Goal: Task Accomplishment & Management: Manage account settings

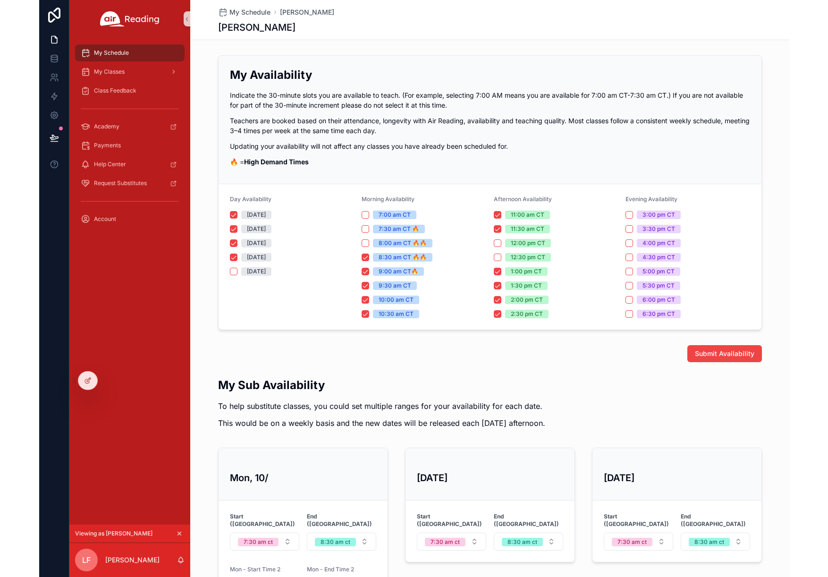
scroll to position [200, 0]
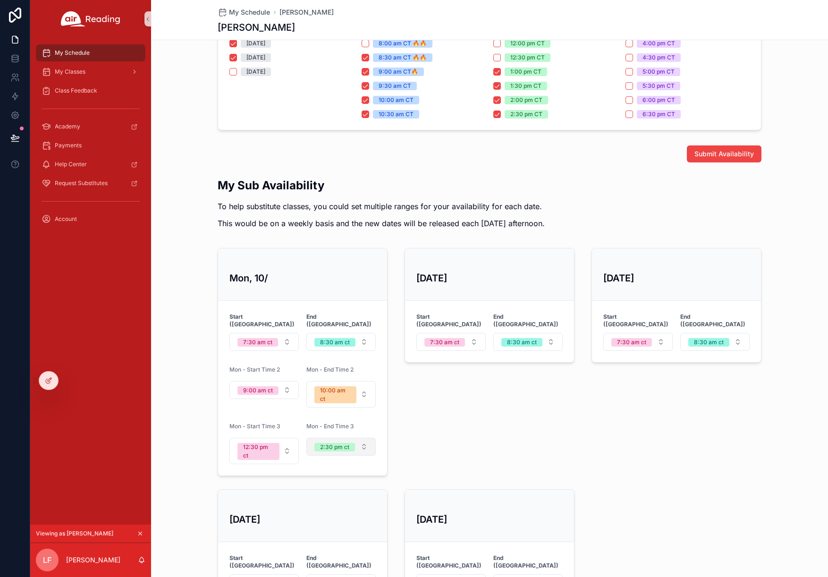
click at [320, 443] on div "2:30 pm ct" at bounding box center [334, 447] width 29 height 8
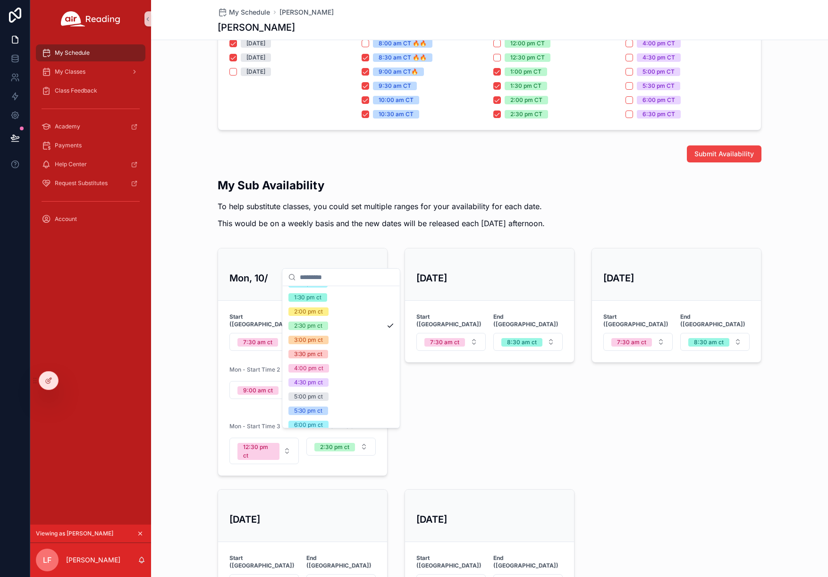
scroll to position [216, 0]
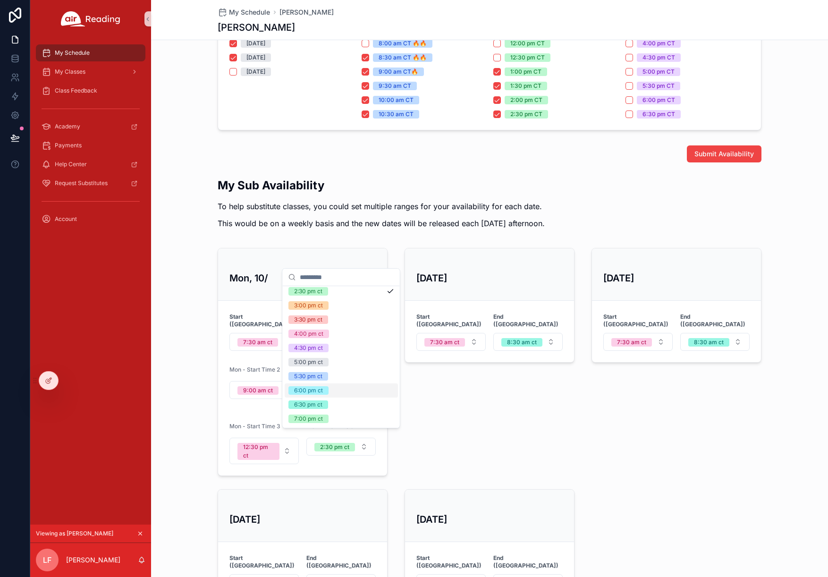
click at [508, 431] on div "[DATE] Start (CT) 7:30 am ct End ([GEOGRAPHIC_DATA]) 8:30 am ct" at bounding box center [489, 361] width 181 height 235
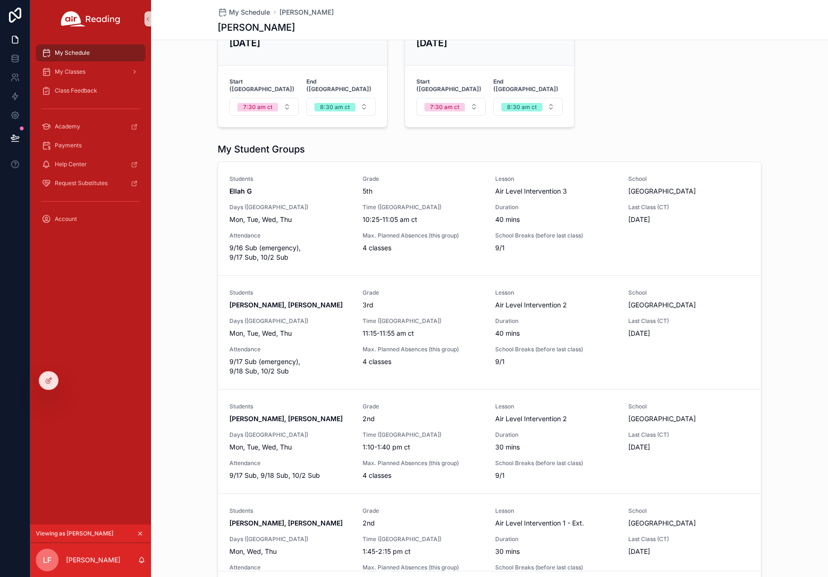
scroll to position [674, 0]
click at [749, 409] on div "My Student Groups Students Ellah G Grade 5th Lesson Air Level Intervention 3 Sc…" at bounding box center [489, 369] width 677 height 459
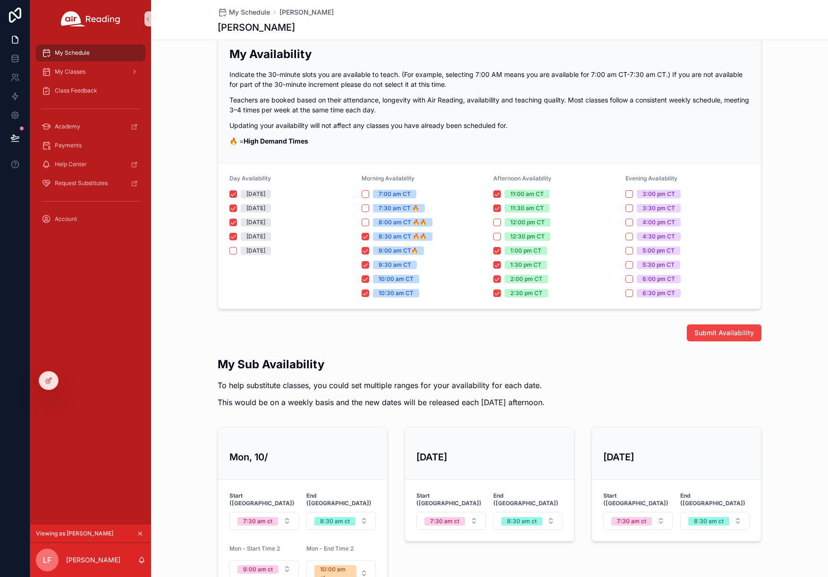
scroll to position [27, 0]
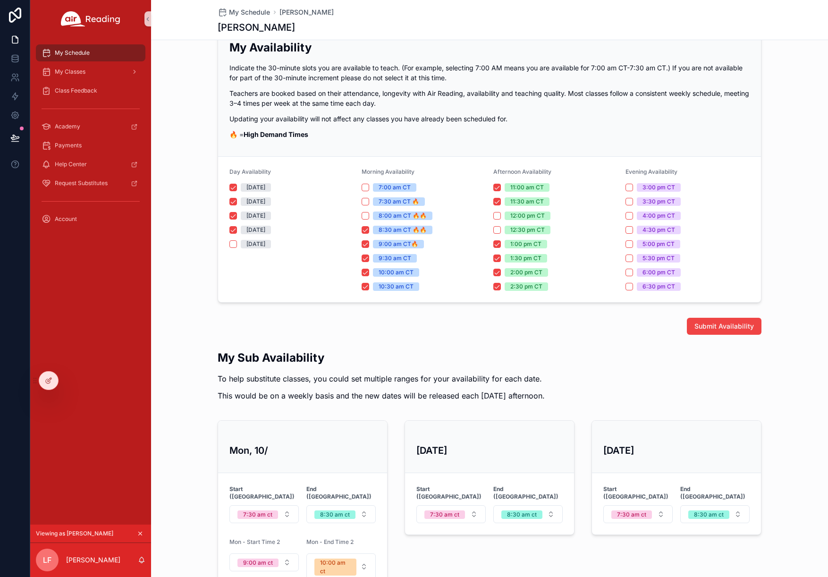
click at [15, 220] on div at bounding box center [15, 288] width 30 height 577
click at [91, 48] on div "My Schedule" at bounding box center [91, 52] width 98 height 15
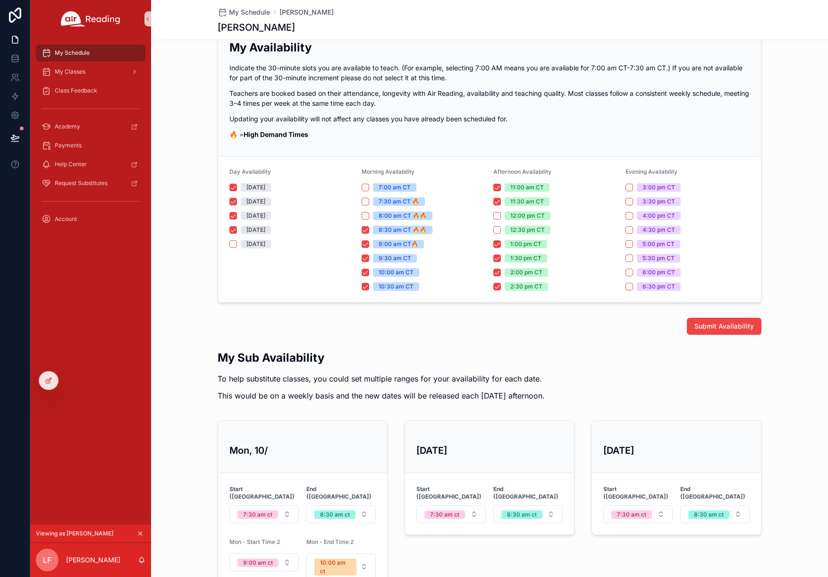
click at [91, 48] on div "My Schedule" at bounding box center [91, 52] width 98 height 15
click at [20, 59] on link at bounding box center [15, 58] width 30 height 19
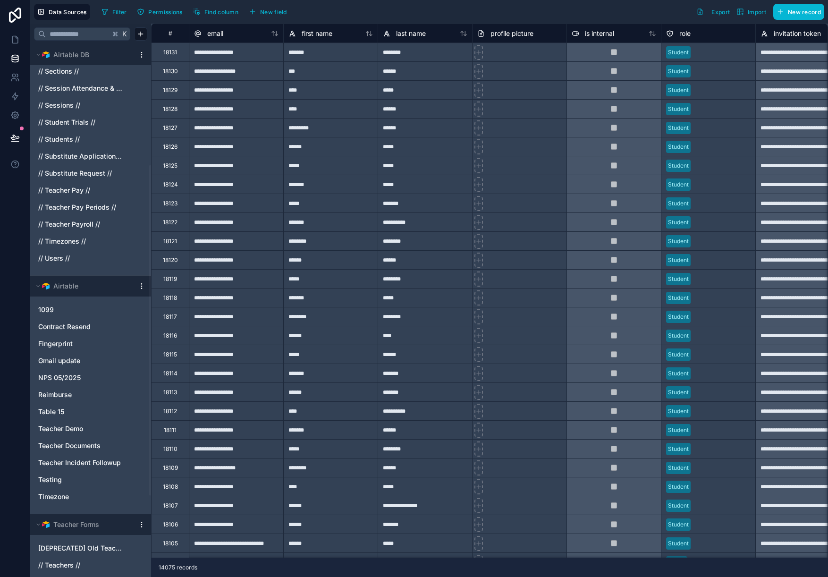
scroll to position [325, 0]
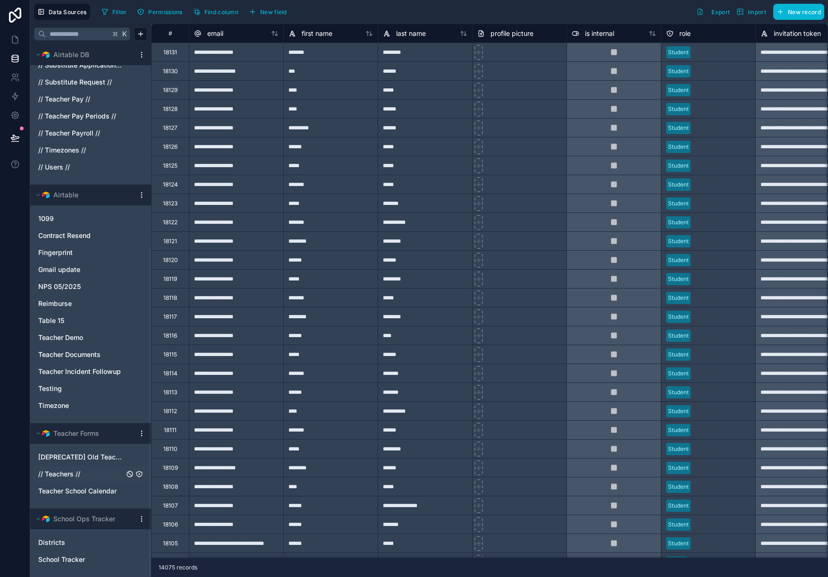
click at [72, 477] on span "// Teachers //" at bounding box center [59, 473] width 42 height 9
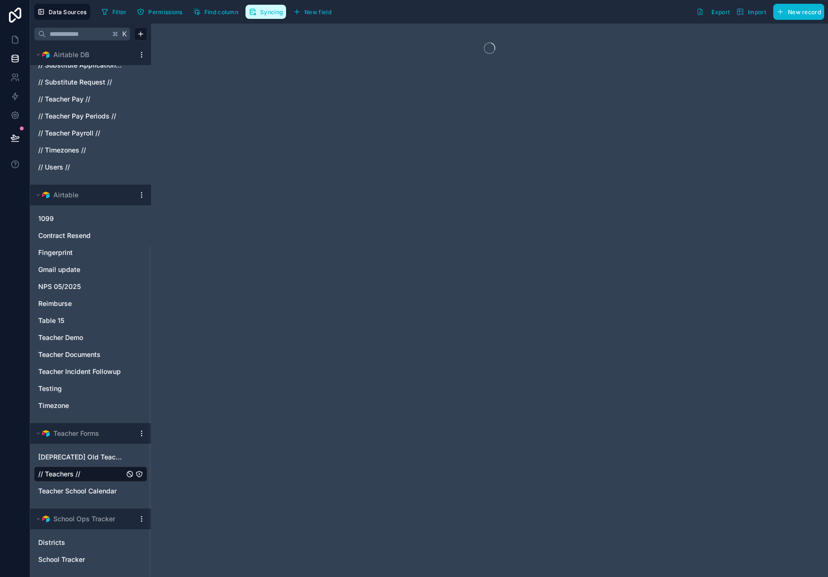
click at [277, 9] on span "Syncing" at bounding box center [271, 11] width 23 height 7
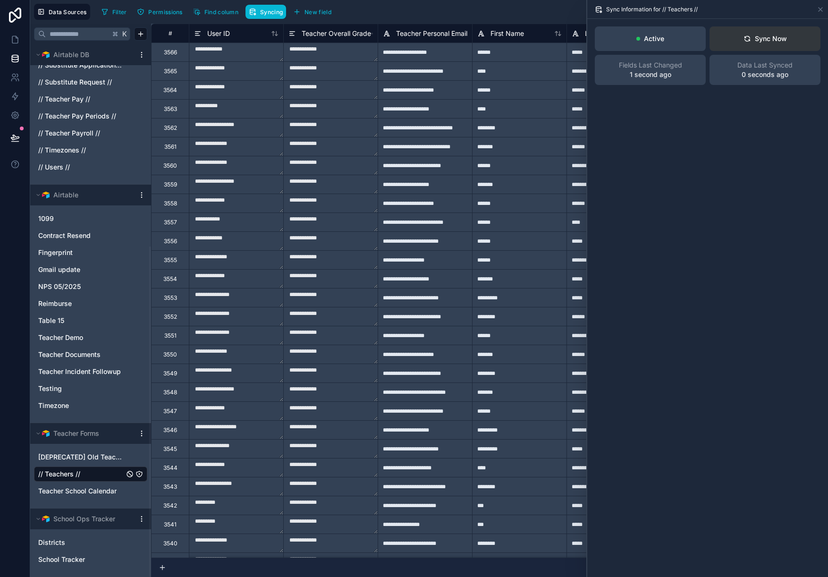
click at [749, 42] on div "Sync Now" at bounding box center [764, 38] width 43 height 9
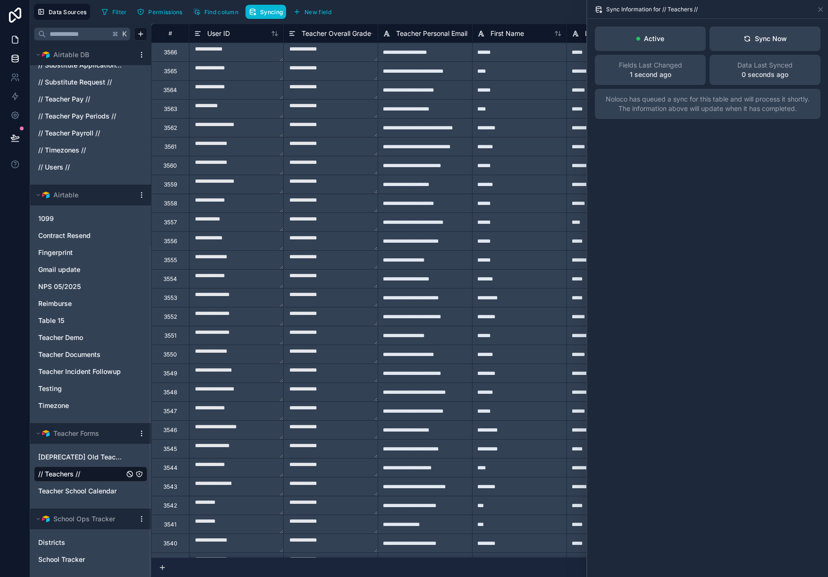
click at [17, 40] on icon at bounding box center [15, 39] width 6 height 7
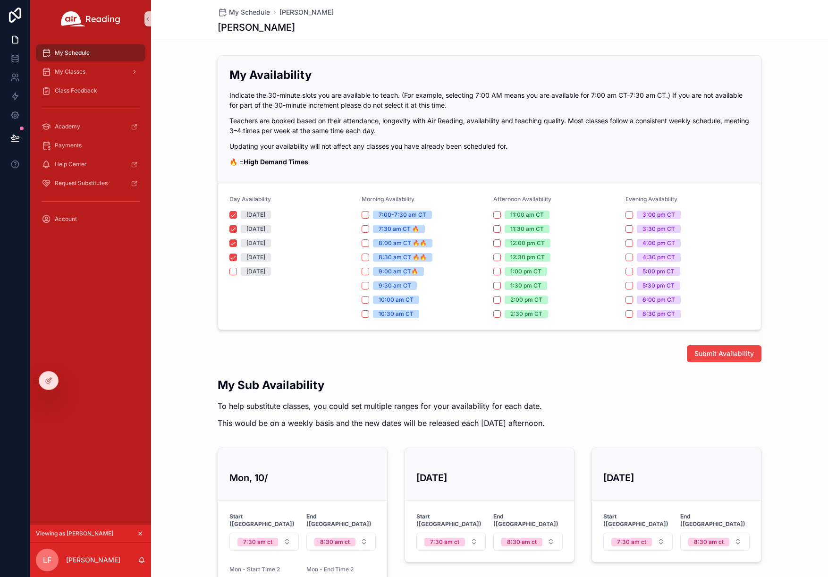
click at [18, 57] on icon at bounding box center [15, 58] width 6 height 4
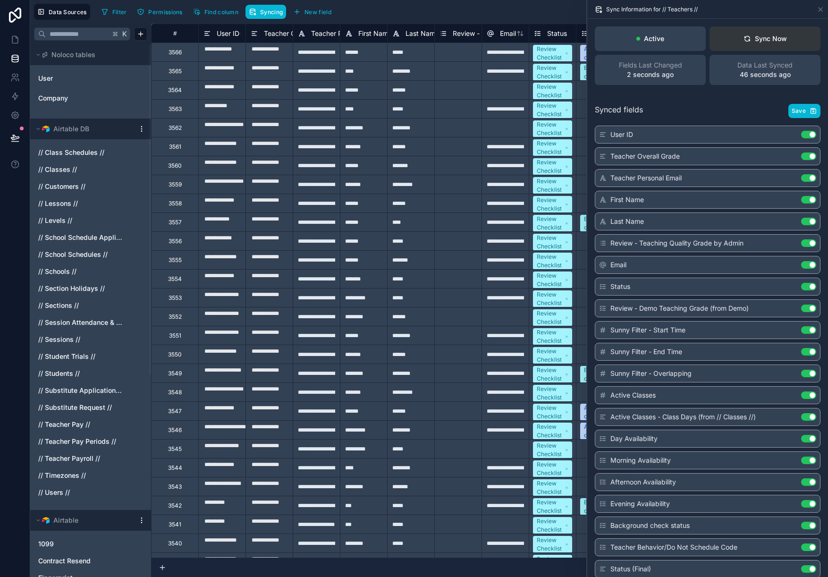
click at [749, 37] on div "Sync Now" at bounding box center [764, 38] width 43 height 9
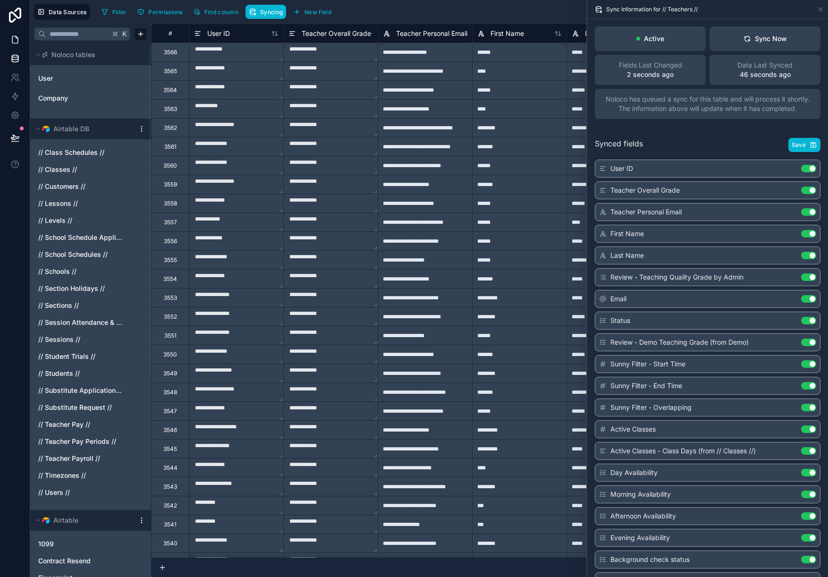
drag, startPoint x: 774, startPoint y: 37, endPoint x: 4, endPoint y: 43, distance: 770.1
click at [749, 37] on div "Sync Now" at bounding box center [764, 38] width 43 height 9
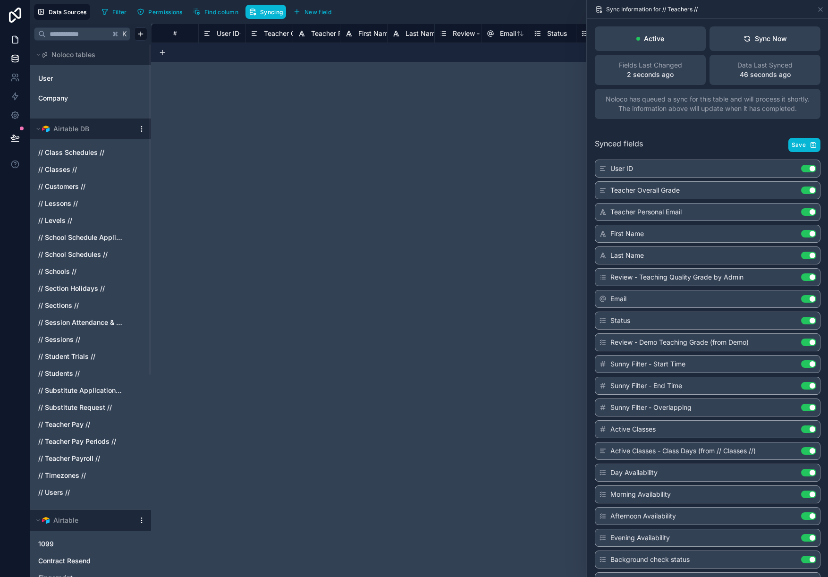
click at [12, 40] on icon at bounding box center [15, 39] width 6 height 7
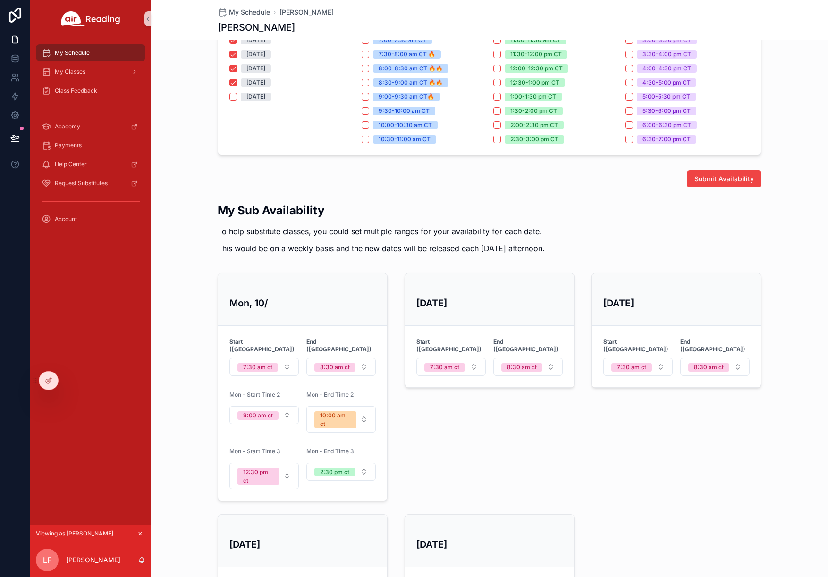
scroll to position [184, 0]
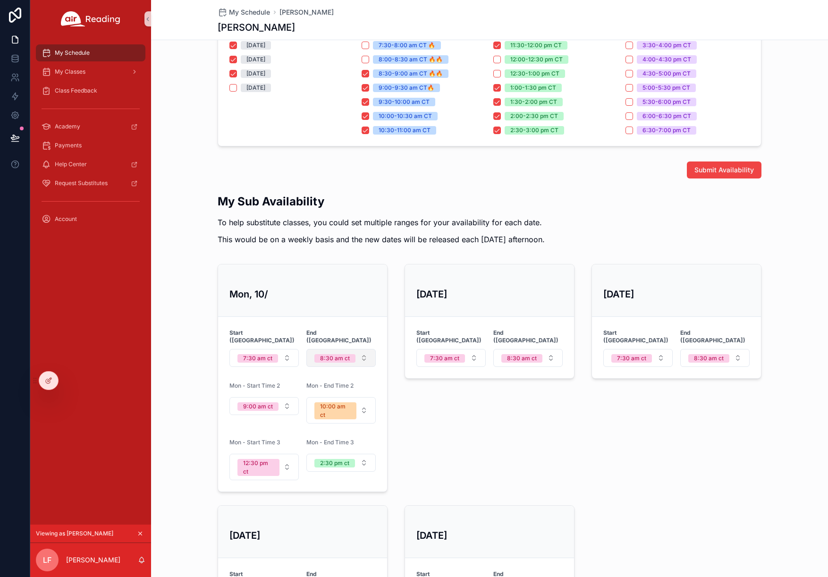
click at [350, 354] on span "8:30 am ct" at bounding box center [334, 358] width 41 height 8
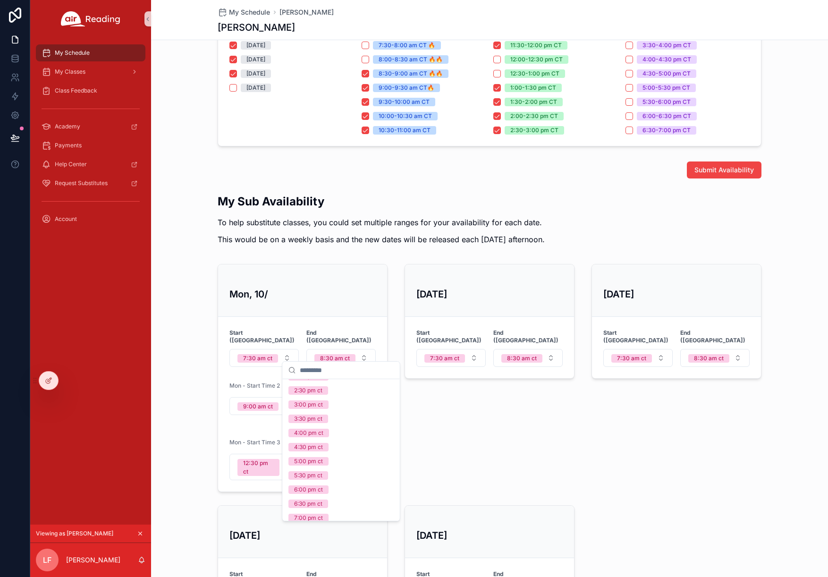
scroll to position [216, 0]
click at [345, 471] on div "5:30 pm ct" at bounding box center [341, 469] width 113 height 14
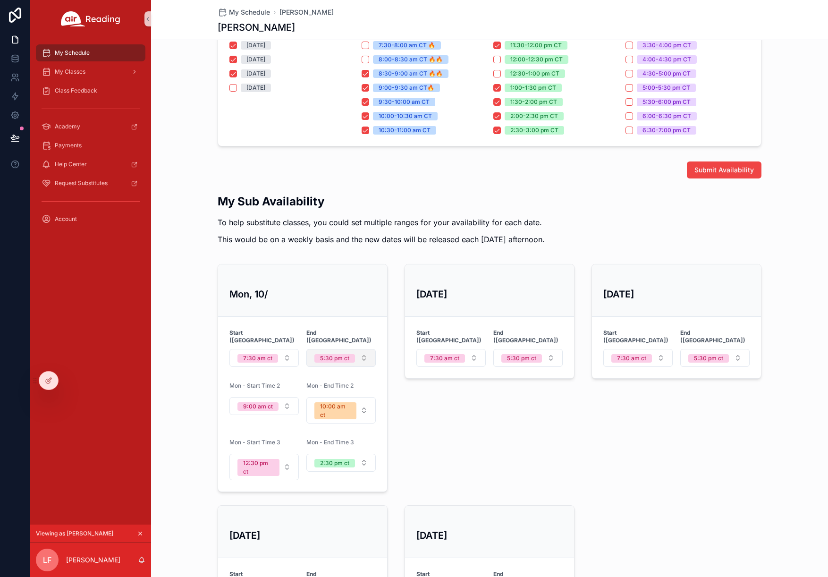
click at [334, 354] on div "5:30 pm ct" at bounding box center [334, 358] width 29 height 8
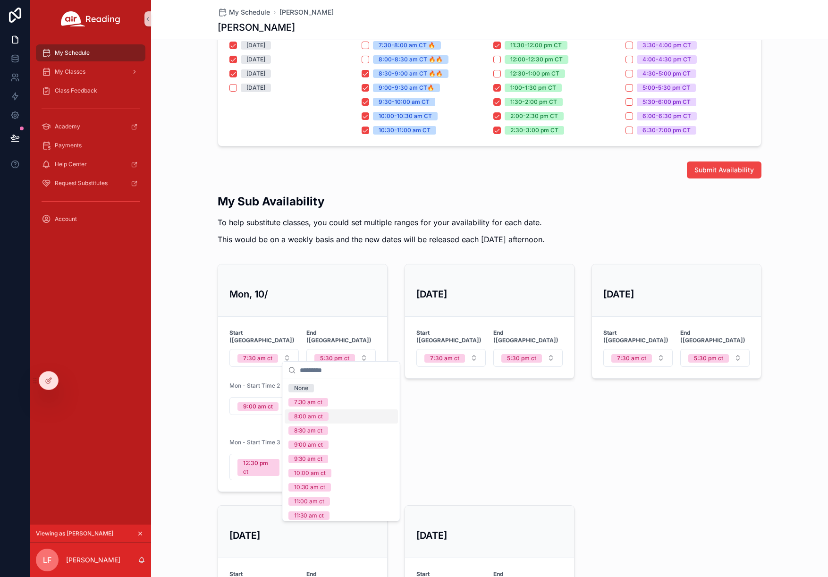
click at [484, 420] on div "[DATE] Start (CT) 7:30 am ct End ([GEOGRAPHIC_DATA]) 5:30 pm ct" at bounding box center [489, 377] width 181 height 235
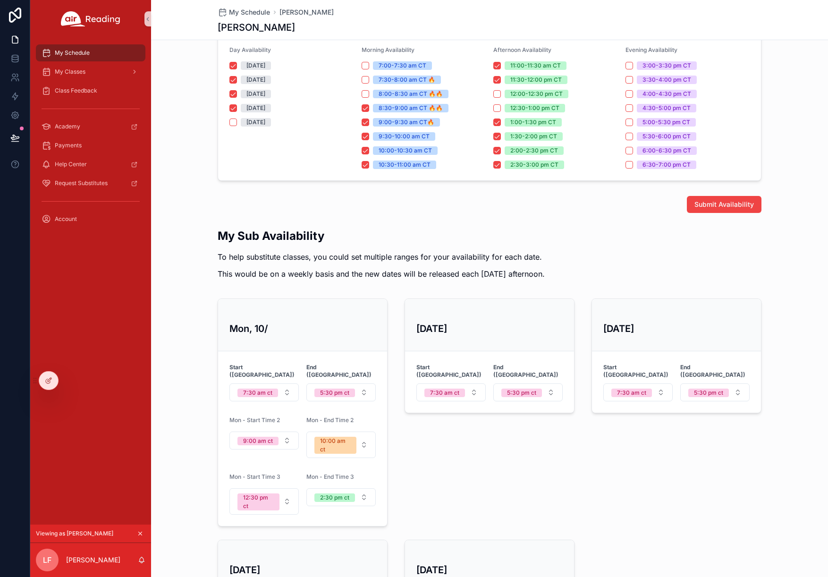
scroll to position [150, 0]
click at [343, 387] on div "5:30 pm ct" at bounding box center [334, 391] width 29 height 8
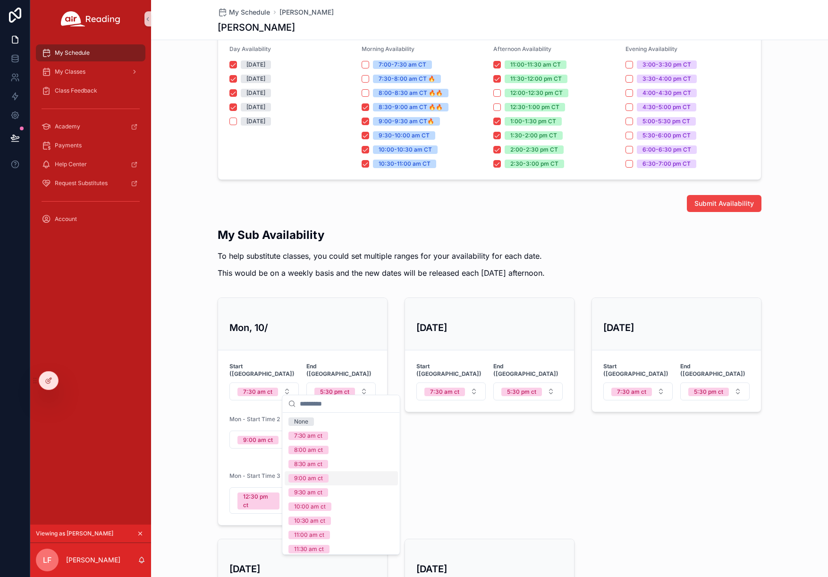
click at [433, 478] on div "[DATE] Start (CT) 7:30 am ct End ([GEOGRAPHIC_DATA]) 5:30 pm ct" at bounding box center [489, 411] width 181 height 235
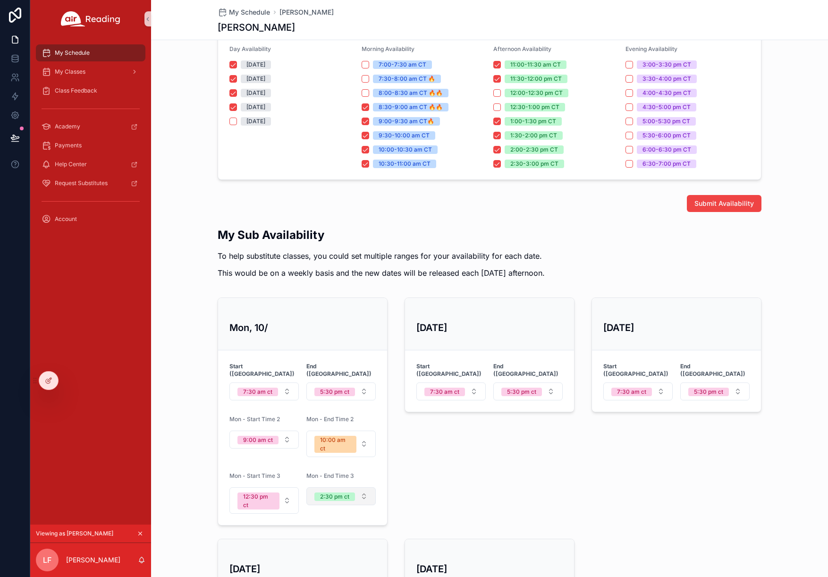
click at [346, 495] on button "2:30 pm ct" at bounding box center [340, 496] width 69 height 18
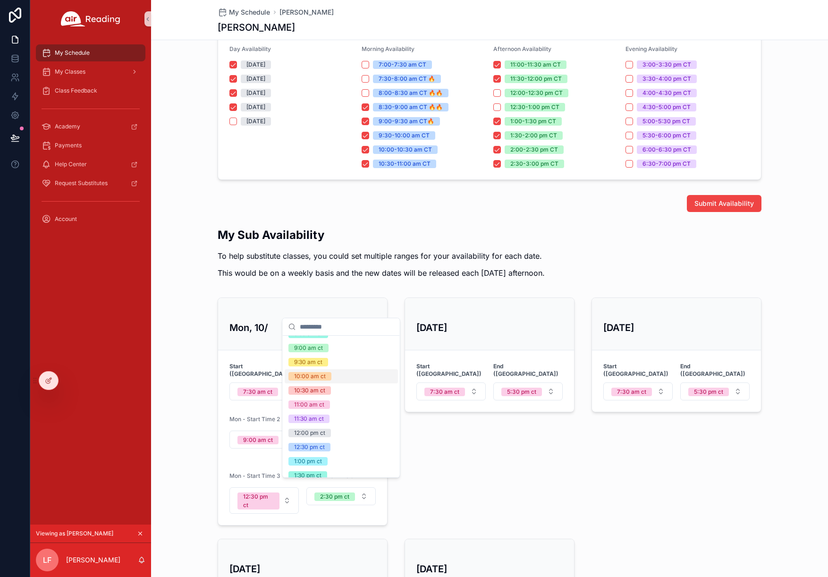
scroll to position [54, 0]
click at [332, 359] on div "9:30 am ct" at bounding box center [341, 361] width 113 height 14
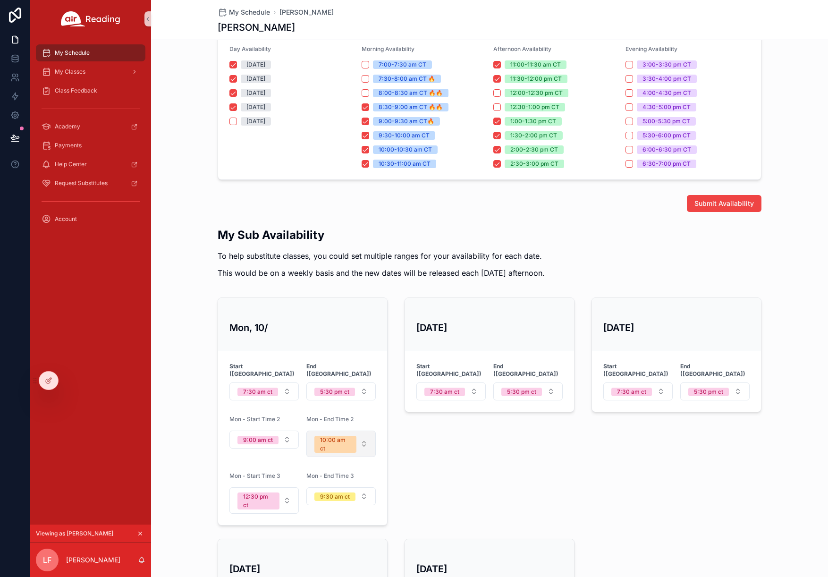
click at [354, 443] on span "10:00 am ct" at bounding box center [335, 444] width 42 height 17
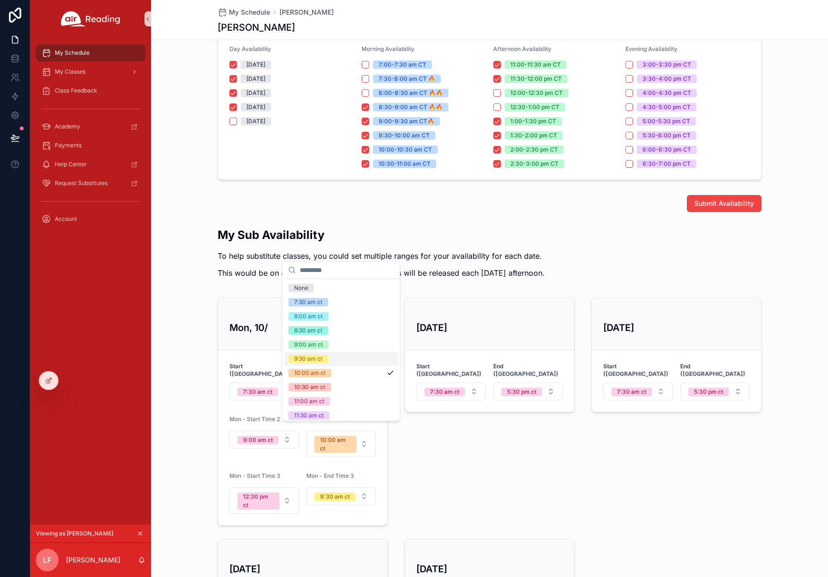
click at [328, 359] on div "9:30 am ct" at bounding box center [341, 359] width 113 height 14
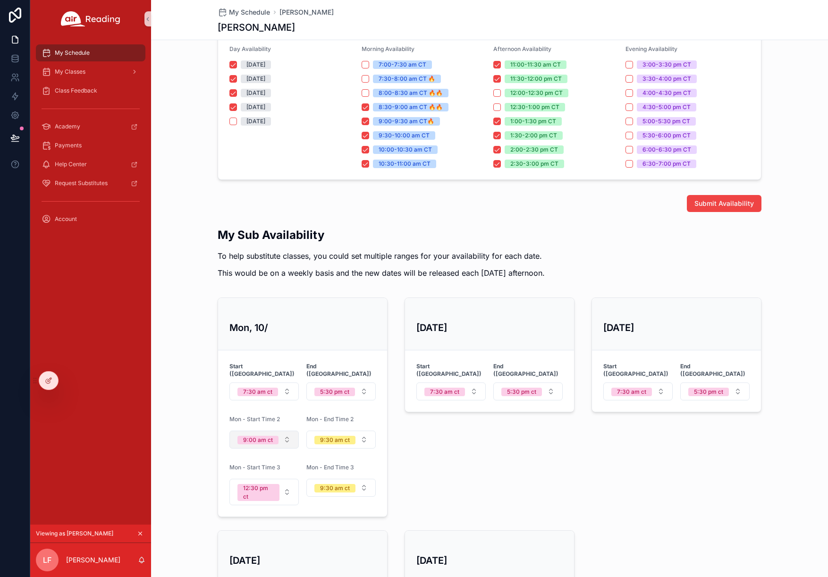
click at [280, 432] on button "9:00 am ct" at bounding box center [263, 439] width 69 height 18
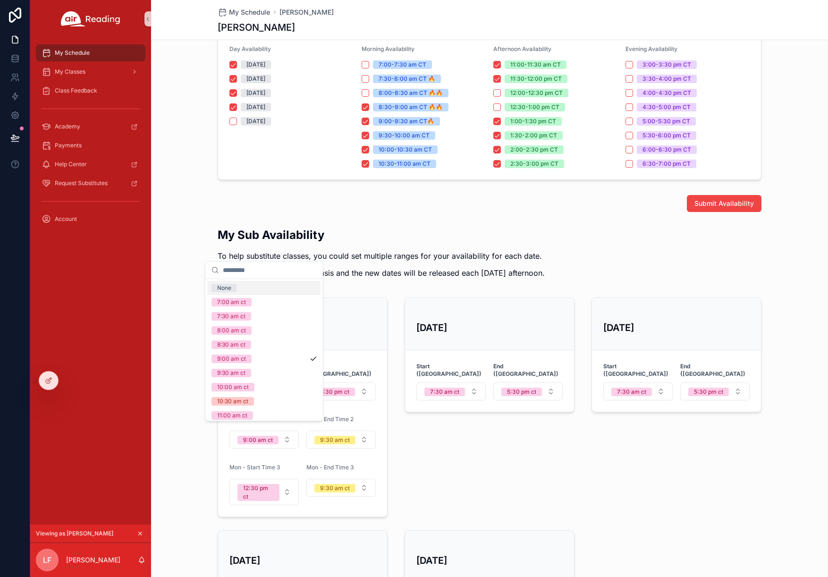
click at [460, 463] on div "[DATE] Start (CT) 7:30 am ct End ([GEOGRAPHIC_DATA]) 5:30 pm ct" at bounding box center [489, 407] width 181 height 227
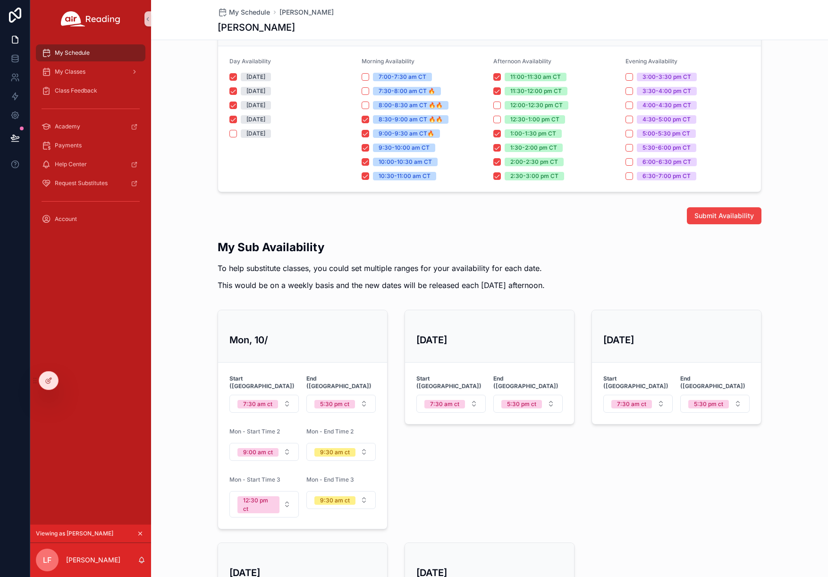
scroll to position [105, 0]
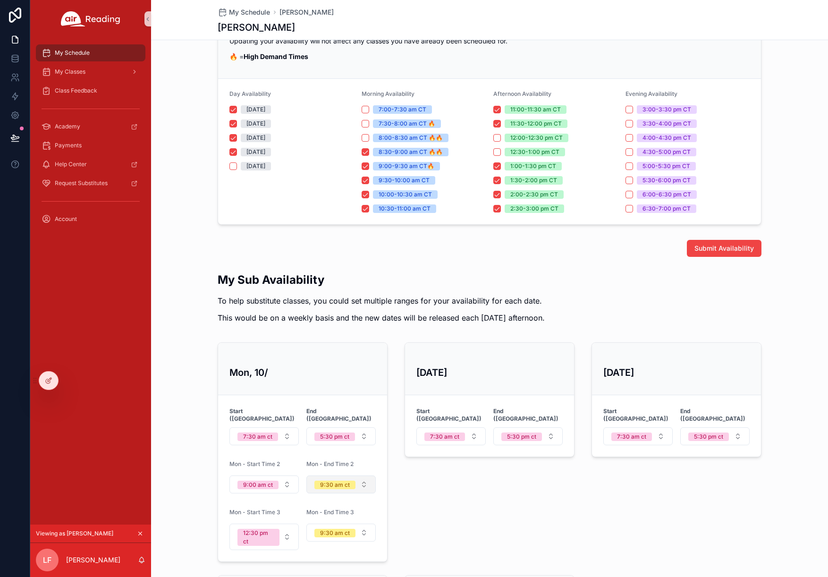
click at [361, 480] on button "9:30 am ct" at bounding box center [340, 484] width 69 height 18
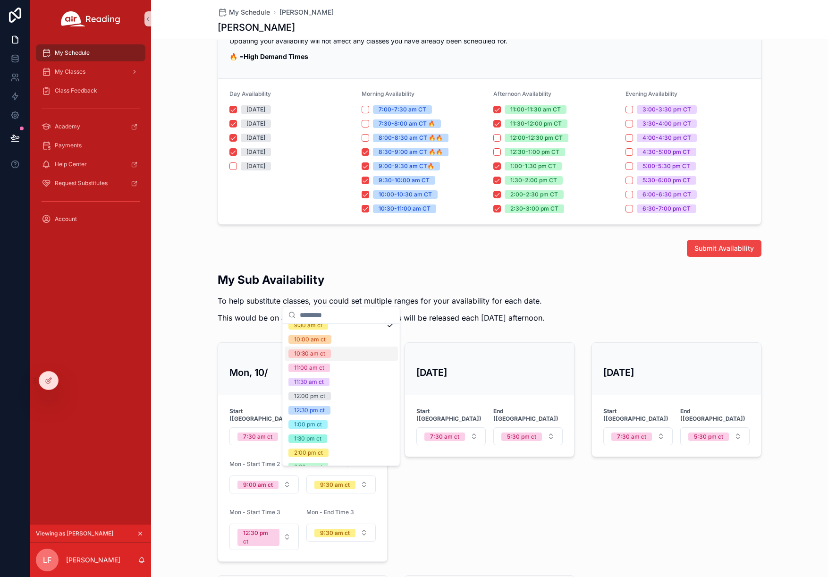
scroll to position [78, 0]
click at [429, 498] on div "[DATE] Start (CT) 7:30 am ct End ([GEOGRAPHIC_DATA]) 5:30 pm ct" at bounding box center [489, 451] width 181 height 227
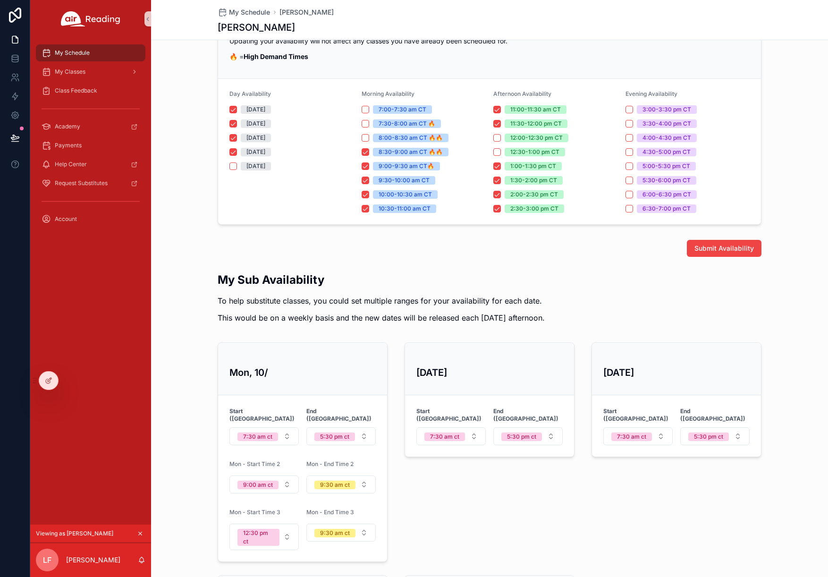
click at [455, 292] on div "My Sub Availability To help substitute classes, you could set multiple ranges f…" at bounding box center [381, 300] width 327 height 57
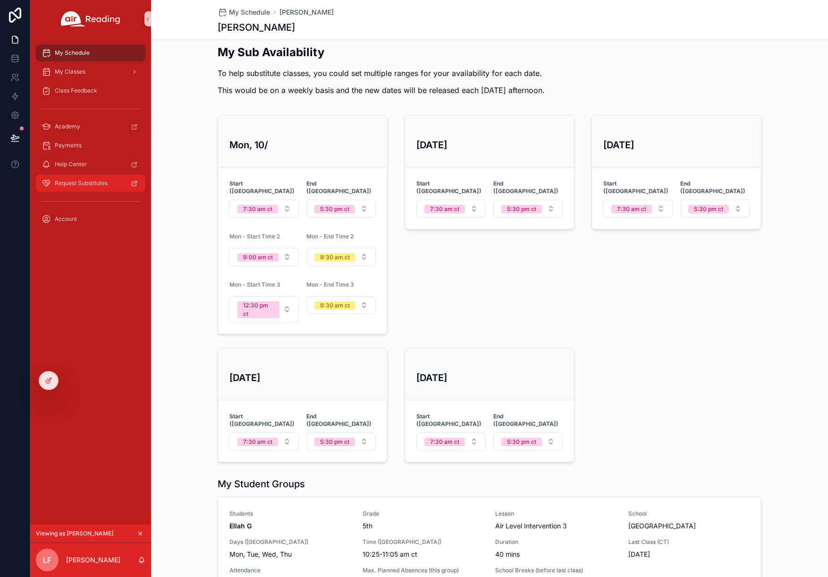
scroll to position [317, 0]
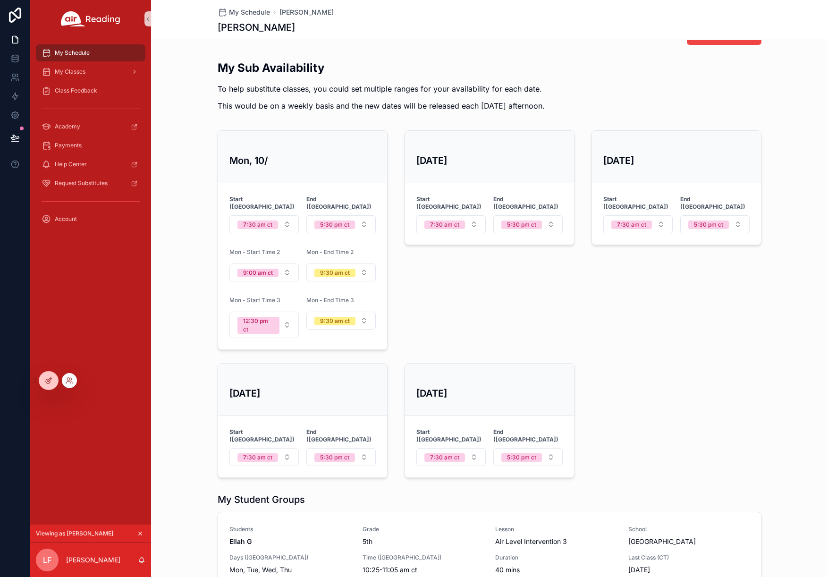
click at [51, 377] on icon at bounding box center [49, 381] width 8 height 8
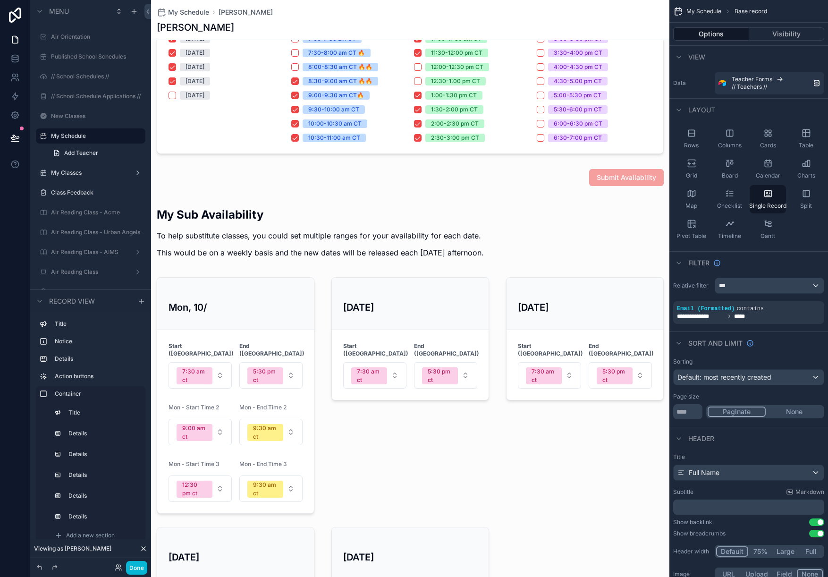
click at [269, 325] on div "scrollable content" at bounding box center [410, 428] width 518 height 462
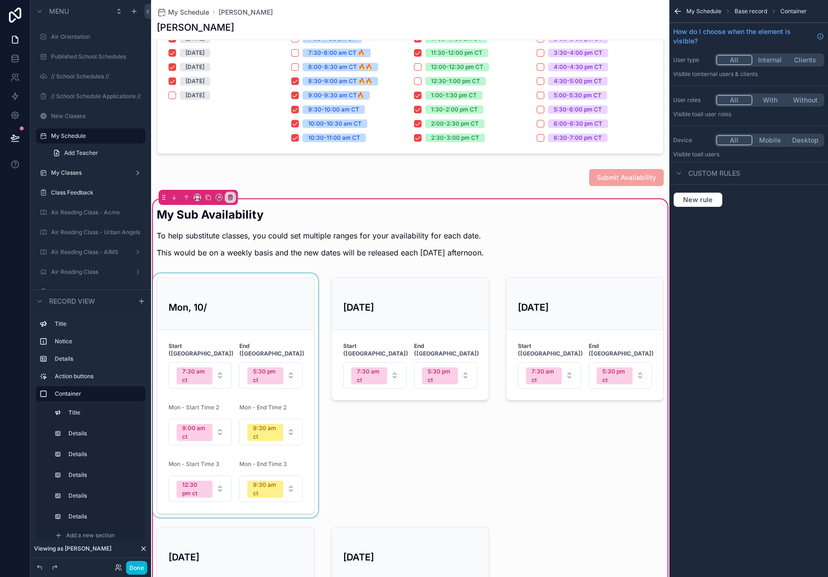
click at [268, 322] on div "scrollable content" at bounding box center [235, 395] width 169 height 244
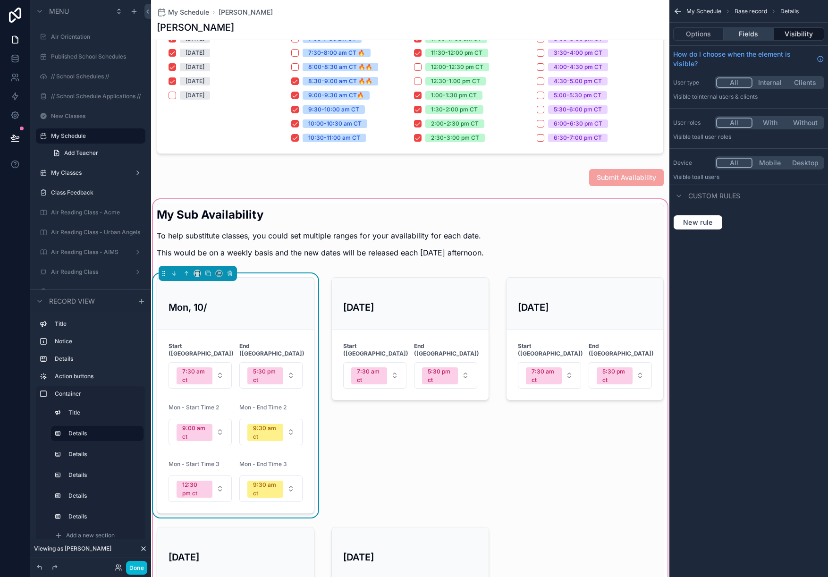
click at [749, 27] on button "Fields" at bounding box center [748, 33] width 50 height 13
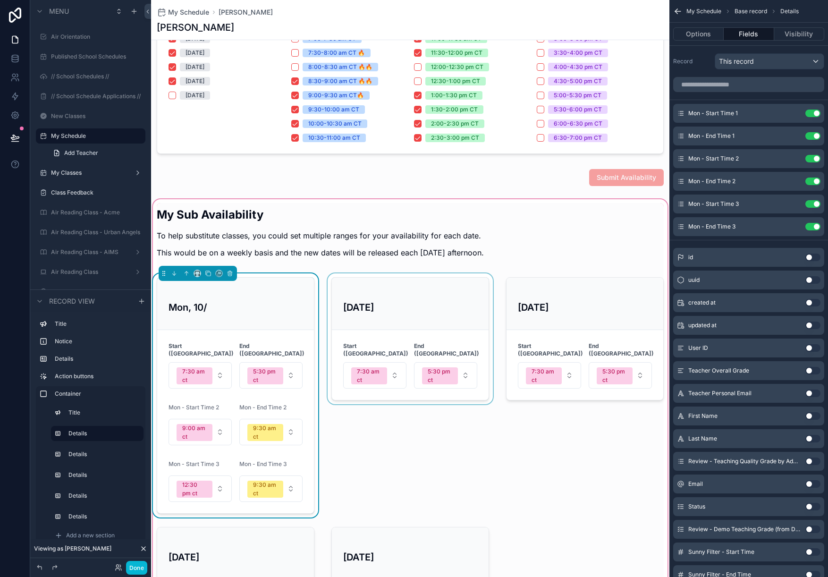
click at [409, 302] on div "scrollable content" at bounding box center [410, 395] width 169 height 244
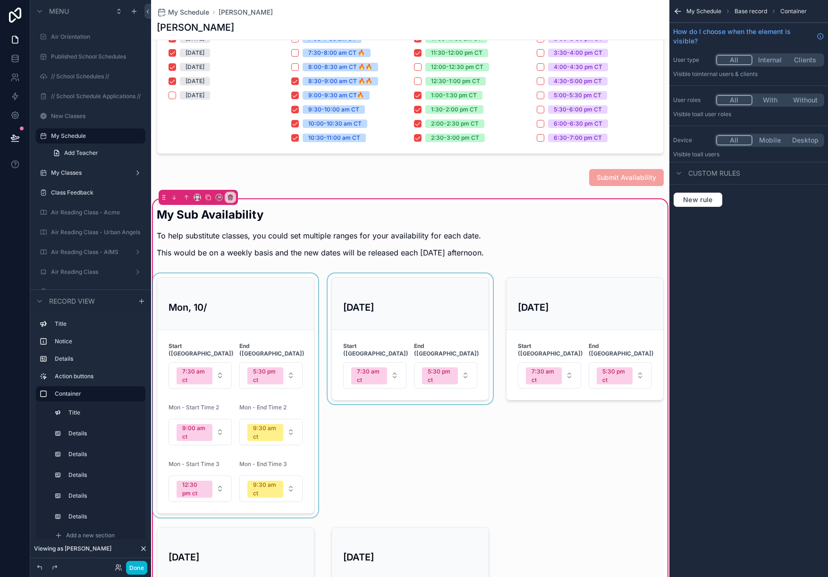
click at [401, 319] on div "scrollable content" at bounding box center [410, 395] width 169 height 244
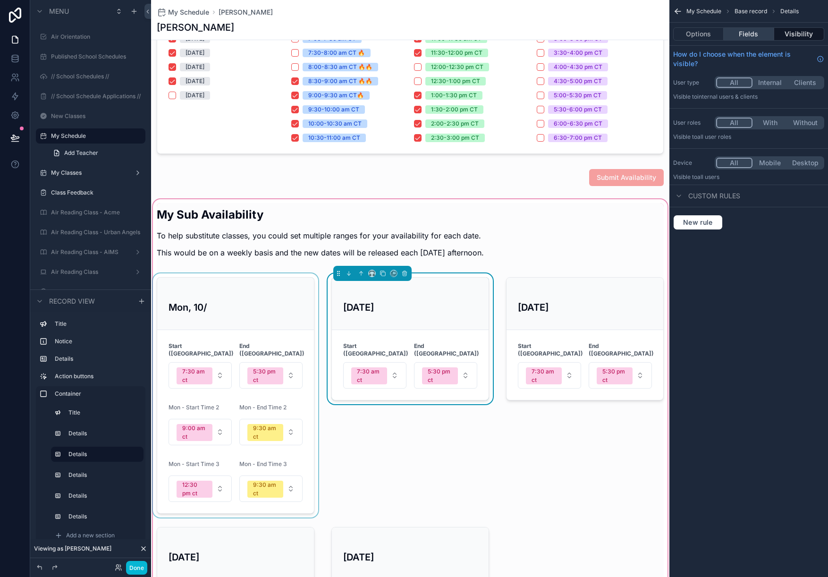
click at [749, 33] on button "Fields" at bounding box center [748, 33] width 50 height 13
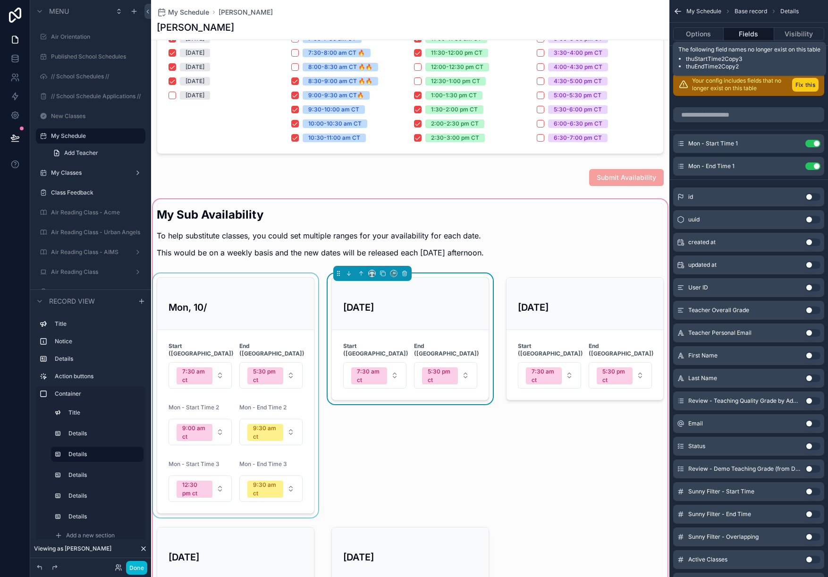
click at [749, 81] on button "Fix this" at bounding box center [805, 85] width 26 height 14
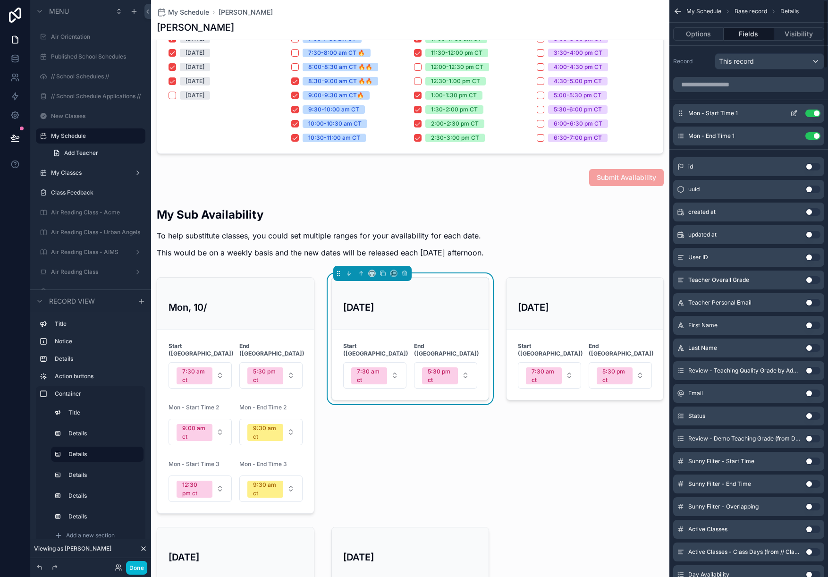
click at [749, 116] on button "Use setting" at bounding box center [812, 113] width 15 height 8
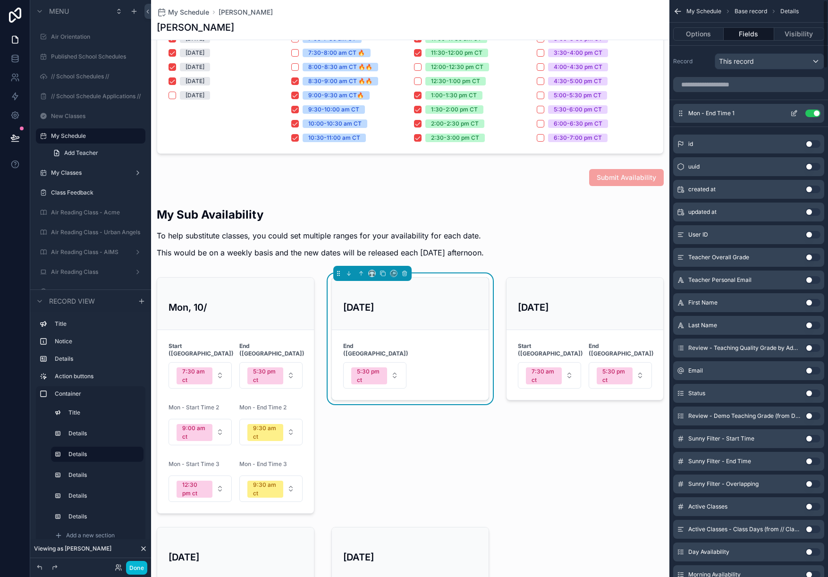
click at [749, 115] on button "Use setting" at bounding box center [812, 113] width 15 height 8
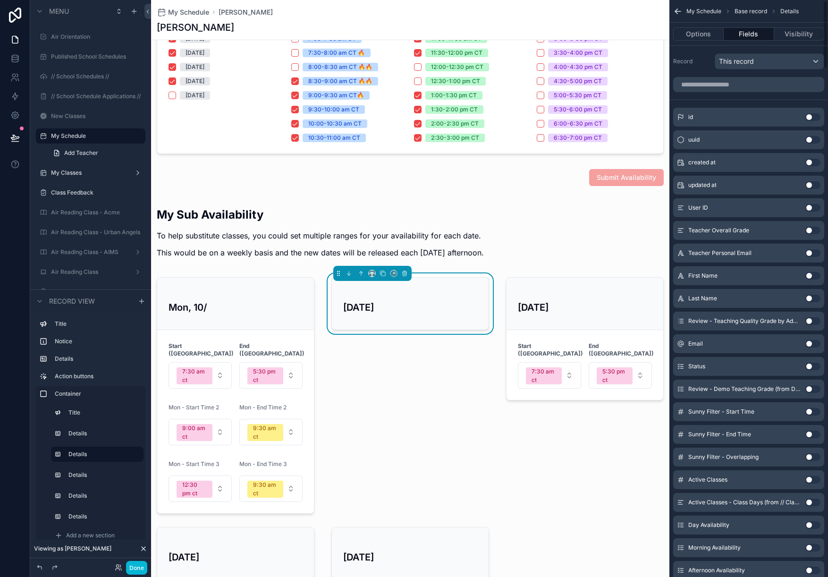
click at [749, 93] on div "scrollable content" at bounding box center [748, 84] width 159 height 23
click at [743, 90] on input "scrollable content" at bounding box center [748, 84] width 151 height 15
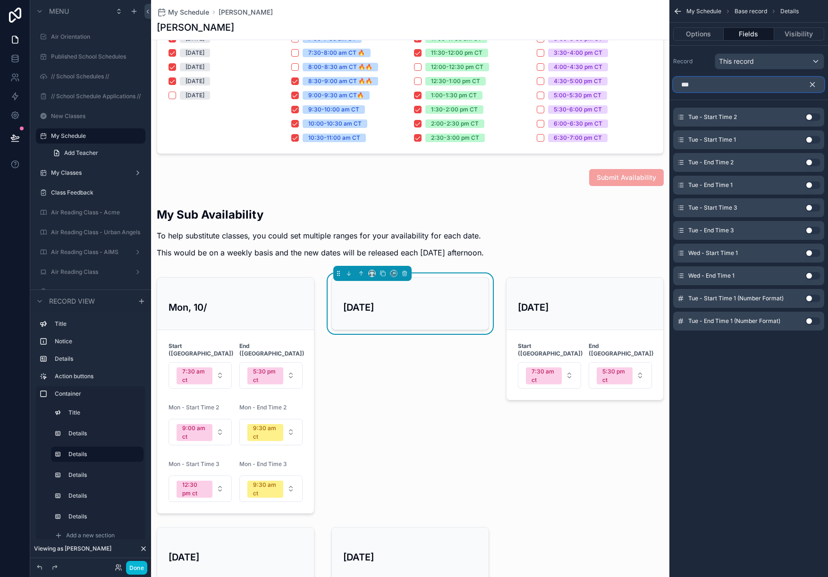
type input "***"
click at [749, 138] on button "Use setting" at bounding box center [812, 140] width 15 height 8
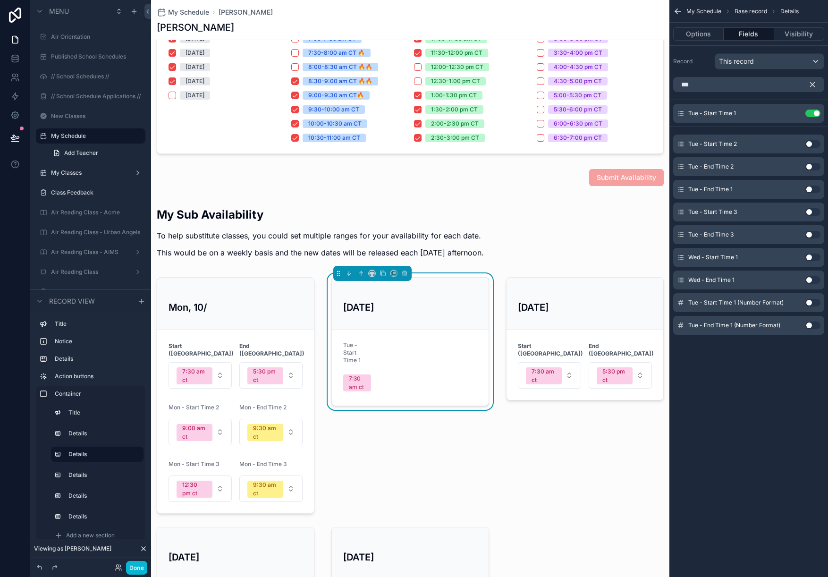
click at [749, 190] on button "Use setting" at bounding box center [812, 189] width 15 height 8
click at [749, 165] on button "Use setting" at bounding box center [812, 167] width 15 height 8
click at [749, 188] on button "Use setting" at bounding box center [812, 189] width 15 height 8
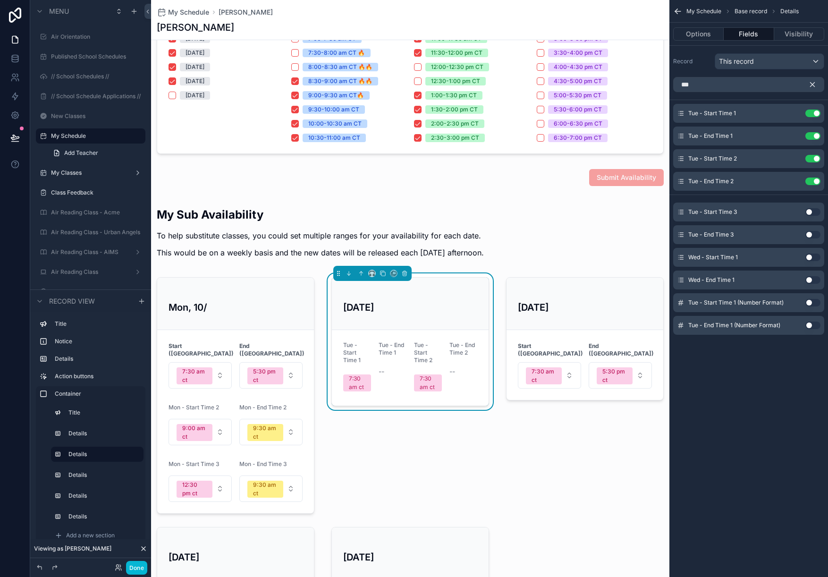
click at [749, 211] on button "Use setting" at bounding box center [812, 212] width 15 height 8
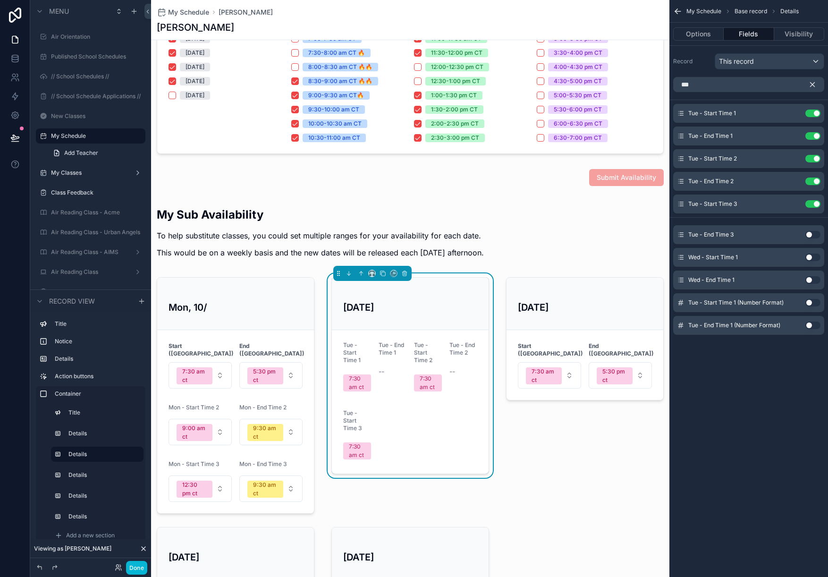
click at [749, 232] on button "Use setting" at bounding box center [812, 235] width 15 height 8
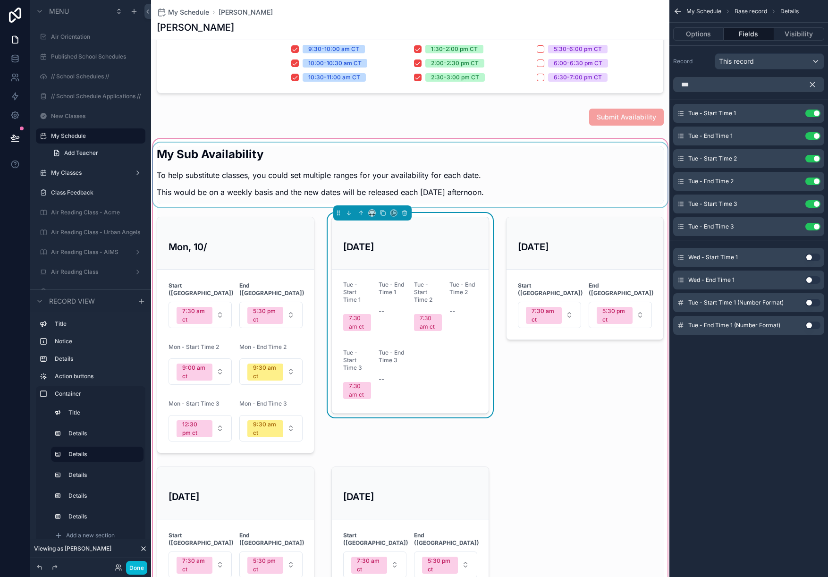
scroll to position [378, 0]
click at [434, 258] on div "[DATE]" at bounding box center [410, 243] width 157 height 52
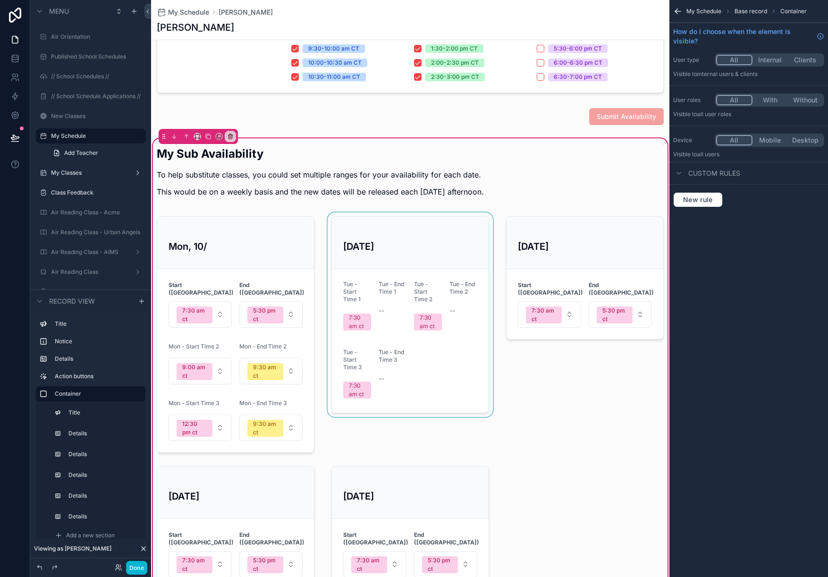
click at [441, 236] on div "scrollable content" at bounding box center [410, 334] width 169 height 244
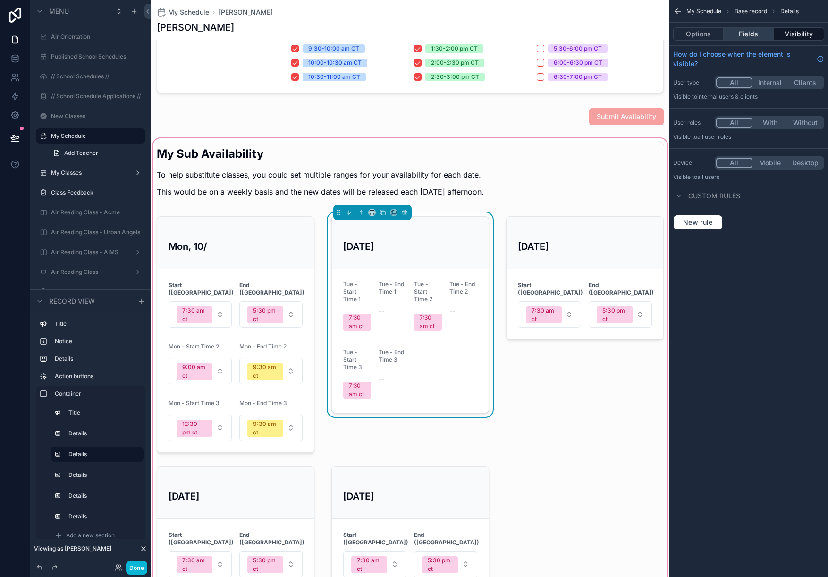
click at [749, 37] on button "Fields" at bounding box center [748, 33] width 50 height 13
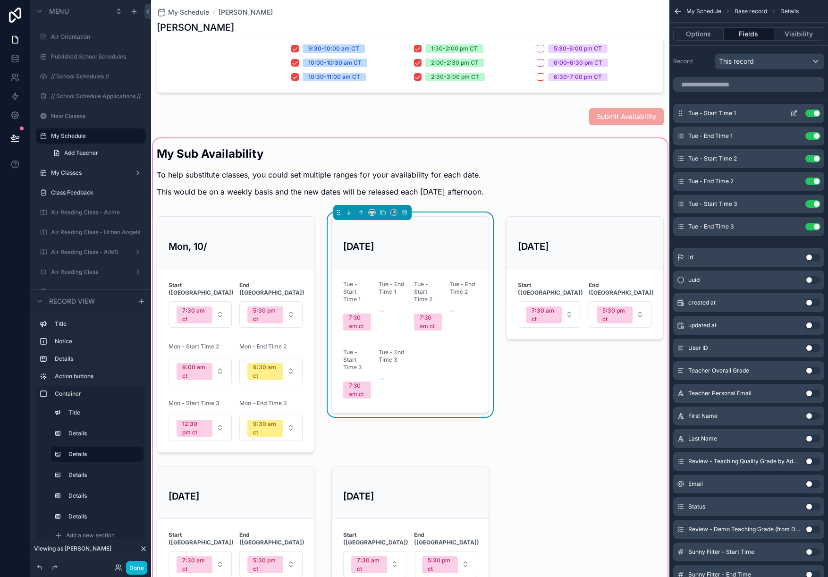
click at [749, 115] on icon "scrollable content" at bounding box center [794, 113] width 8 height 8
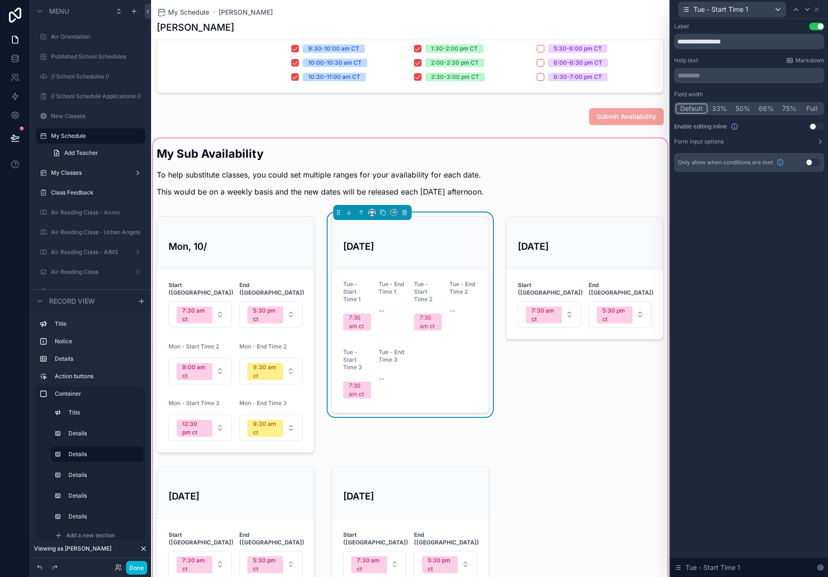
click at [744, 108] on button "50%" at bounding box center [742, 108] width 23 height 10
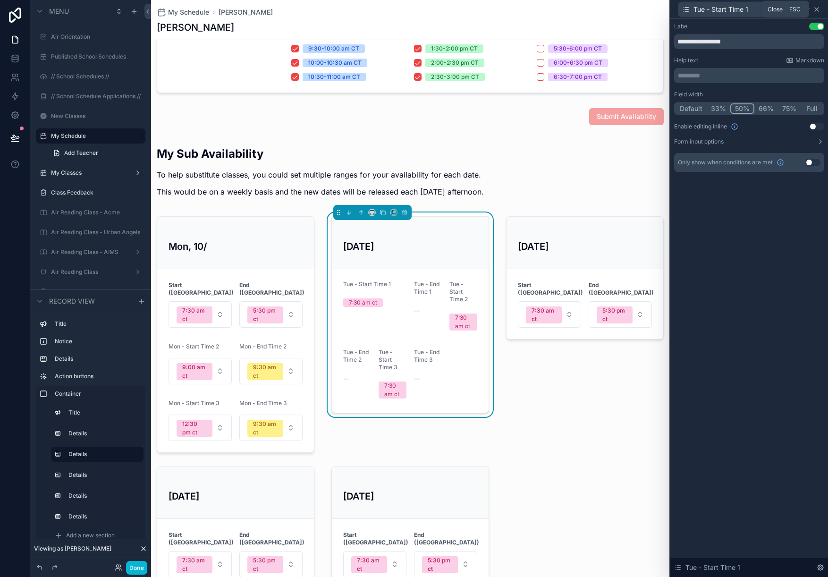
click at [749, 6] on icon at bounding box center [817, 10] width 8 height 8
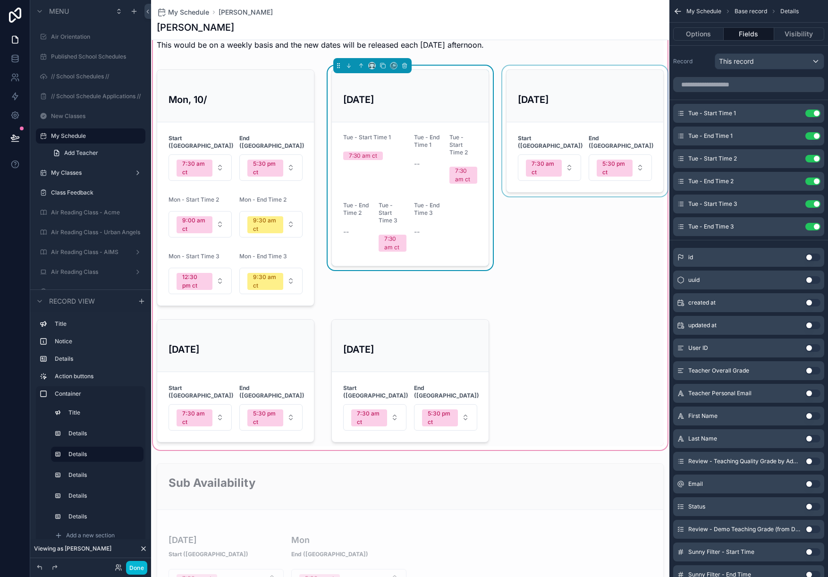
scroll to position [484, 0]
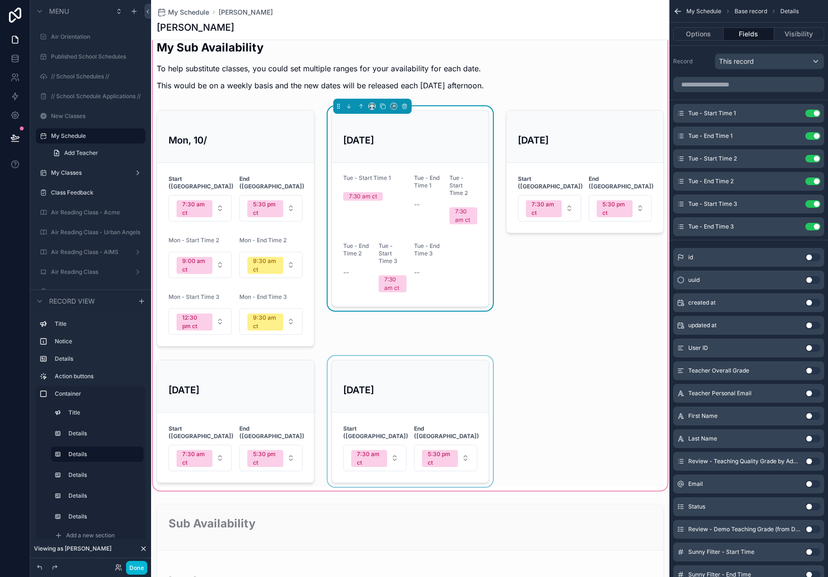
click at [451, 374] on div "scrollable content" at bounding box center [410, 421] width 169 height 131
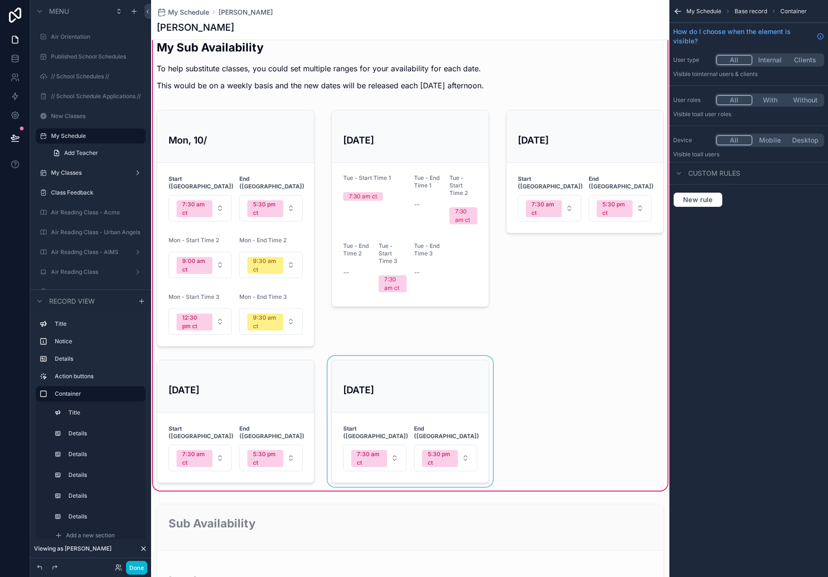
click at [424, 369] on div "scrollable content" at bounding box center [410, 421] width 169 height 131
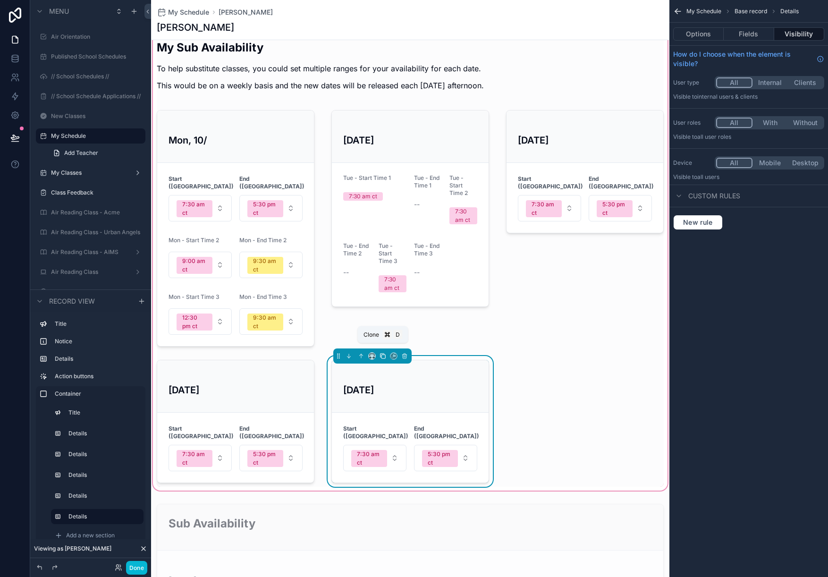
click at [385, 352] on icon "scrollable content" at bounding box center [382, 355] width 7 height 7
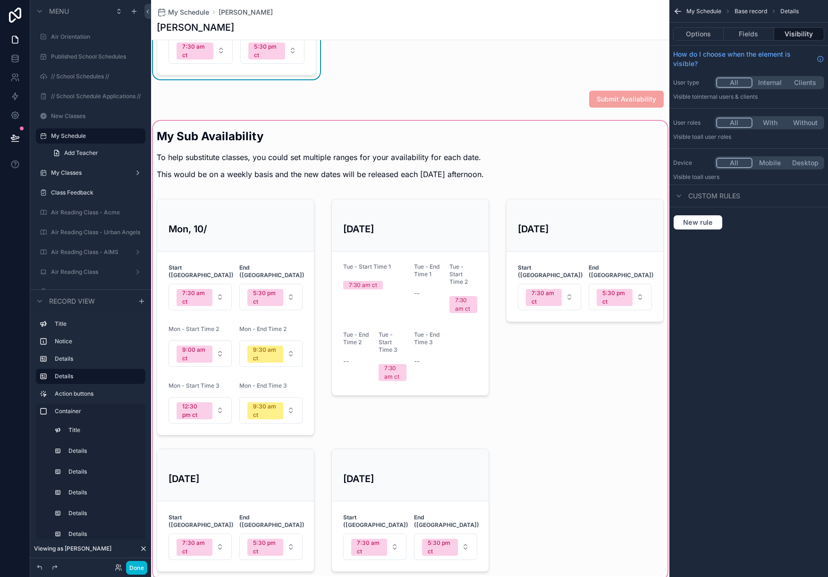
scroll to position [527, 0]
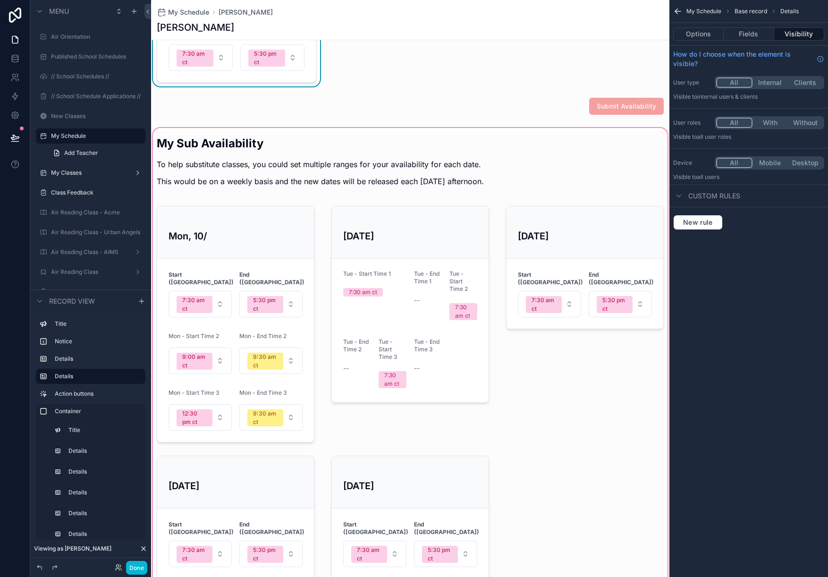
click at [392, 453] on div "scrollable content" at bounding box center [410, 357] width 518 height 462
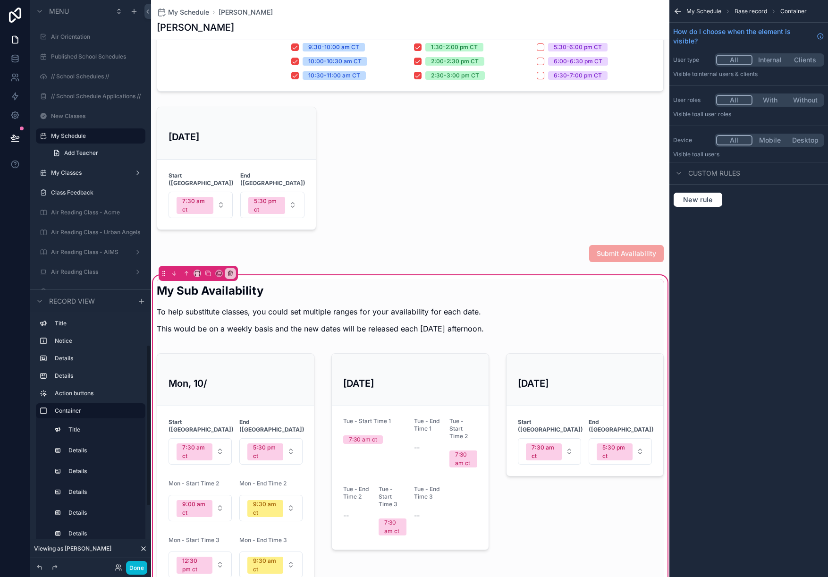
scroll to position [0, 0]
click at [229, 142] on div "scrollable content" at bounding box center [236, 168] width 171 height 131
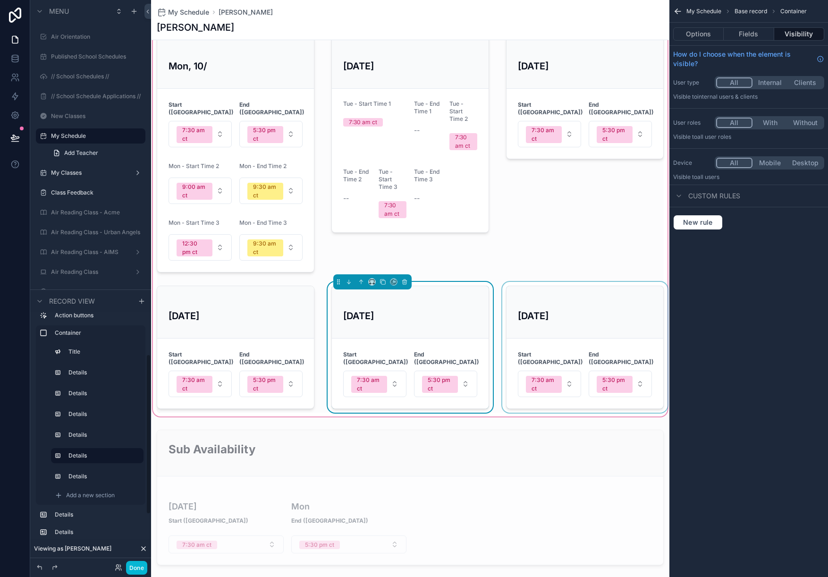
scroll to position [565, 0]
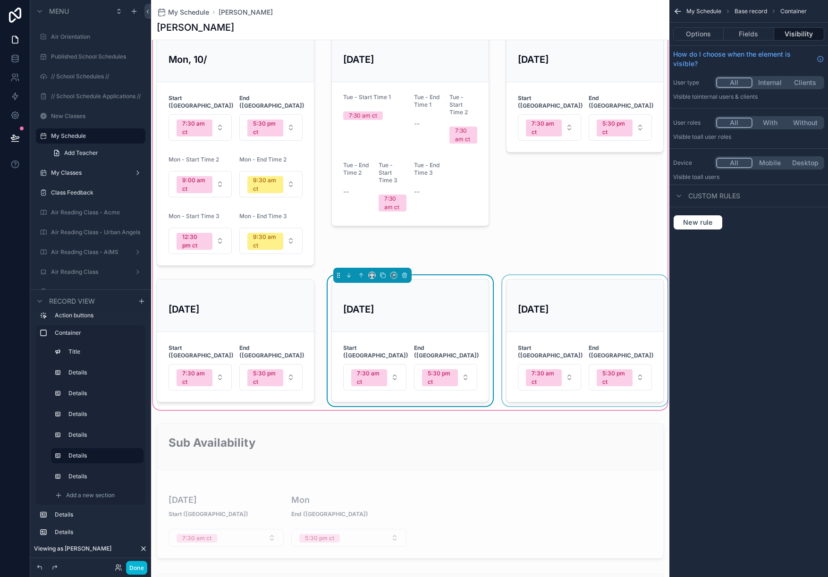
click at [538, 279] on div "scrollable content" at bounding box center [584, 340] width 169 height 131
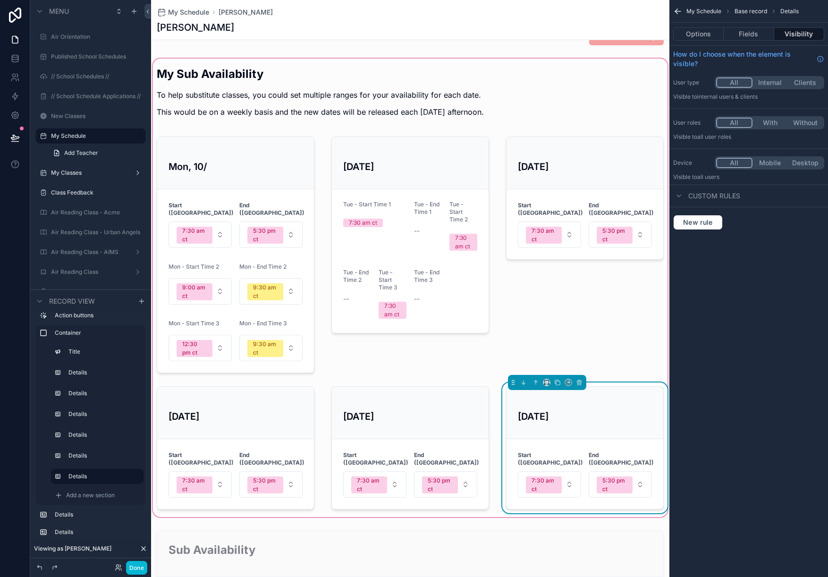
scroll to position [455, 0]
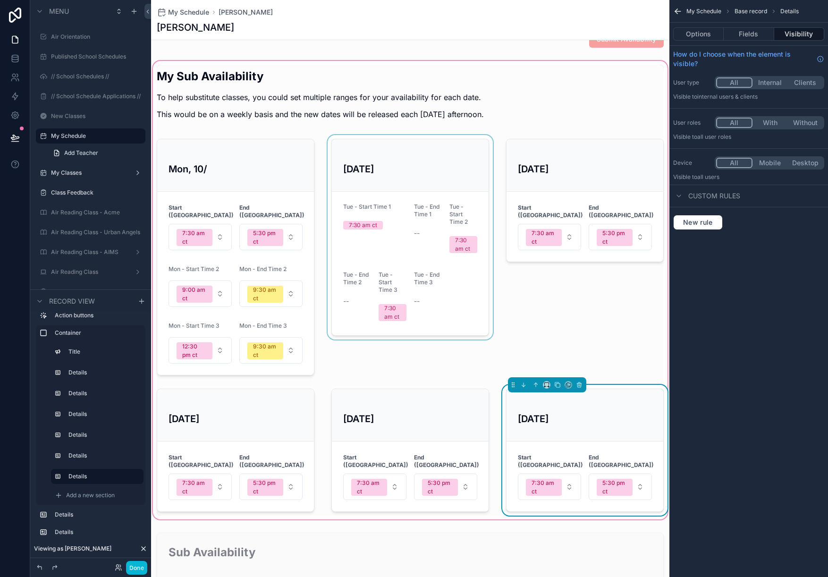
click at [438, 217] on div "scrollable content" at bounding box center [410, 257] width 169 height 244
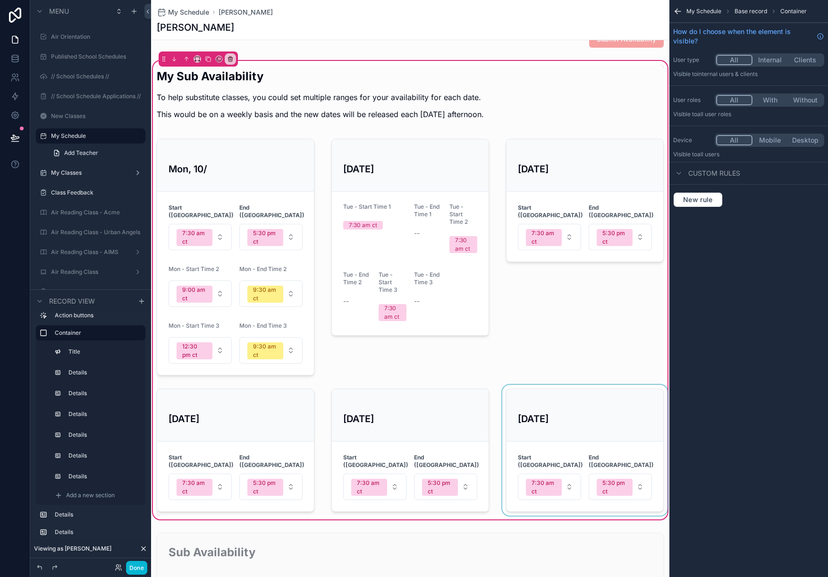
click at [674, 13] on icon "scrollable content" at bounding box center [677, 11] width 9 height 9
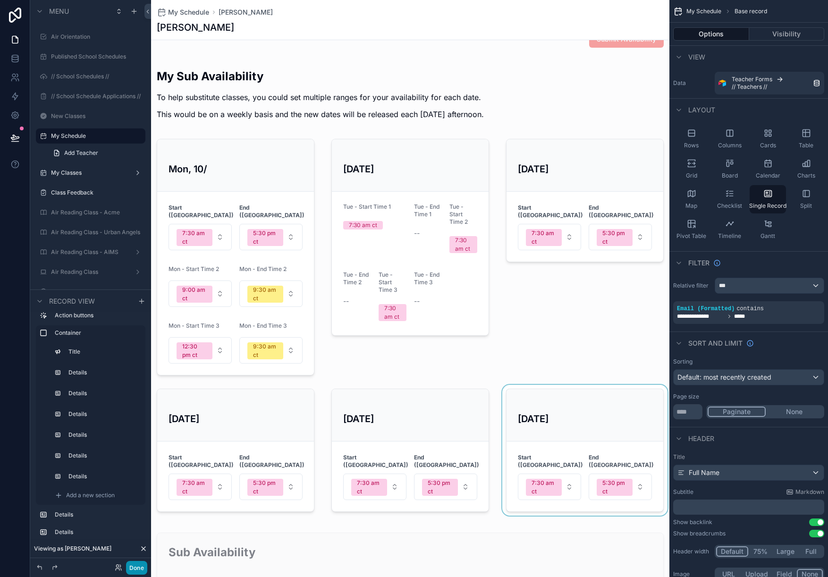
click at [139, 566] on button "Done" at bounding box center [136, 568] width 21 height 14
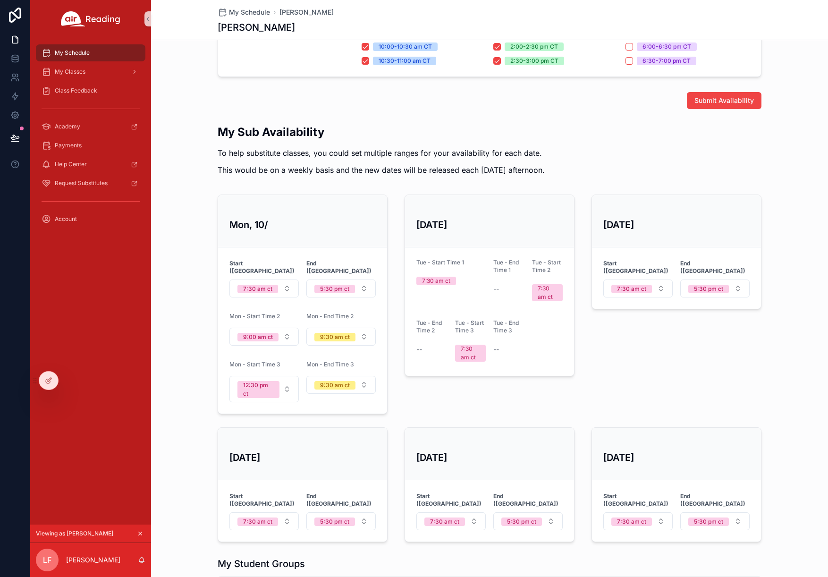
scroll to position [289, 0]
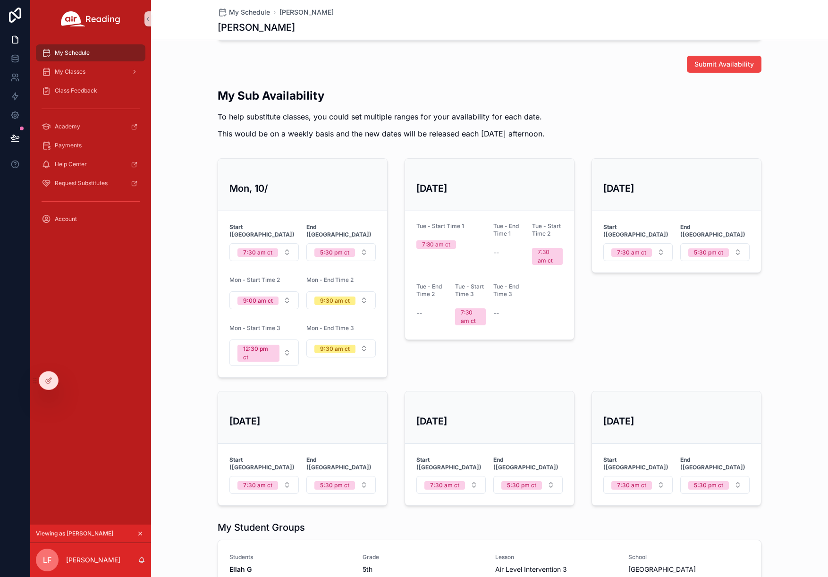
click at [130, 295] on div "My Schedule My Classes Class Feedback Academy Payments Help Center Request Subs…" at bounding box center [90, 281] width 121 height 487
click at [84, 53] on span "My Schedule" at bounding box center [72, 53] width 35 height 8
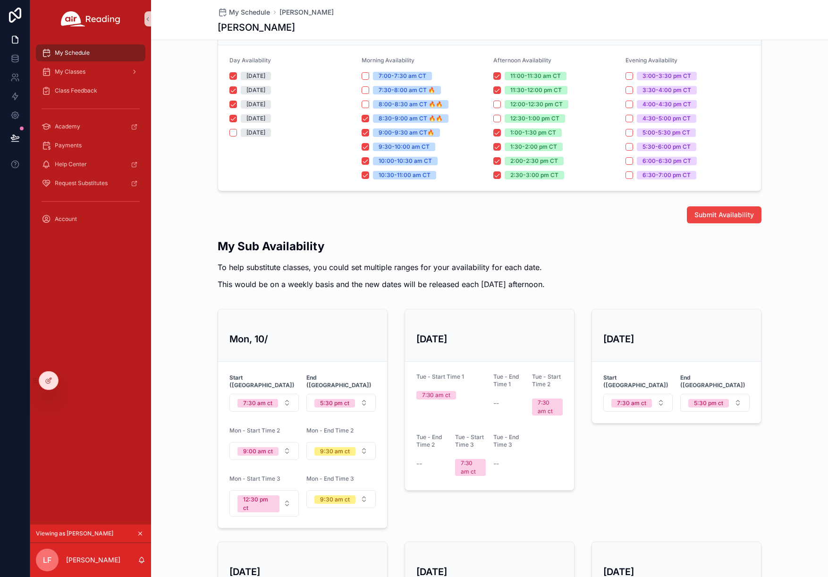
scroll to position [240, 0]
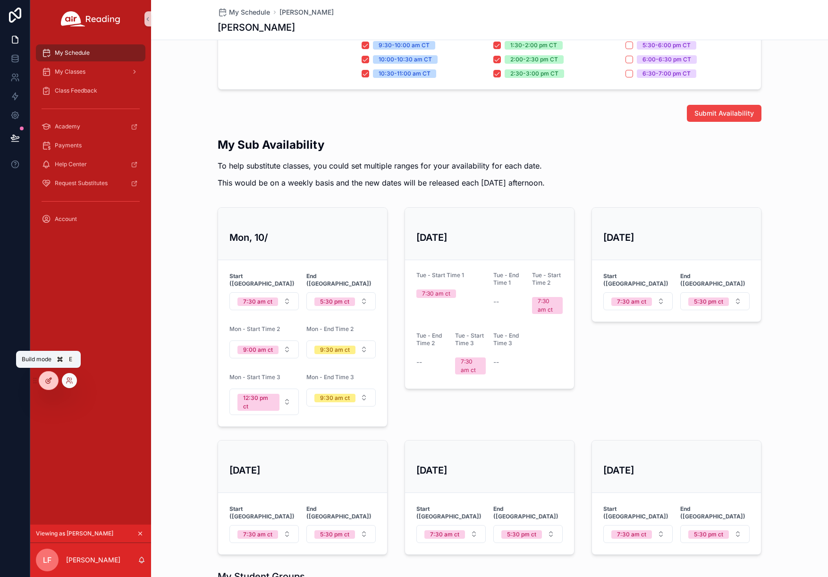
click at [44, 381] on div at bounding box center [48, 380] width 19 height 18
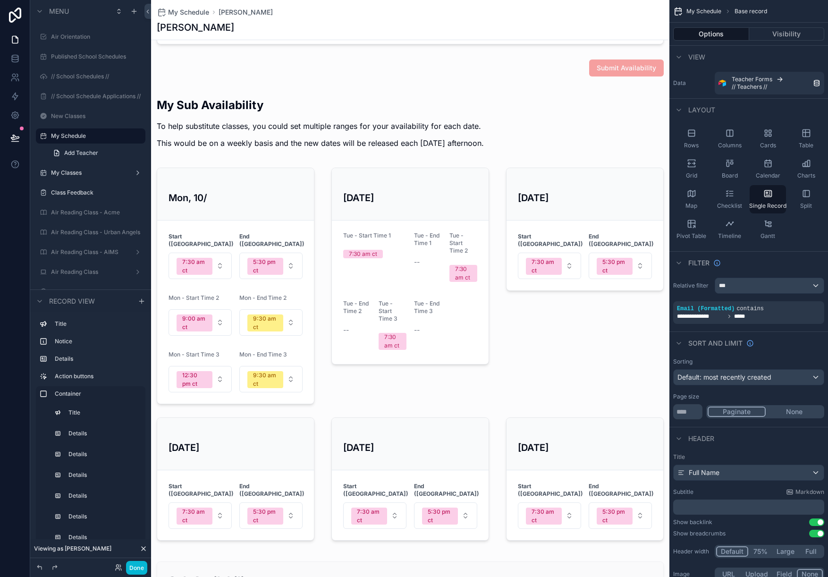
scroll to position [428, 0]
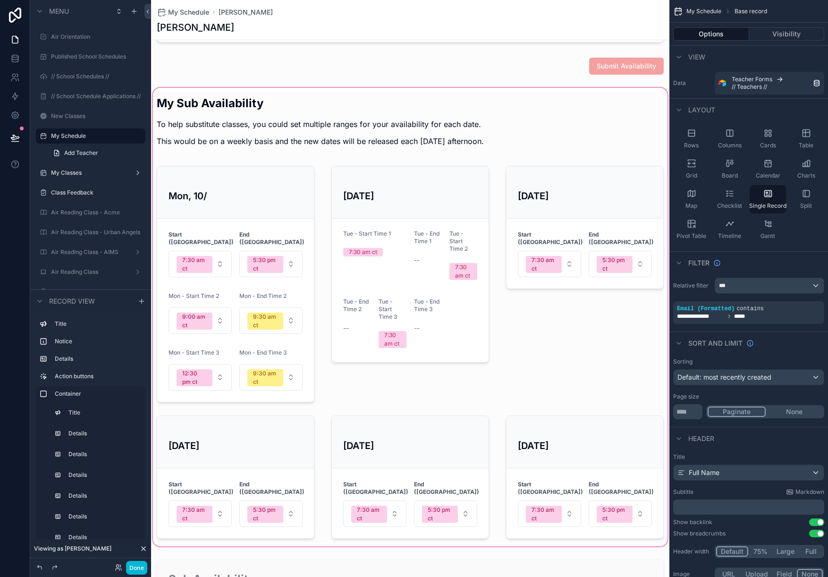
click at [208, 194] on div "scrollable content" at bounding box center [410, 317] width 518 height 462
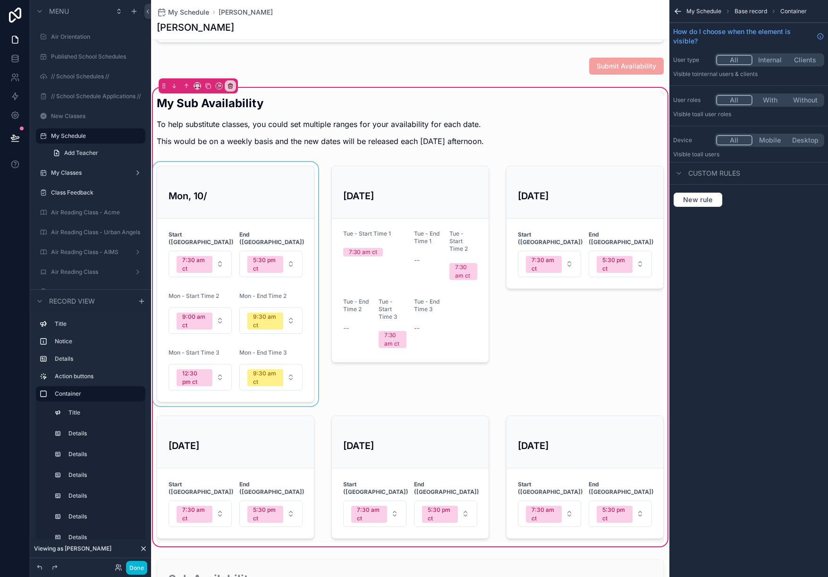
click at [211, 194] on div "scrollable content" at bounding box center [235, 284] width 169 height 244
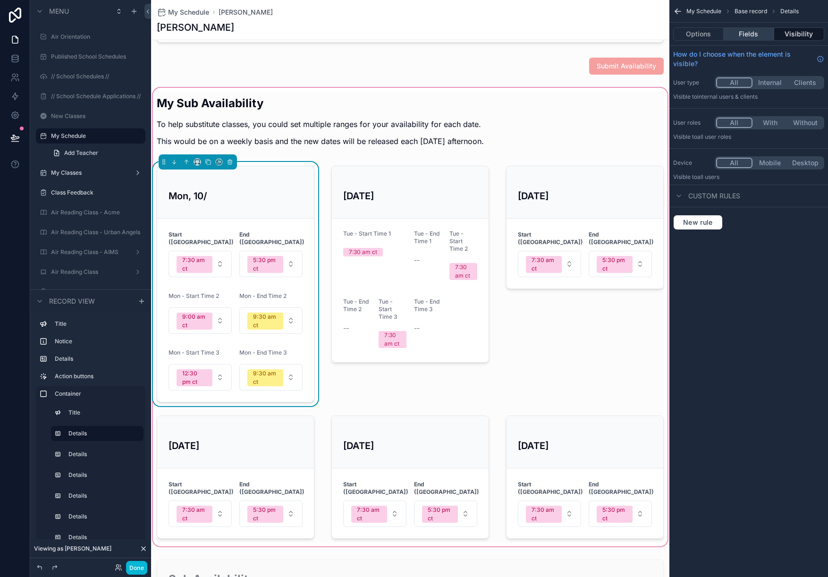
click at [747, 34] on button "Fields" at bounding box center [748, 33] width 50 height 13
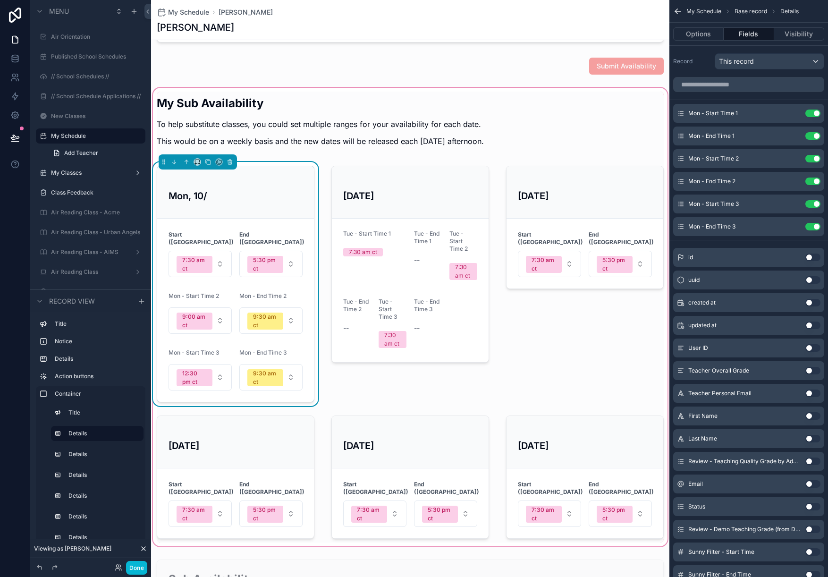
click at [280, 178] on div "Mon, 10/" at bounding box center [235, 191] width 134 height 29
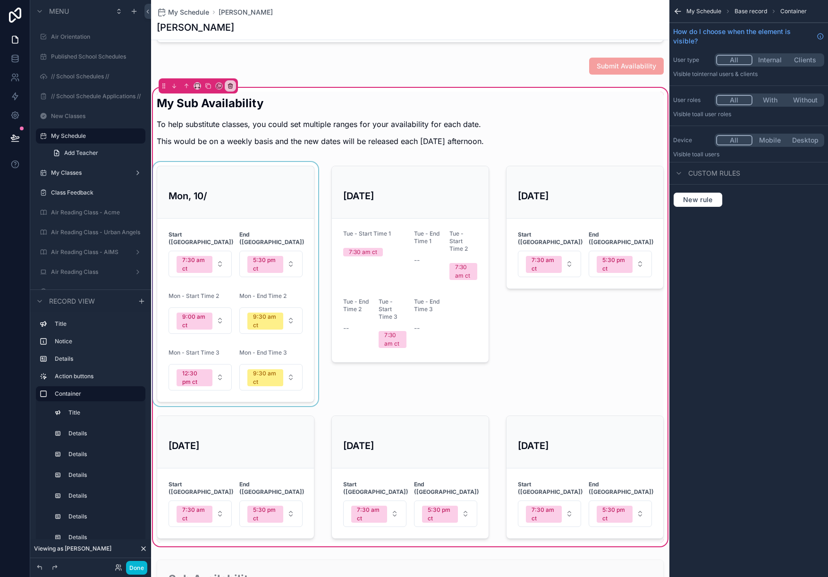
click at [280, 178] on div "scrollable content" at bounding box center [235, 284] width 169 height 244
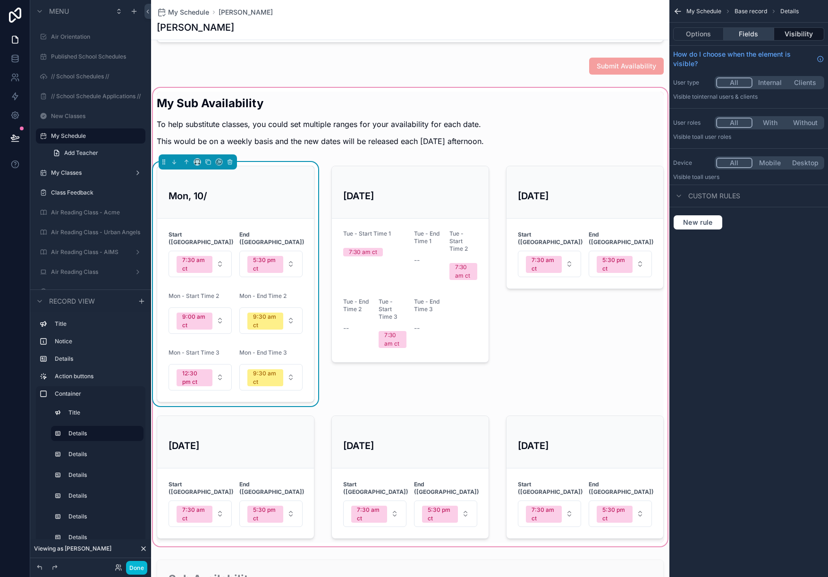
click at [740, 39] on button "Fields" at bounding box center [748, 33] width 50 height 13
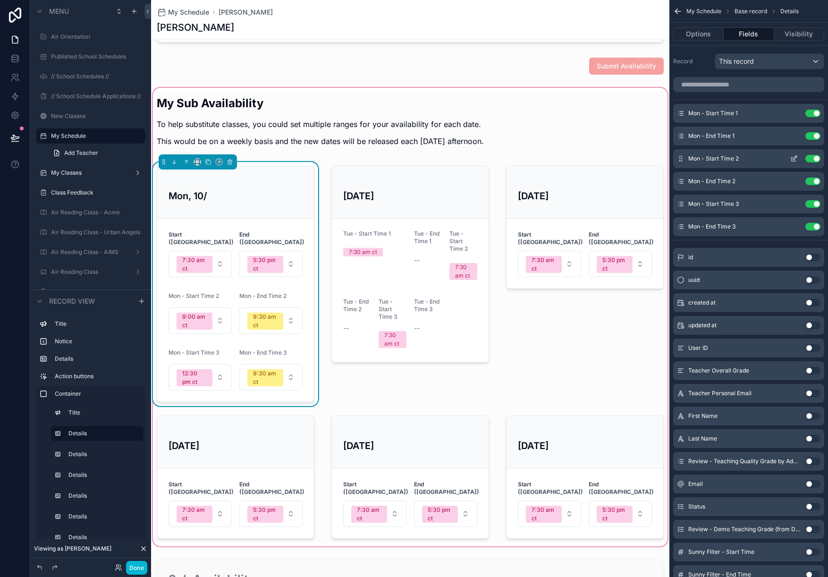
click at [749, 153] on div "Mon - Start Time 2 Use setting" at bounding box center [748, 158] width 151 height 19
click at [386, 176] on div "scrollable content" at bounding box center [410, 284] width 169 height 244
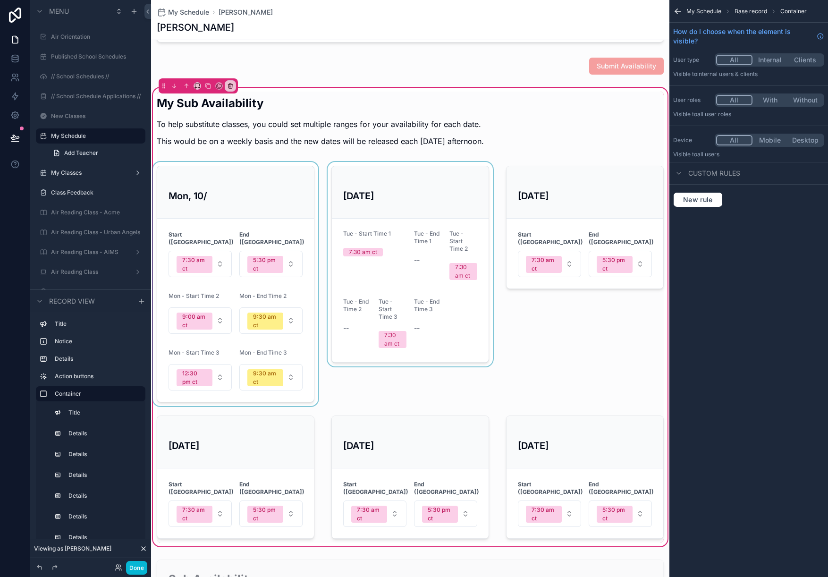
click at [389, 184] on div "scrollable content" at bounding box center [410, 284] width 169 height 244
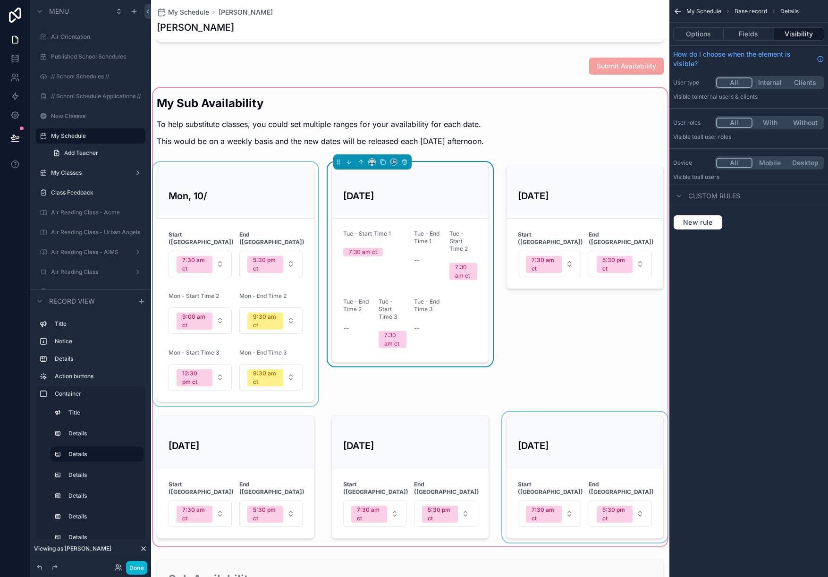
click at [545, 446] on div "scrollable content" at bounding box center [584, 476] width 169 height 131
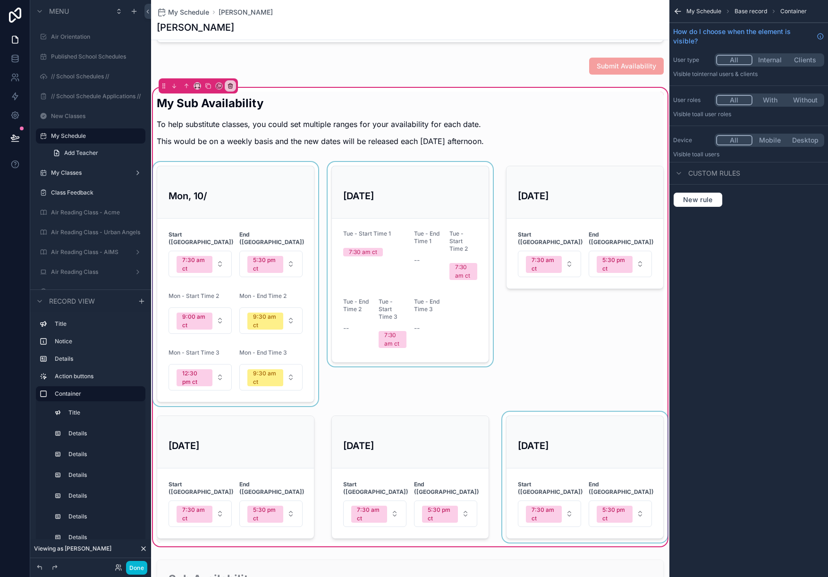
click at [578, 436] on div "scrollable content" at bounding box center [584, 476] width 169 height 131
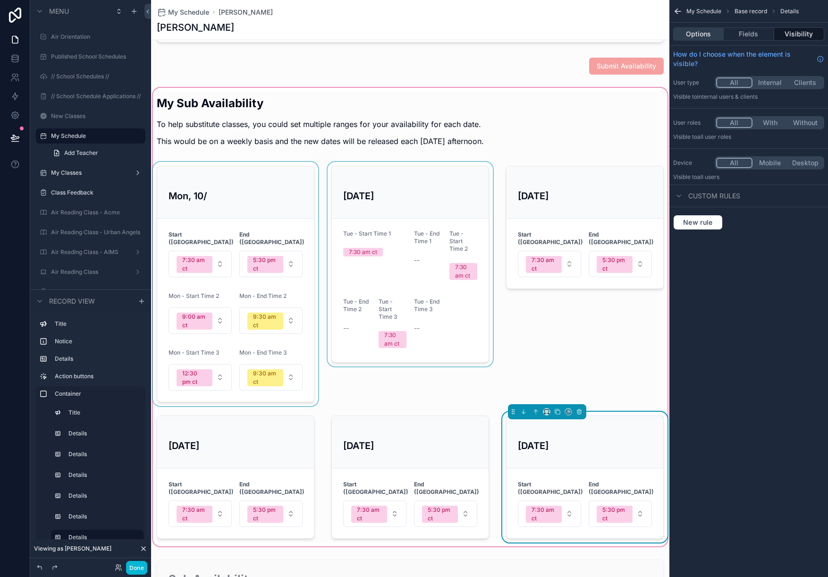
click at [706, 36] on button "Options" at bounding box center [698, 33] width 50 height 13
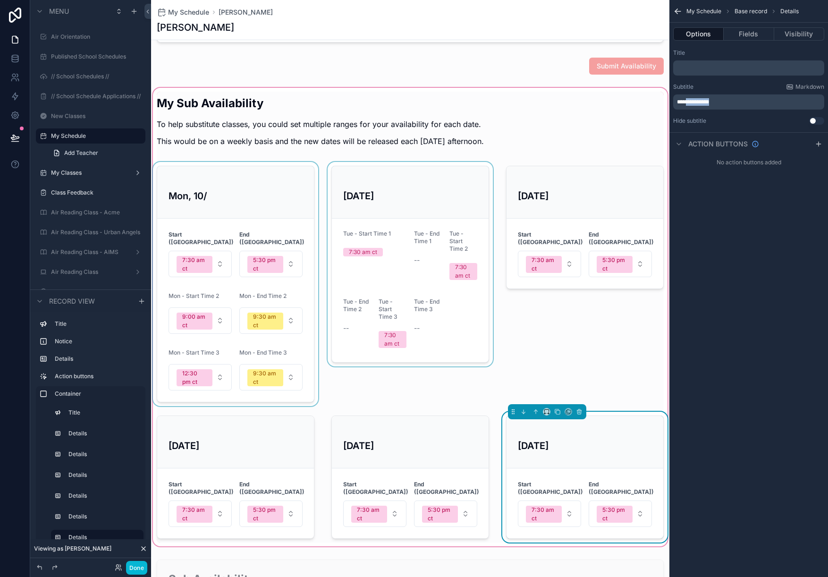
drag, startPoint x: 689, startPoint y: 101, endPoint x: 719, endPoint y: 101, distance: 29.3
click at [719, 101] on p "**********" at bounding box center [749, 102] width 145 height 8
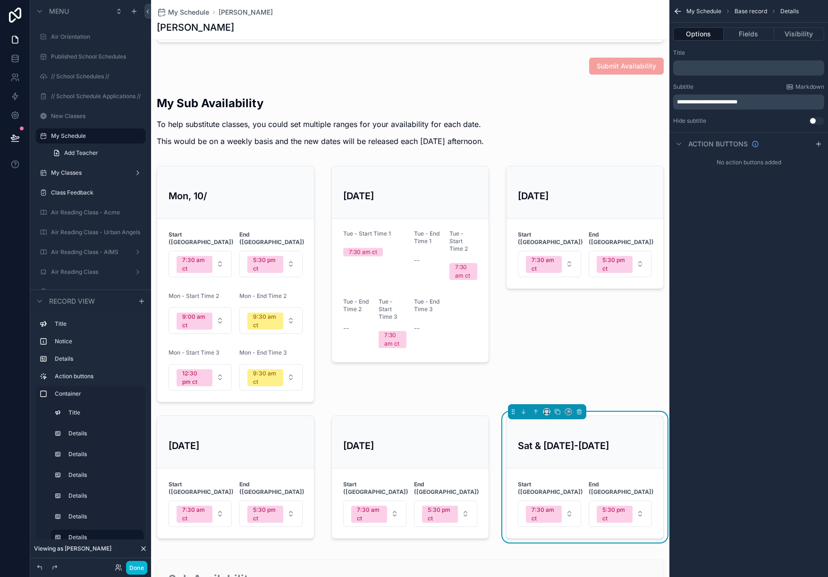
click at [711, 363] on div "**********" at bounding box center [748, 288] width 159 height 577
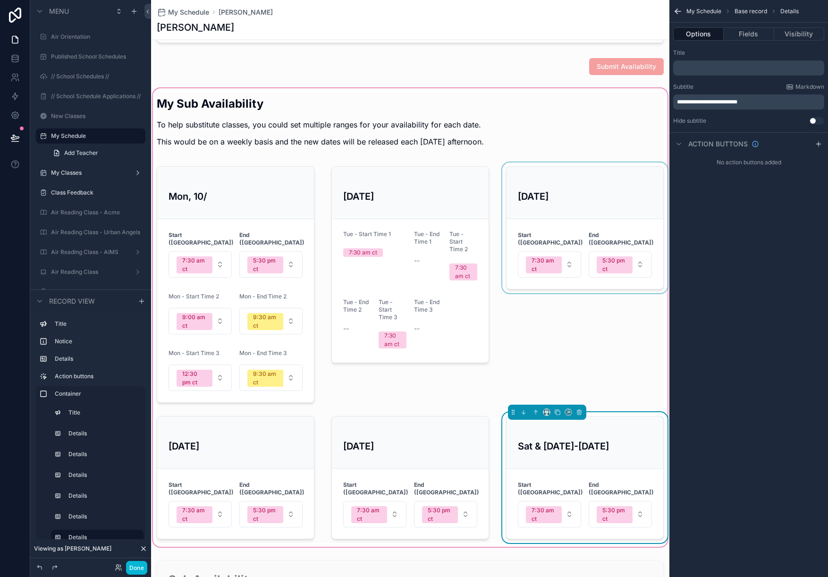
scroll to position [433, 0]
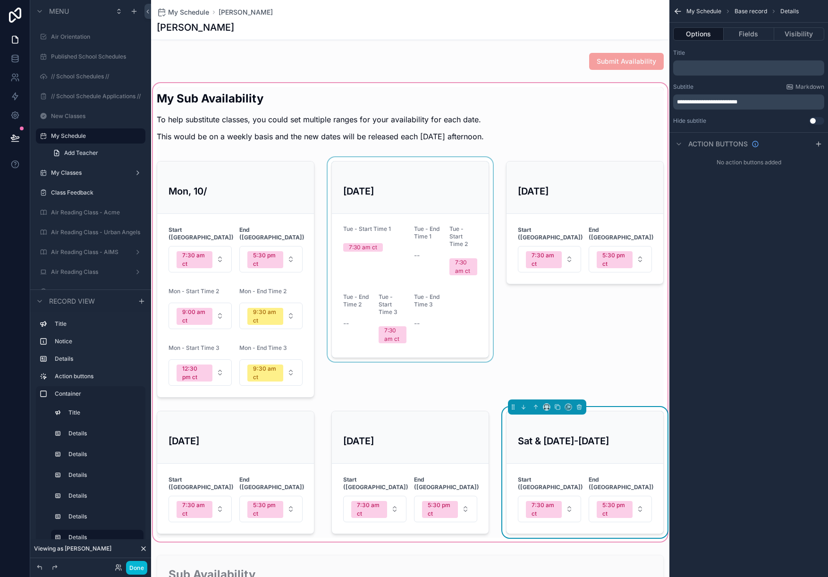
click at [385, 200] on div "scrollable content" at bounding box center [410, 279] width 169 height 244
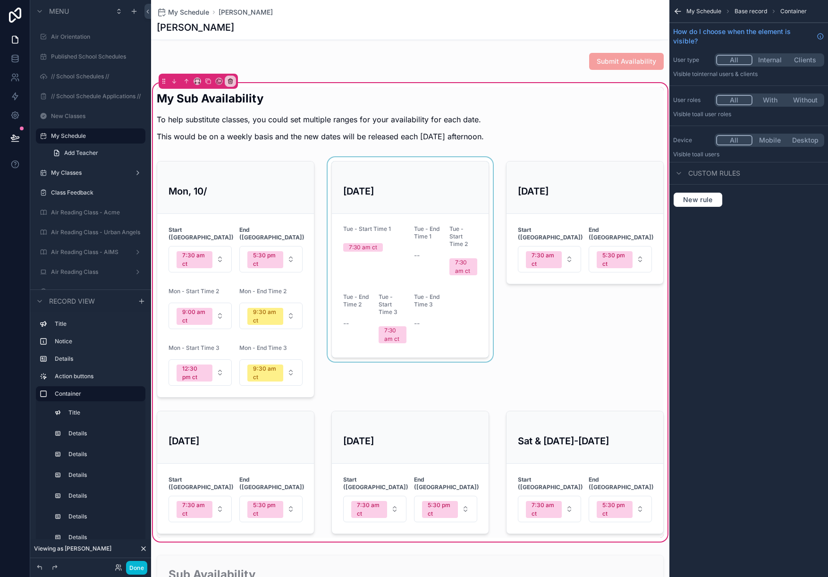
click at [380, 184] on div "scrollable content" at bounding box center [410, 279] width 169 height 244
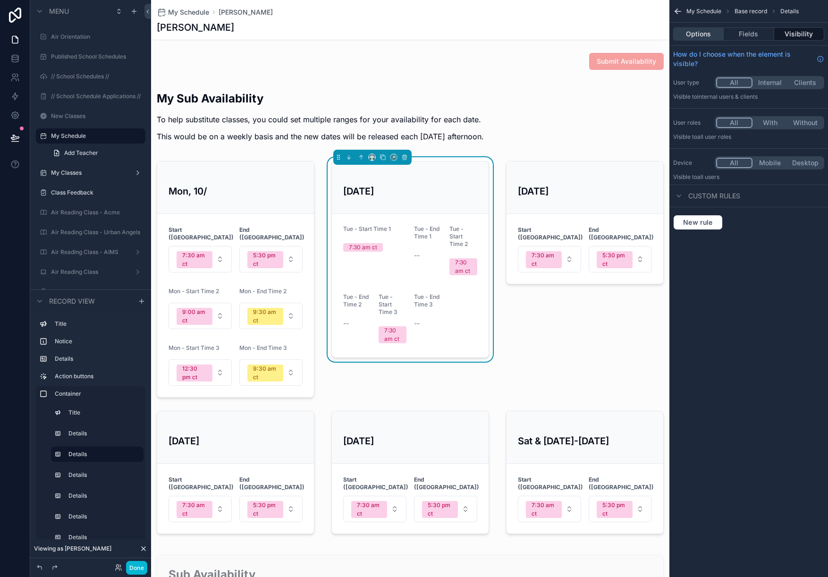
click at [704, 30] on button "Options" at bounding box center [698, 33] width 50 height 13
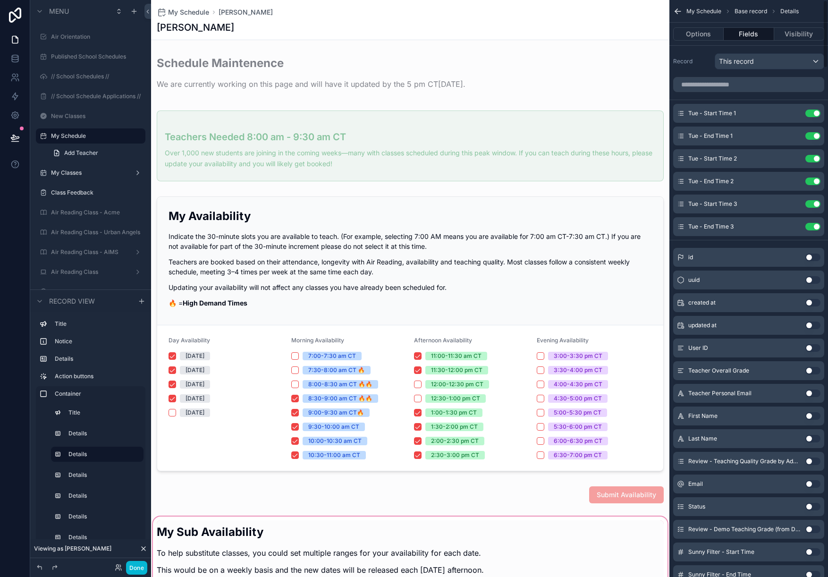
scroll to position [433, 0]
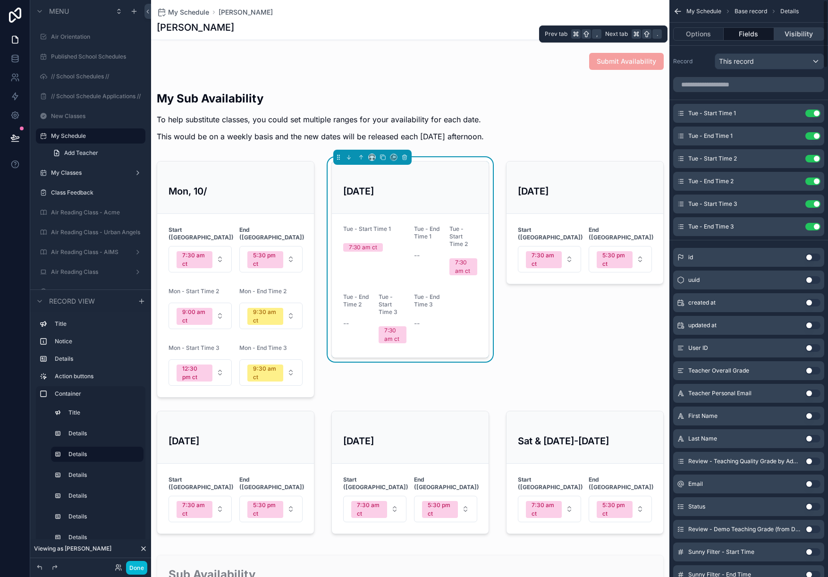
click at [804, 30] on button "Visibility" at bounding box center [799, 33] width 50 height 13
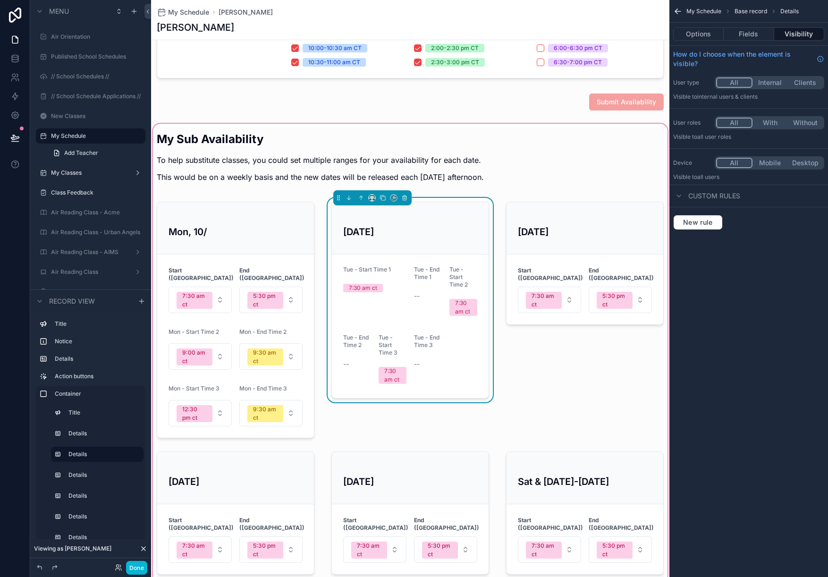
scroll to position [378, 0]
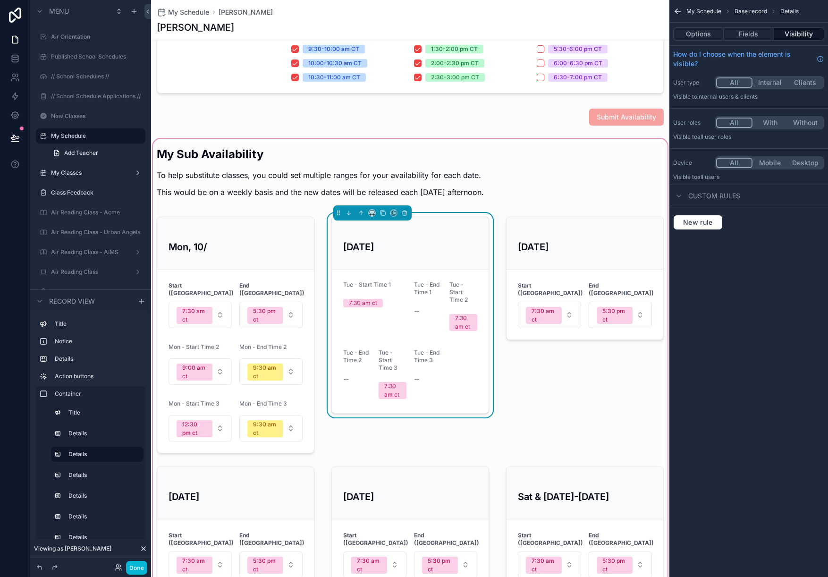
click at [408, 246] on h3 "[DATE]" at bounding box center [410, 247] width 134 height 14
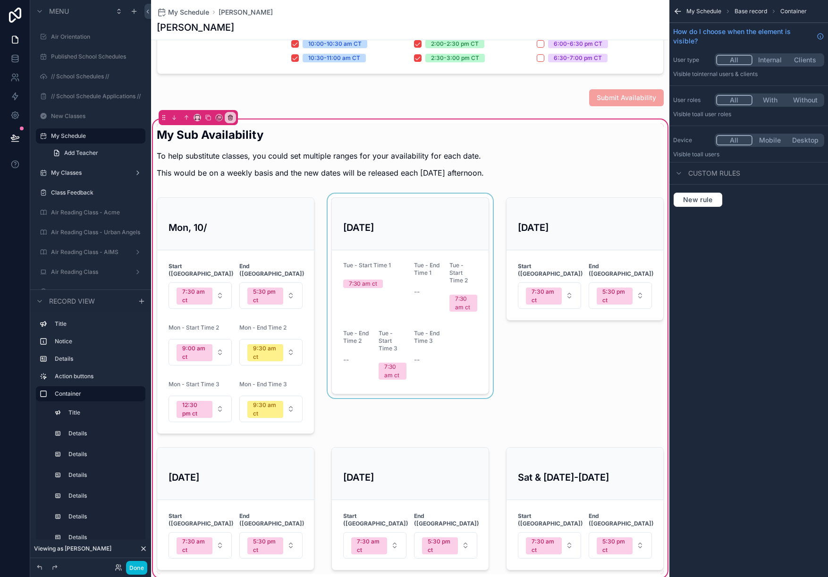
scroll to position [411, 0]
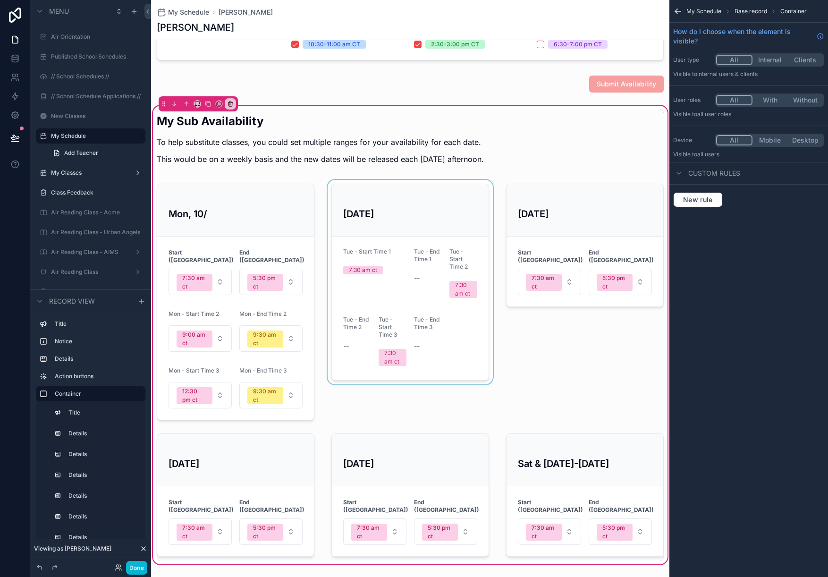
click at [423, 219] on div "scrollable content" at bounding box center [410, 302] width 169 height 244
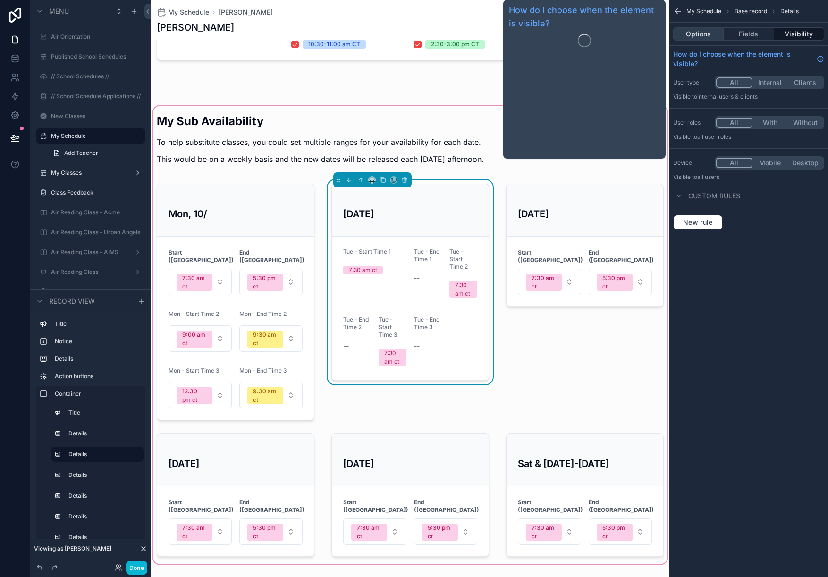
click at [695, 34] on button "Options" at bounding box center [698, 33] width 50 height 13
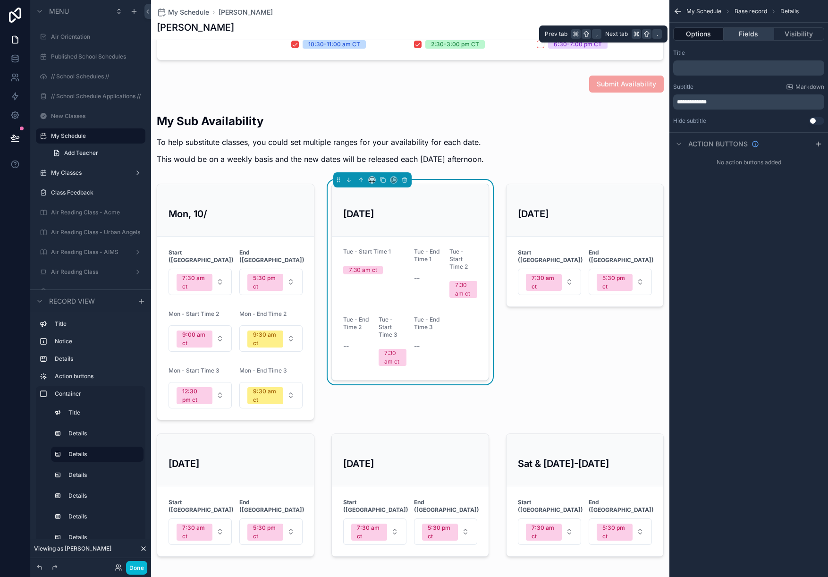
click at [742, 33] on button "Fields" at bounding box center [748, 33] width 50 height 13
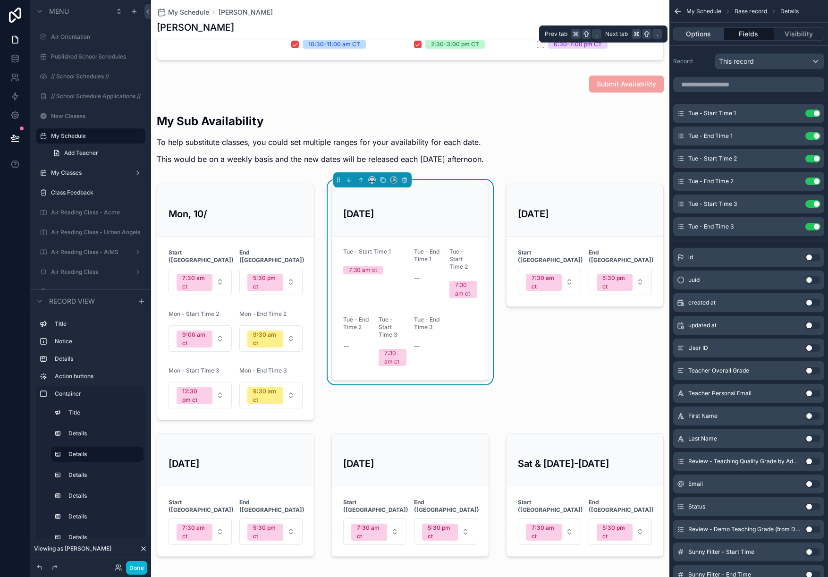
click at [705, 34] on button "Options" at bounding box center [698, 33] width 50 height 13
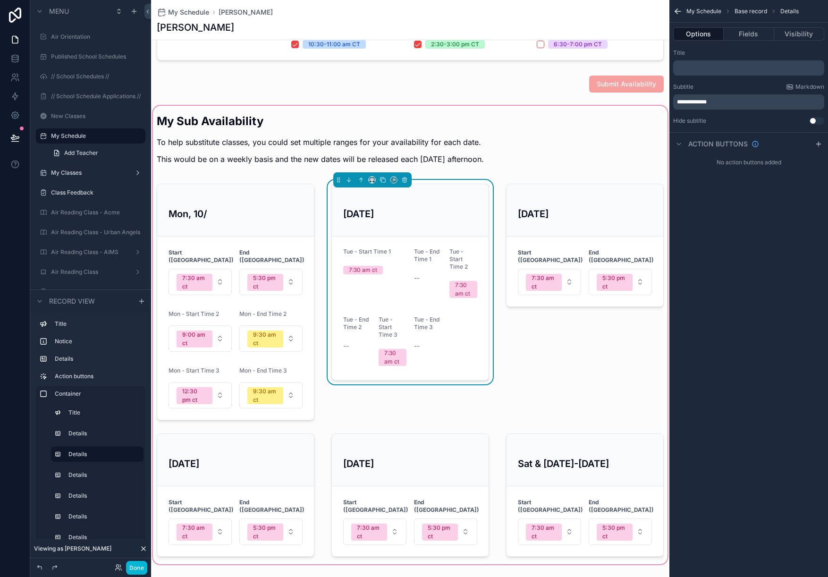
click at [426, 210] on h3 "[DATE]" at bounding box center [410, 214] width 134 height 14
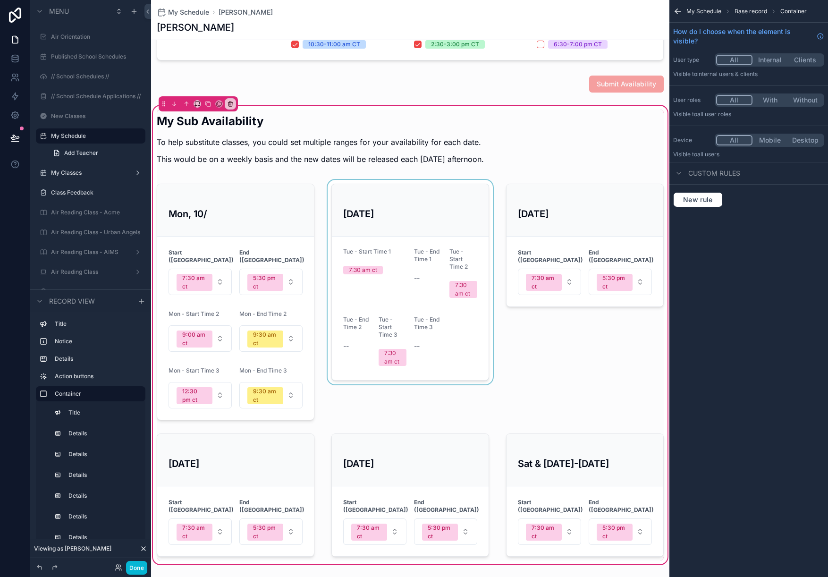
click at [394, 211] on div "scrollable content" at bounding box center [410, 302] width 169 height 244
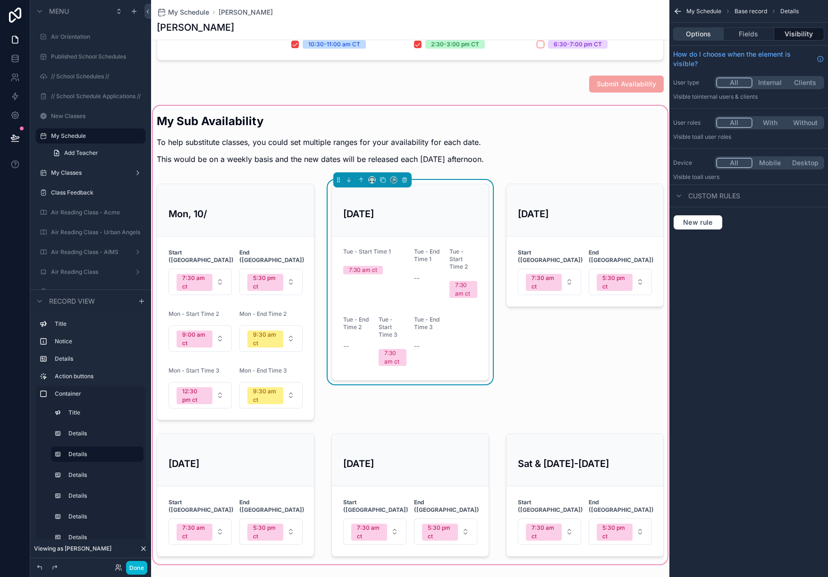
click at [691, 31] on button "Options" at bounding box center [698, 33] width 50 height 13
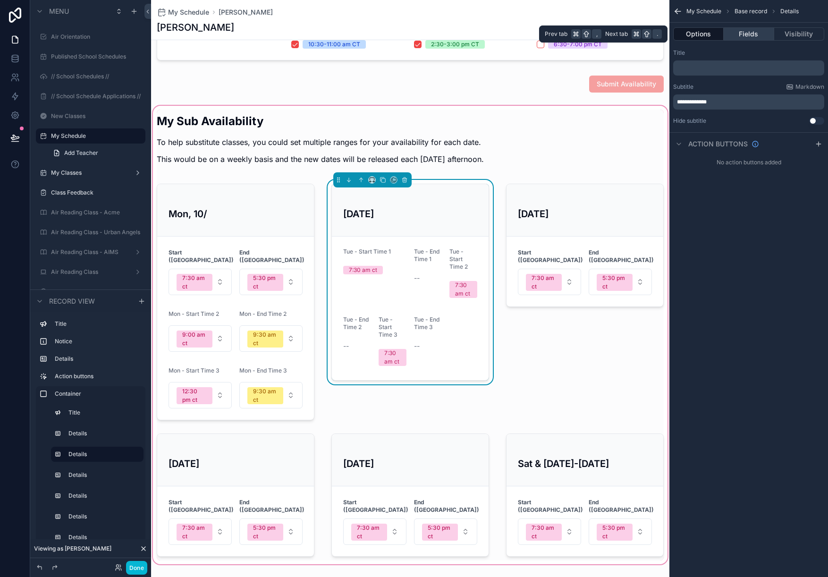
click at [745, 34] on button "Fields" at bounding box center [748, 33] width 50 height 13
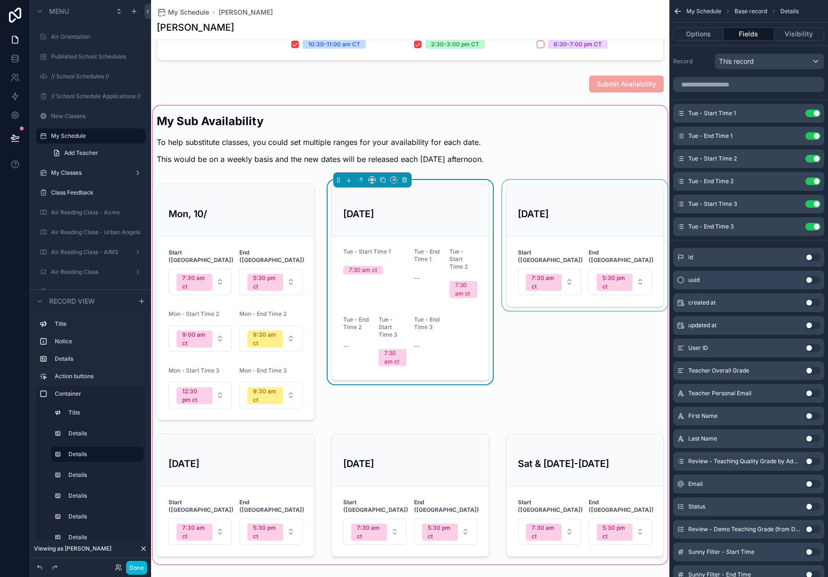
click at [535, 199] on div "scrollable content" at bounding box center [584, 302] width 169 height 244
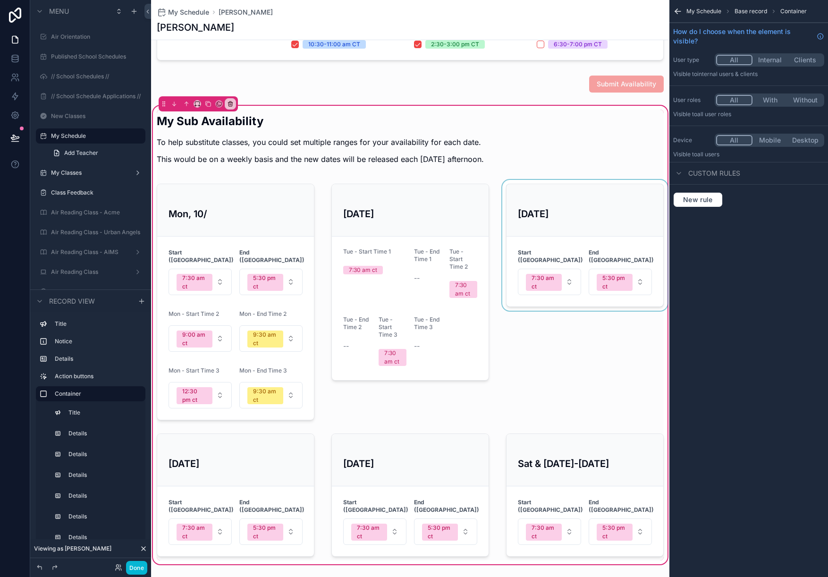
click at [582, 227] on div "scrollable content" at bounding box center [584, 302] width 169 height 244
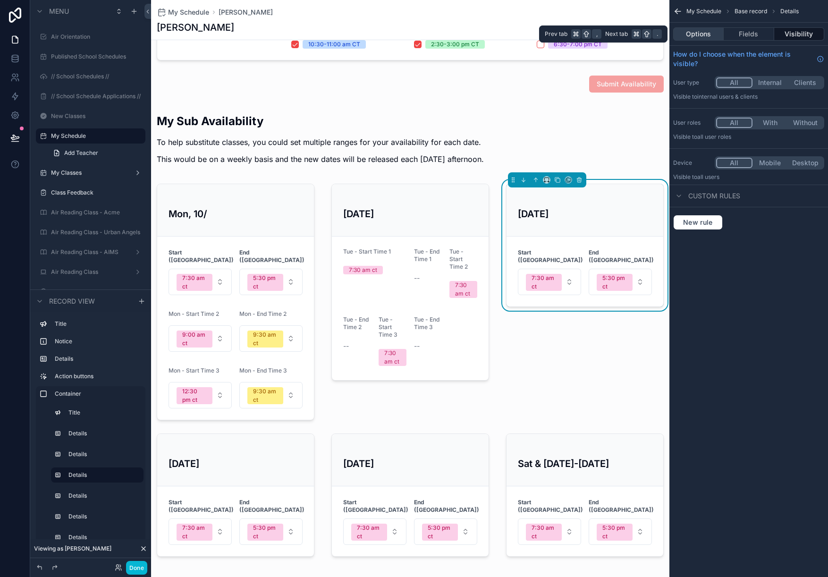
click at [707, 32] on button "Options" at bounding box center [698, 33] width 50 height 13
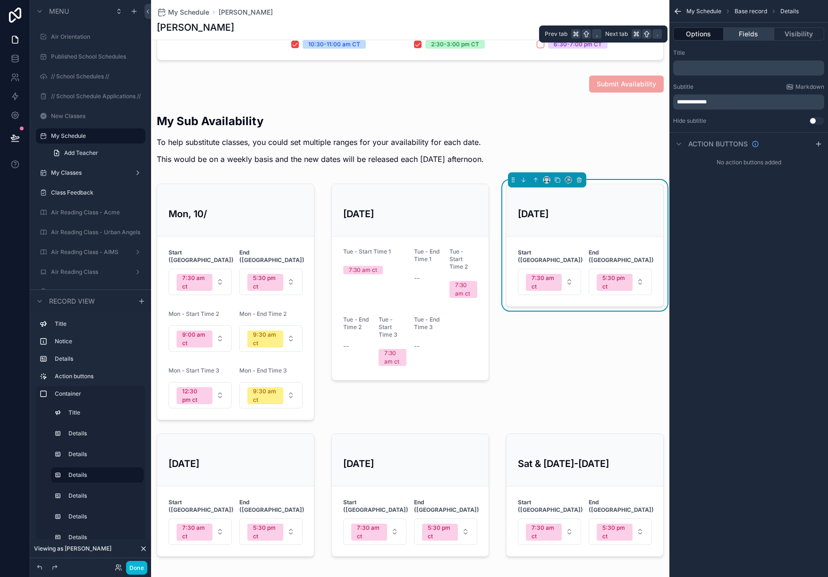
click at [746, 33] on button "Fields" at bounding box center [748, 33] width 50 height 13
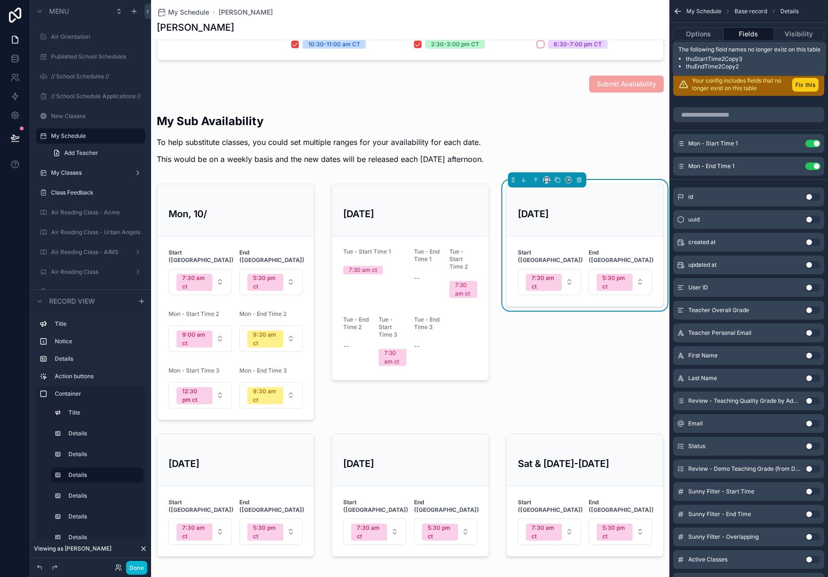
click at [799, 85] on button "Fix this" at bounding box center [805, 85] width 26 height 14
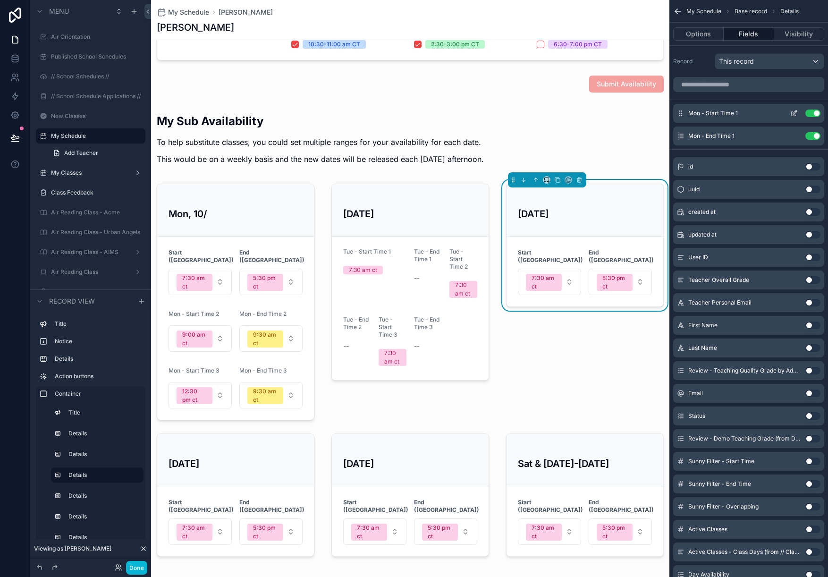
click at [812, 113] on button "Use setting" at bounding box center [812, 113] width 15 height 8
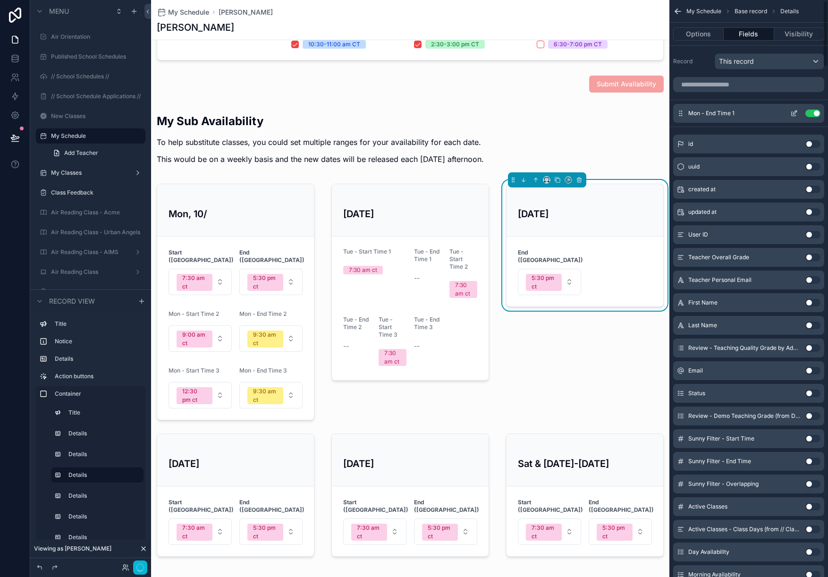
click at [812, 115] on button "Use setting" at bounding box center [812, 113] width 15 height 8
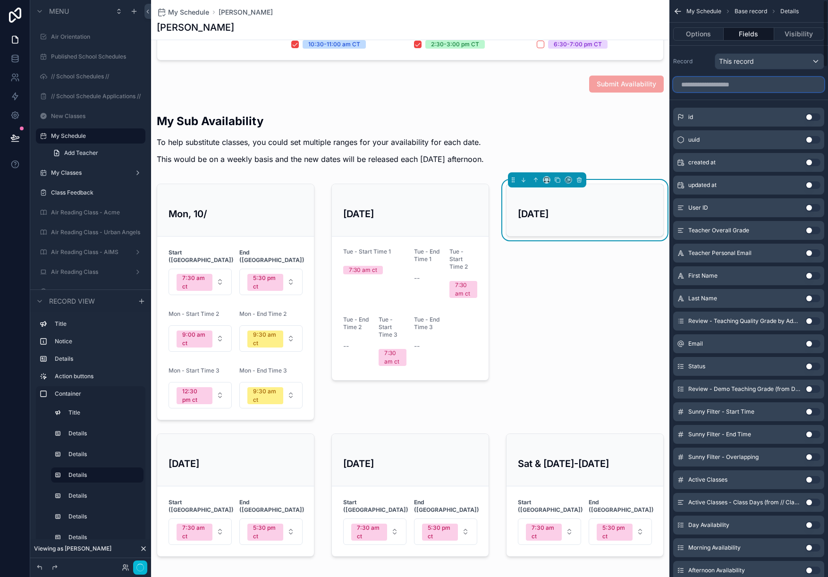
click at [741, 84] on input "scrollable content" at bounding box center [748, 84] width 151 height 15
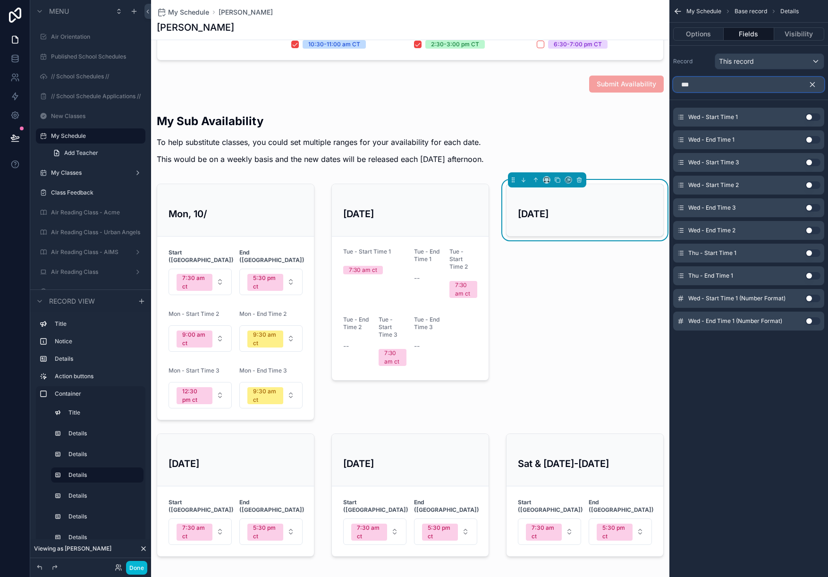
type input "***"
click at [810, 117] on button "Use setting" at bounding box center [812, 117] width 15 height 8
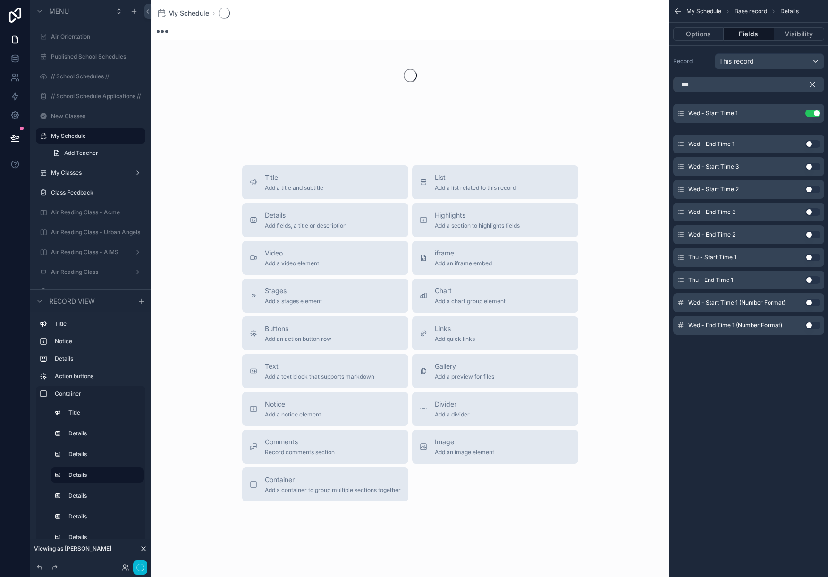
scroll to position [50, 0]
click at [810, 143] on button "Use setting" at bounding box center [812, 144] width 15 height 8
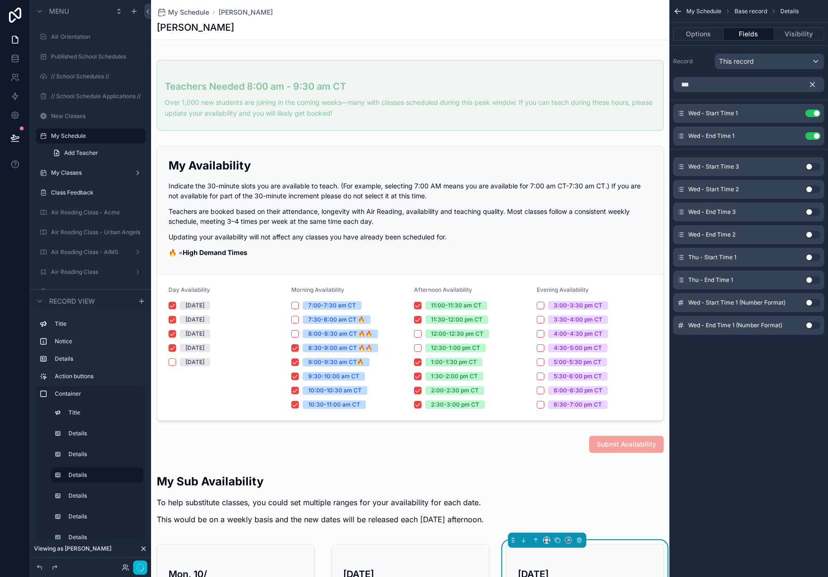
scroll to position [411, 0]
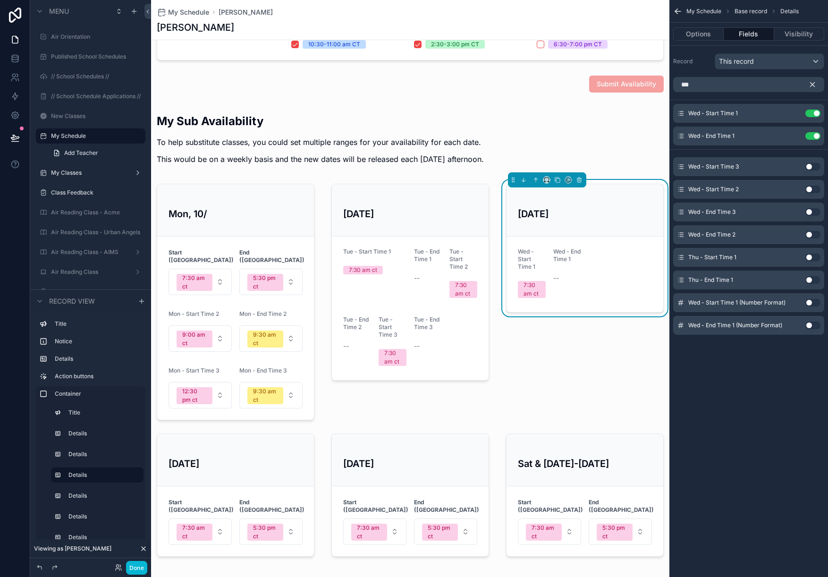
click at [812, 189] on button "Use setting" at bounding box center [812, 189] width 15 height 8
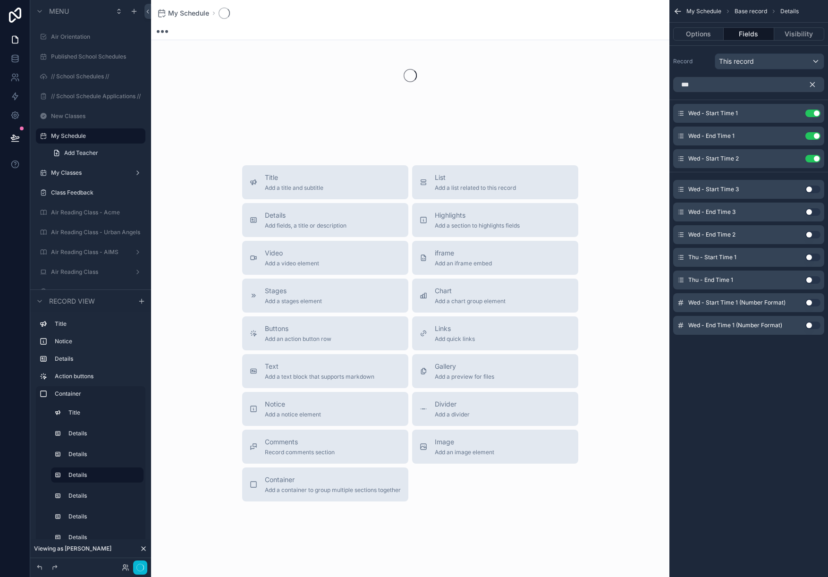
scroll to position [50, 0]
click at [810, 235] on button "Use setting" at bounding box center [812, 235] width 15 height 8
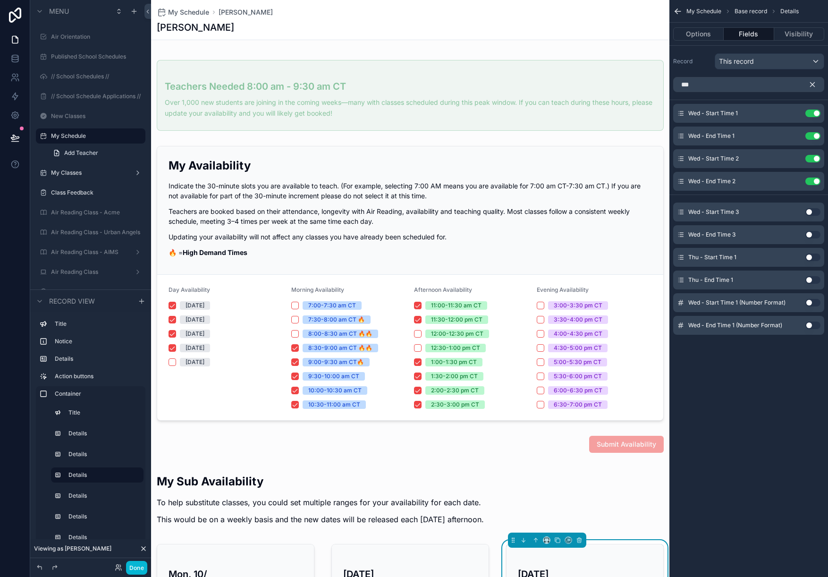
scroll to position [411, 0]
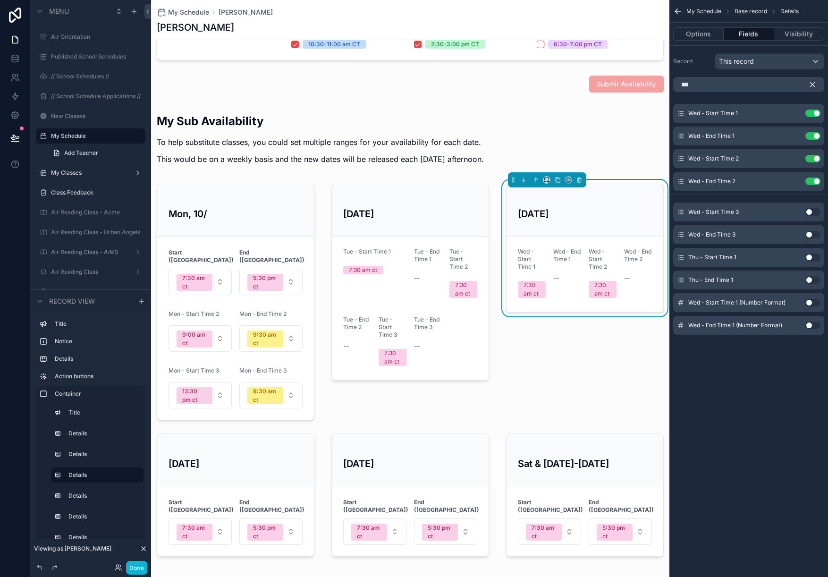
click at [809, 210] on button "Use setting" at bounding box center [812, 212] width 15 height 8
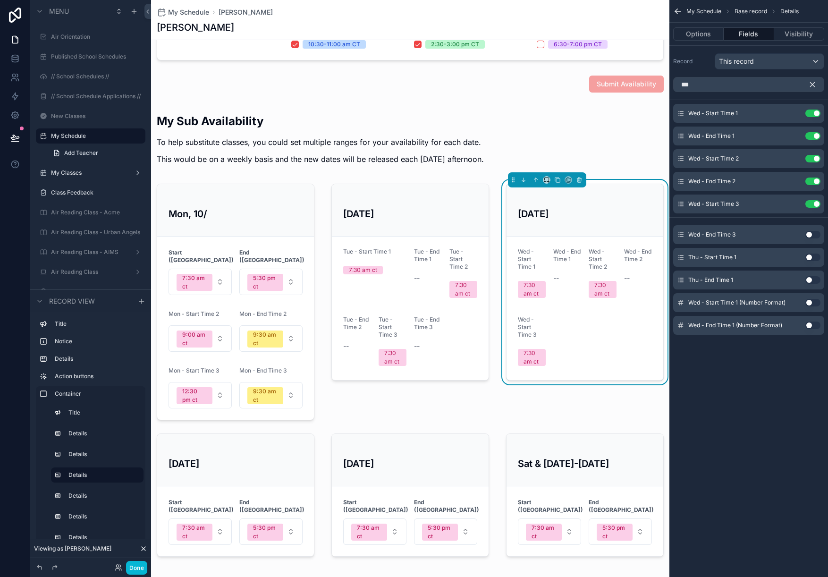
click at [810, 232] on button "Use setting" at bounding box center [812, 235] width 15 height 8
click at [792, 111] on icon "scrollable content" at bounding box center [794, 113] width 8 height 8
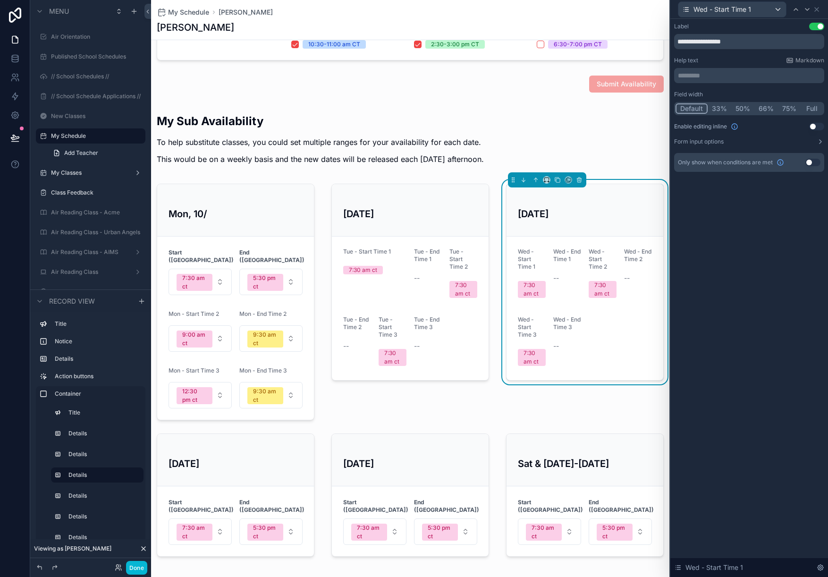
click at [743, 108] on button "50%" at bounding box center [742, 108] width 23 height 10
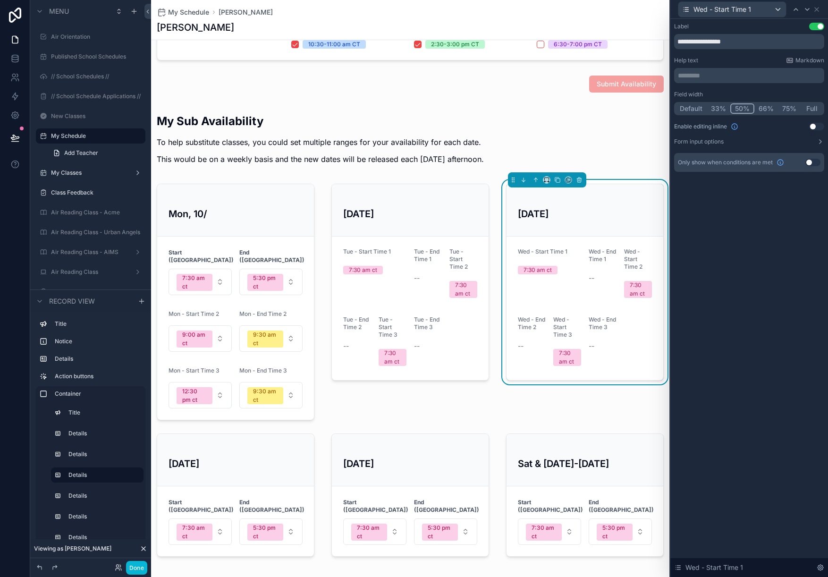
click at [813, 125] on button "Use setting" at bounding box center [816, 127] width 15 height 8
click at [781, 141] on button "Form input options" at bounding box center [749, 142] width 150 height 8
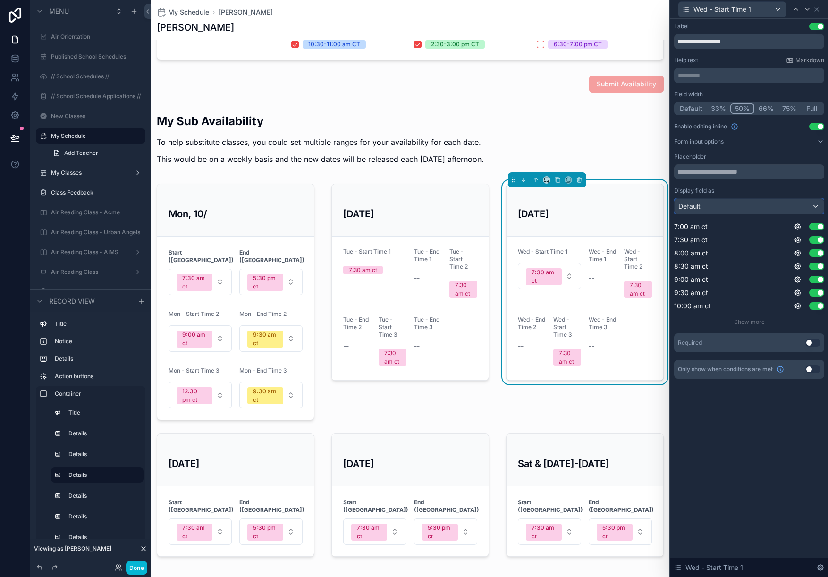
click at [776, 210] on div "Default" at bounding box center [748, 206] width 149 height 15
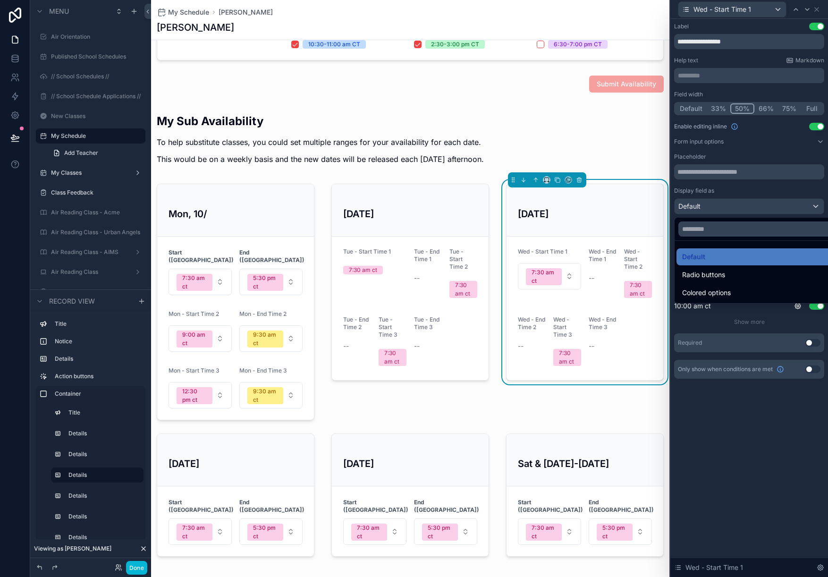
click at [776, 210] on div at bounding box center [749, 288] width 158 height 577
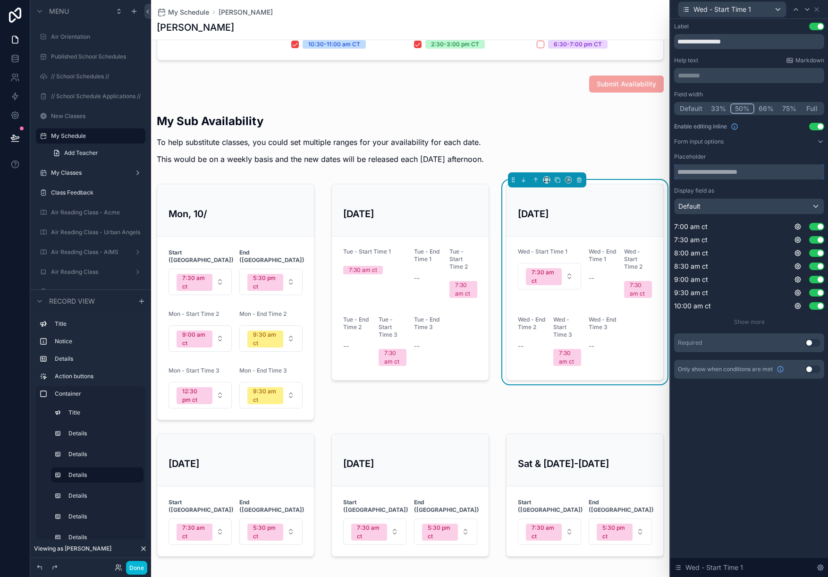
click at [729, 170] on input "text" at bounding box center [749, 171] width 150 height 15
click at [679, 174] on input "**********" at bounding box center [749, 171] width 150 height 15
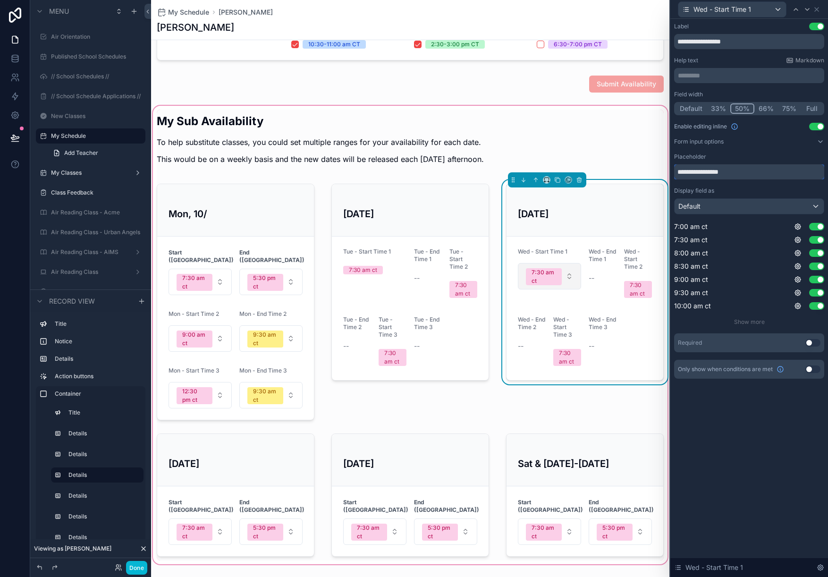
type input "**********"
click at [570, 273] on button "7:30 am ct" at bounding box center [549, 276] width 63 height 26
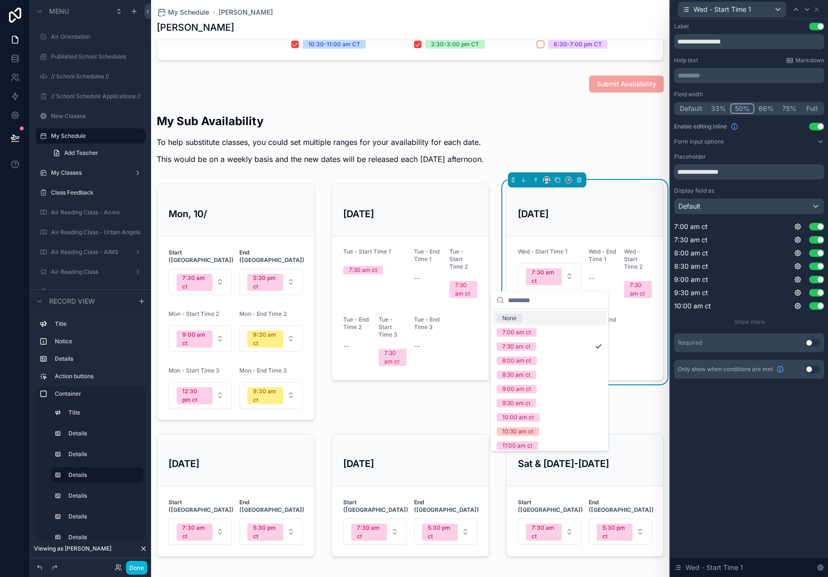
click at [536, 319] on div "None" at bounding box center [549, 318] width 113 height 14
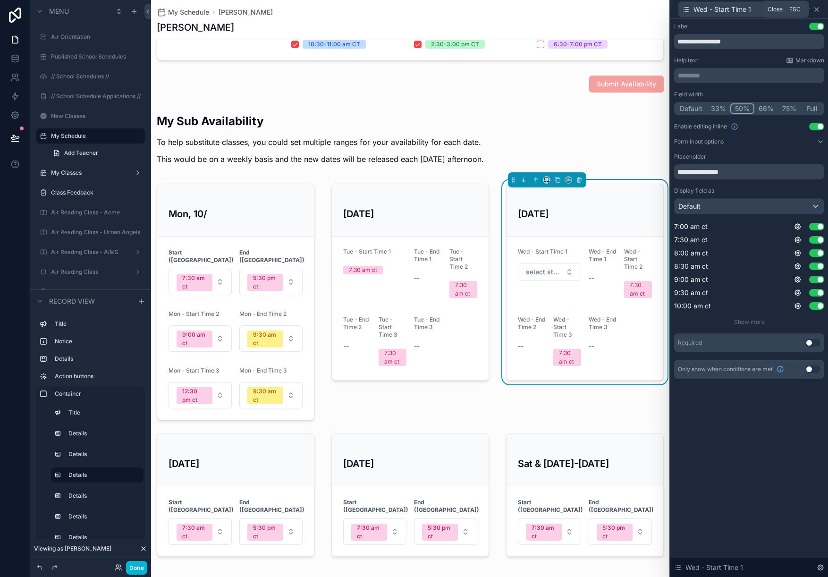
click at [820, 10] on icon at bounding box center [817, 10] width 8 height 8
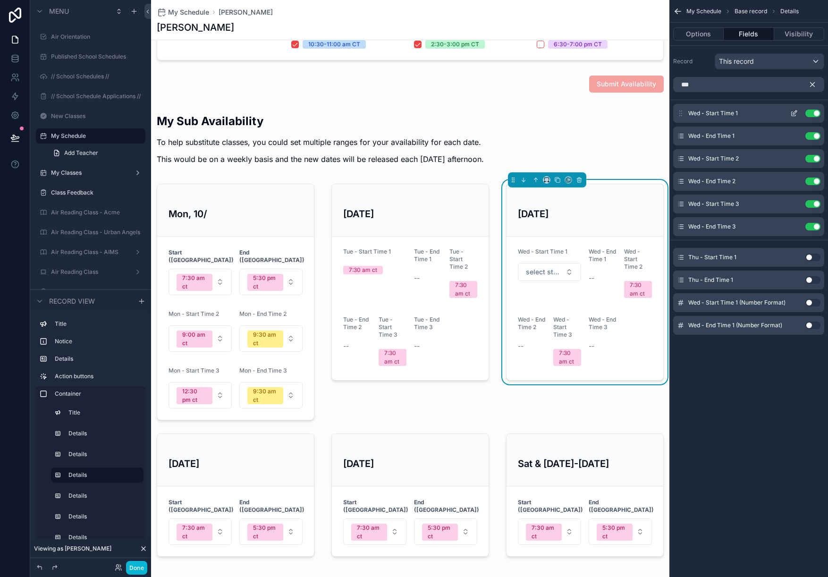
click at [795, 113] on icon "scrollable content" at bounding box center [795, 112] width 4 height 4
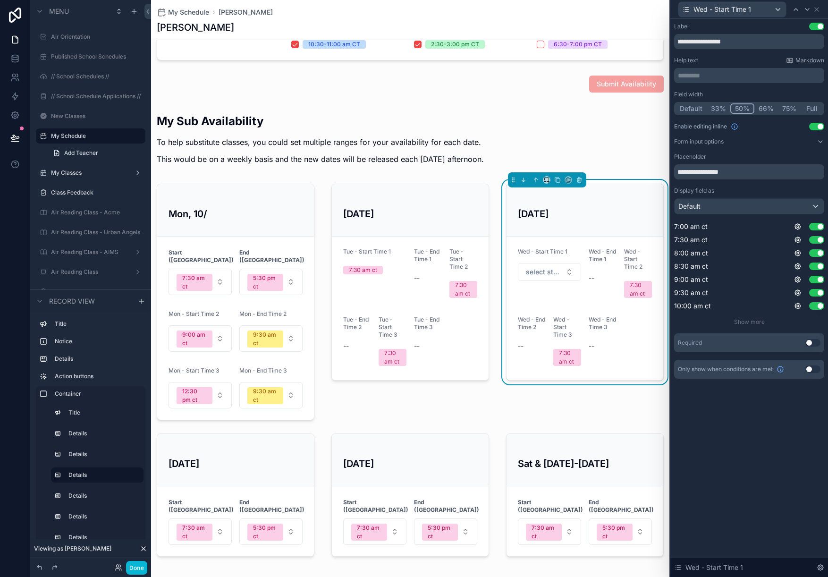
click at [814, 28] on button "Use setting" at bounding box center [816, 27] width 15 height 8
click at [698, 74] on p "********* ﻿" at bounding box center [750, 75] width 144 height 9
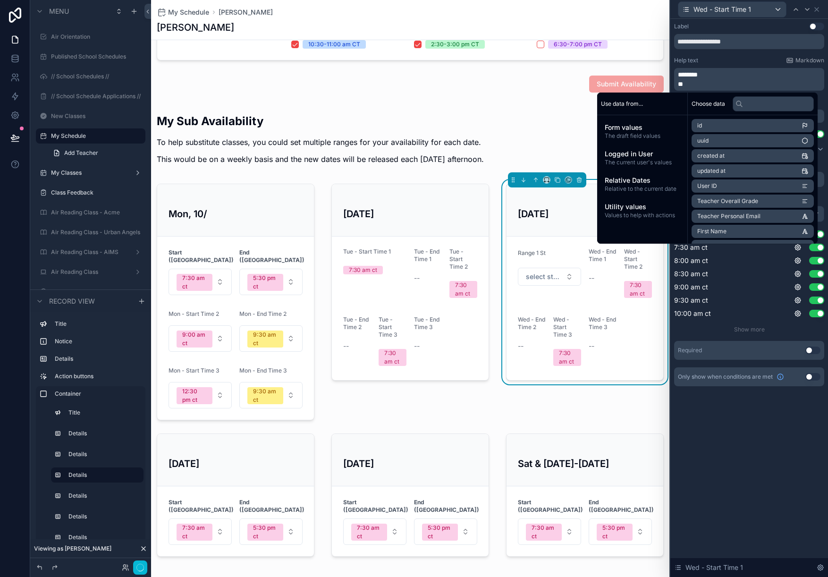
scroll to position [0, 0]
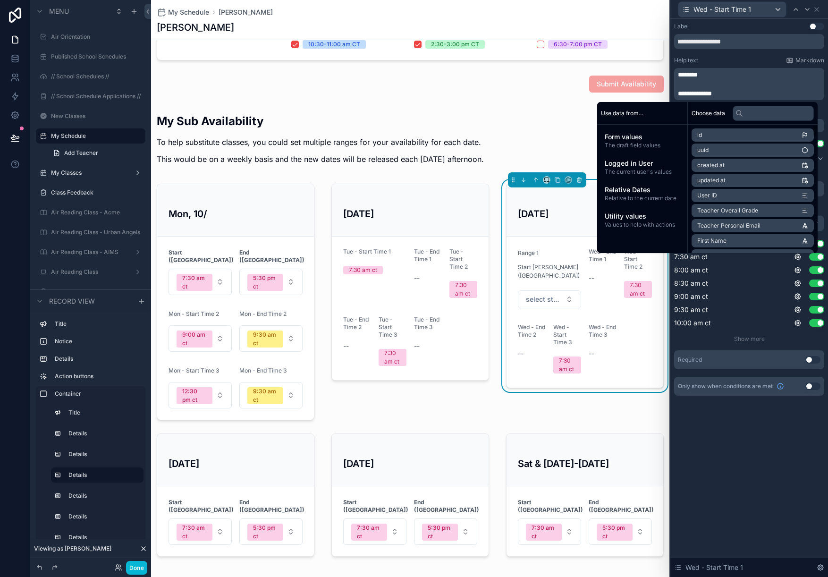
click at [713, 437] on div "**********" at bounding box center [749, 298] width 158 height 558
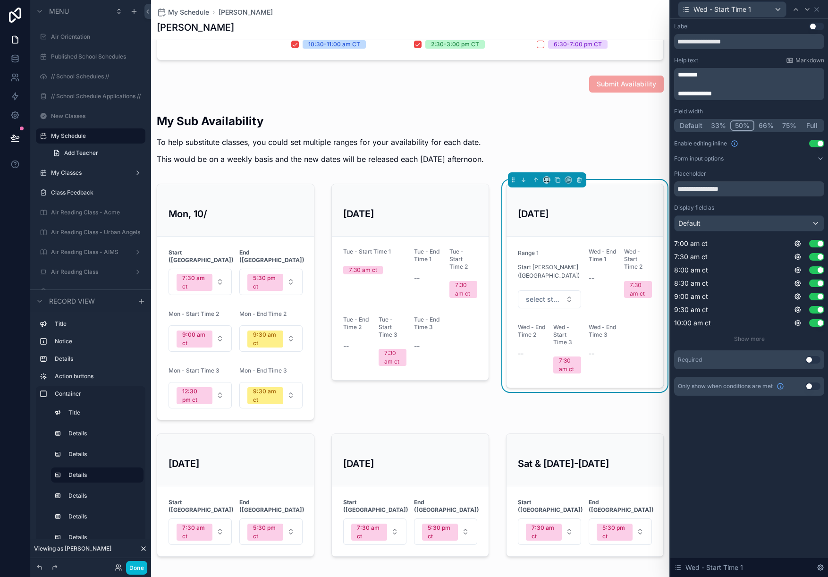
click at [820, 7] on div "Wed - Start Time 1" at bounding box center [749, 9] width 150 height 18
click at [817, 9] on icon at bounding box center [816, 10] width 4 height 4
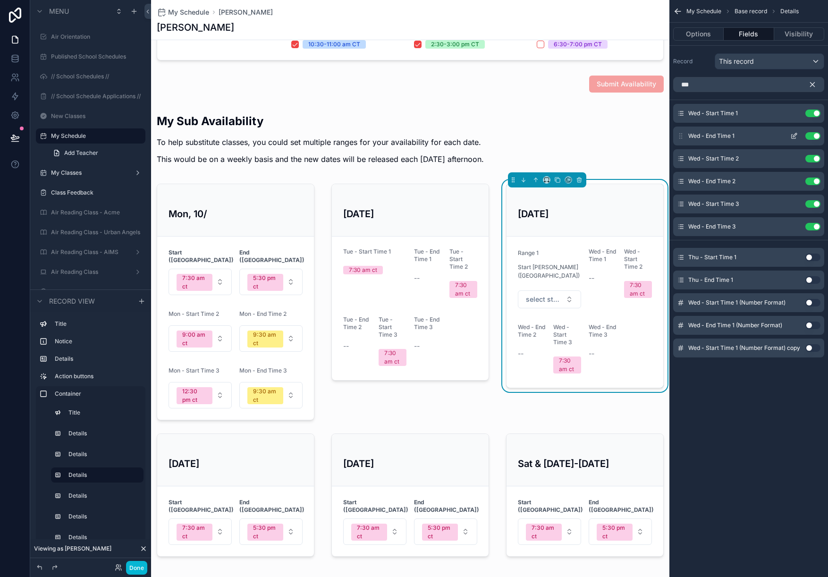
click at [793, 135] on icon "scrollable content" at bounding box center [795, 135] width 4 height 4
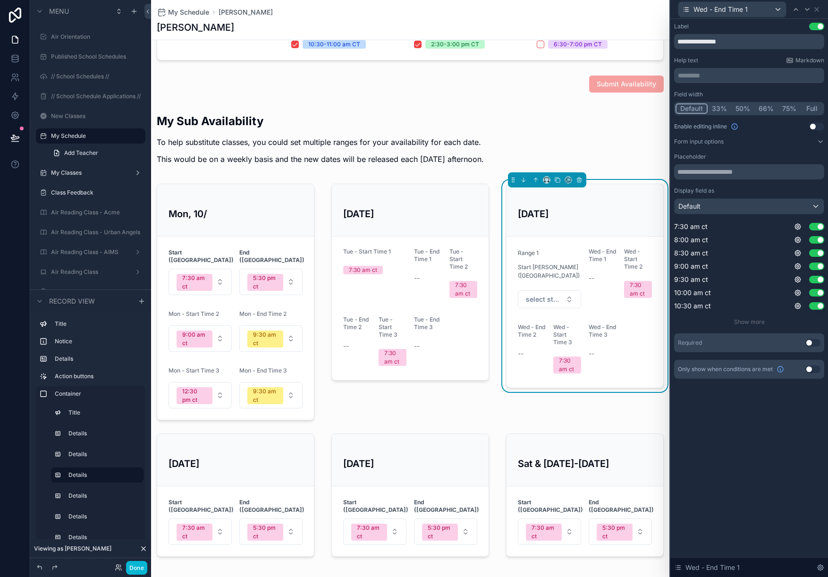
click at [739, 107] on button "50%" at bounding box center [742, 108] width 23 height 10
click at [813, 125] on button "Use setting" at bounding box center [816, 127] width 15 height 8
click at [719, 174] on input "text" at bounding box center [749, 171] width 150 height 15
type input "*"
type input "**********"
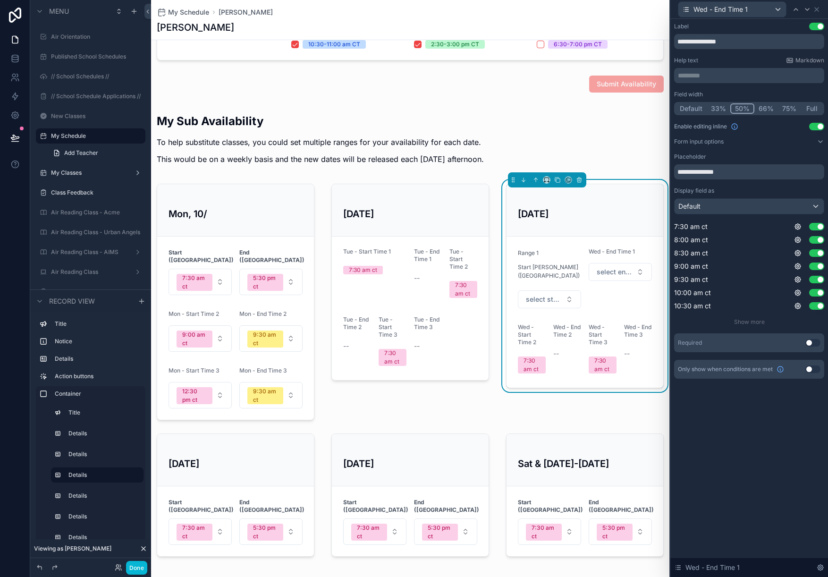
click at [815, 25] on button "Use setting" at bounding box center [816, 27] width 15 height 8
click at [729, 76] on p "********* ﻿" at bounding box center [750, 75] width 144 height 9
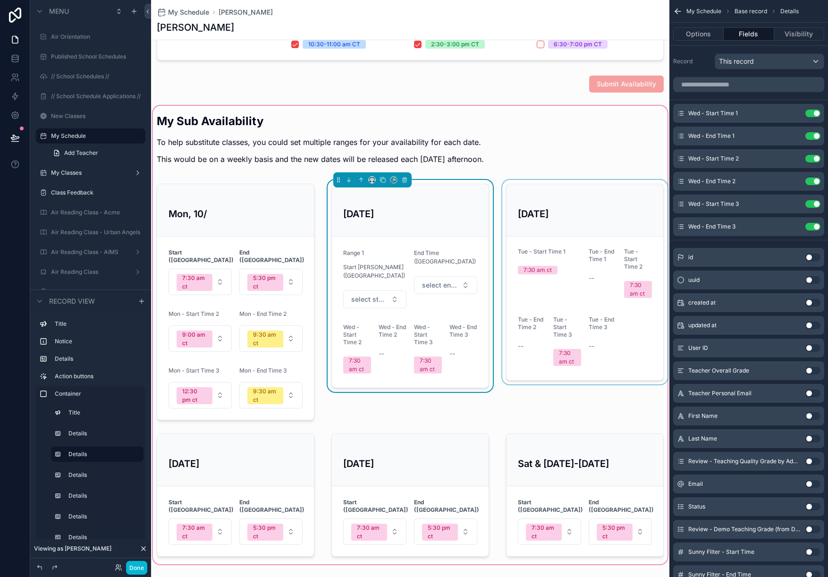
click at [532, 220] on div "scrollable content" at bounding box center [584, 302] width 169 height 244
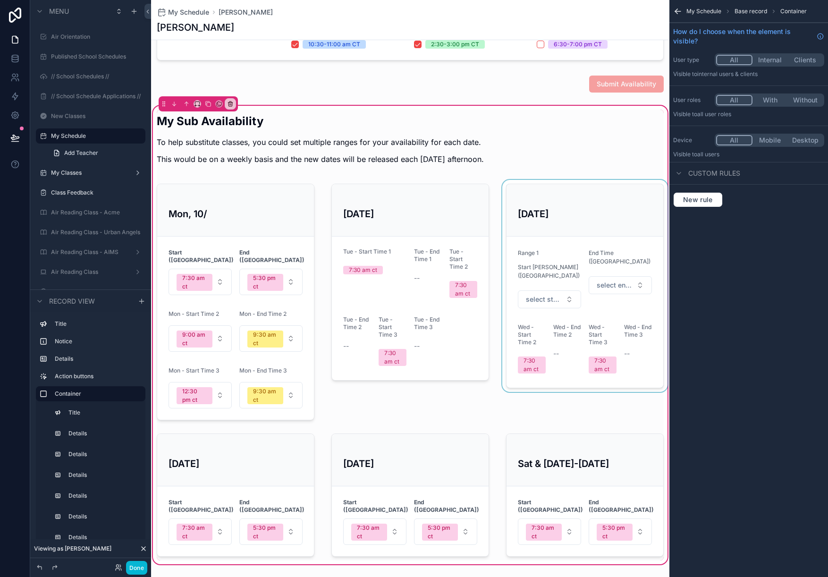
click at [594, 228] on div "scrollable content" at bounding box center [584, 302] width 169 height 244
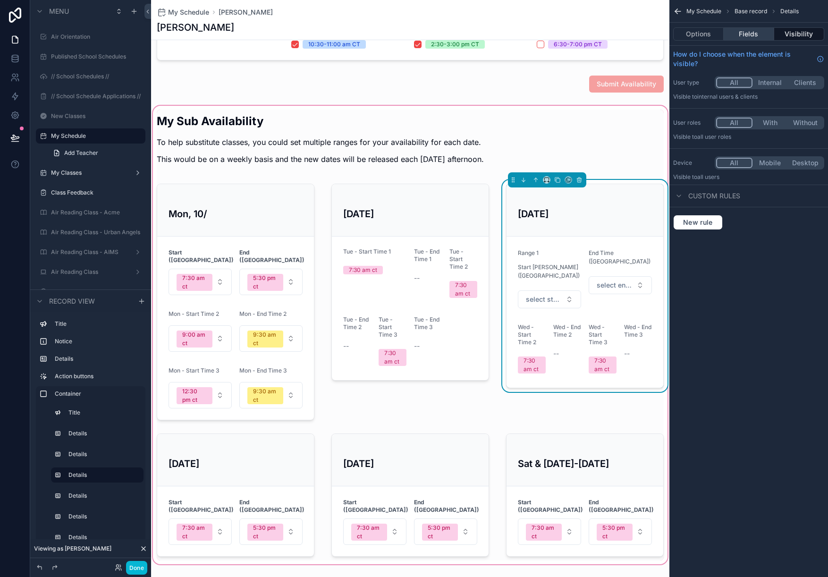
click at [743, 36] on button "Fields" at bounding box center [748, 33] width 50 height 13
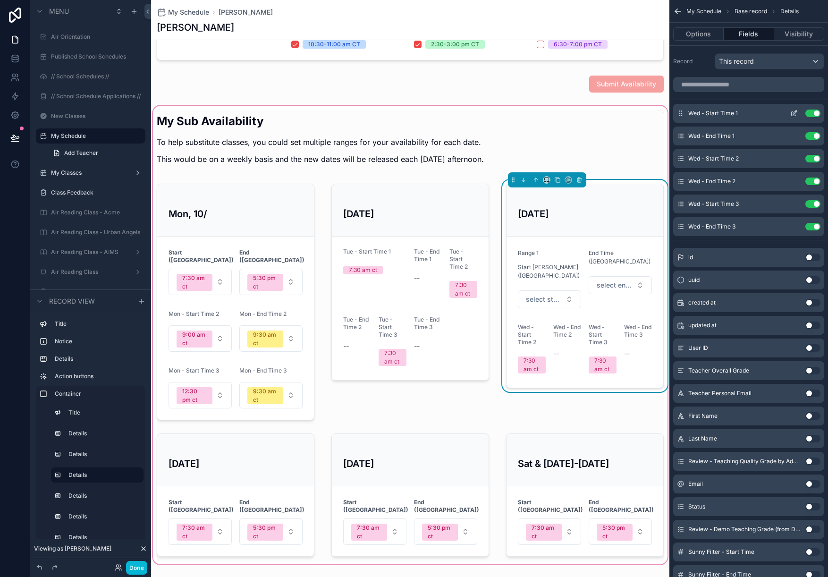
click at [793, 113] on icon "scrollable content" at bounding box center [794, 113] width 8 height 8
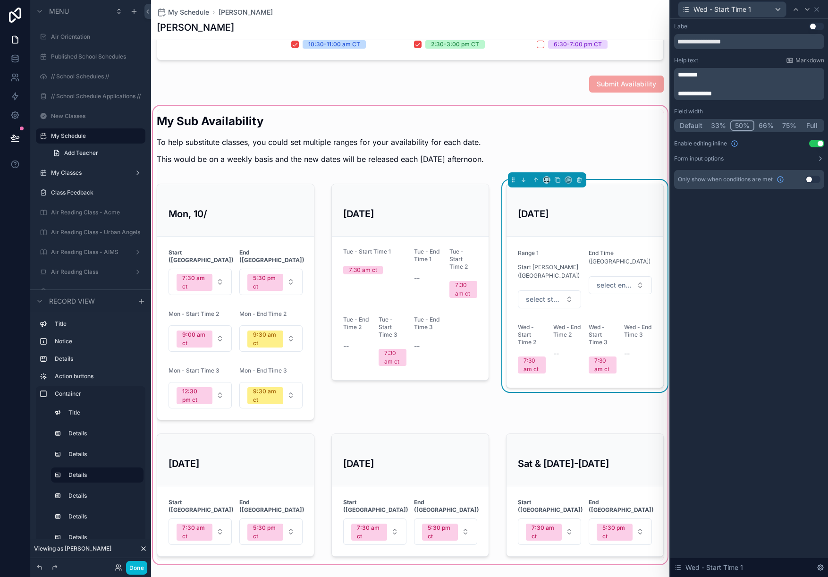
click at [680, 92] on span "**********" at bounding box center [695, 93] width 34 height 7
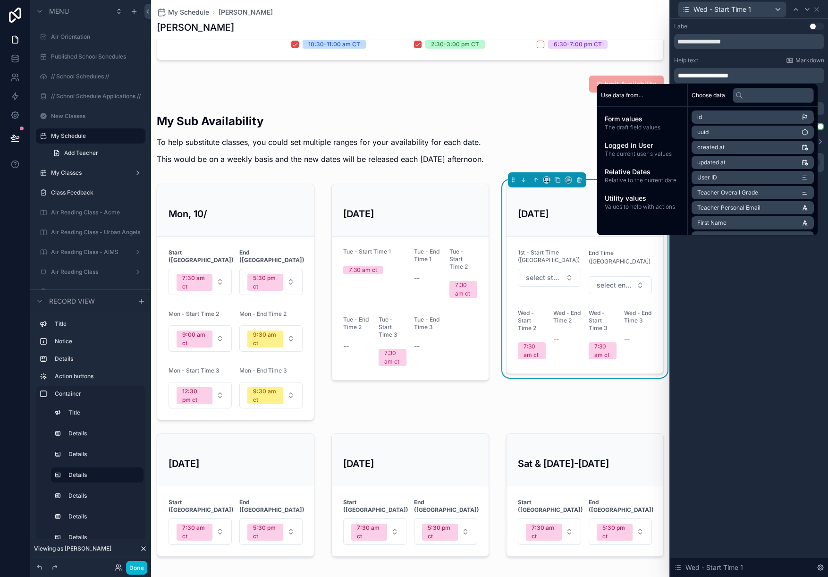
click at [678, 73] on span "**********" at bounding box center [703, 75] width 50 height 7
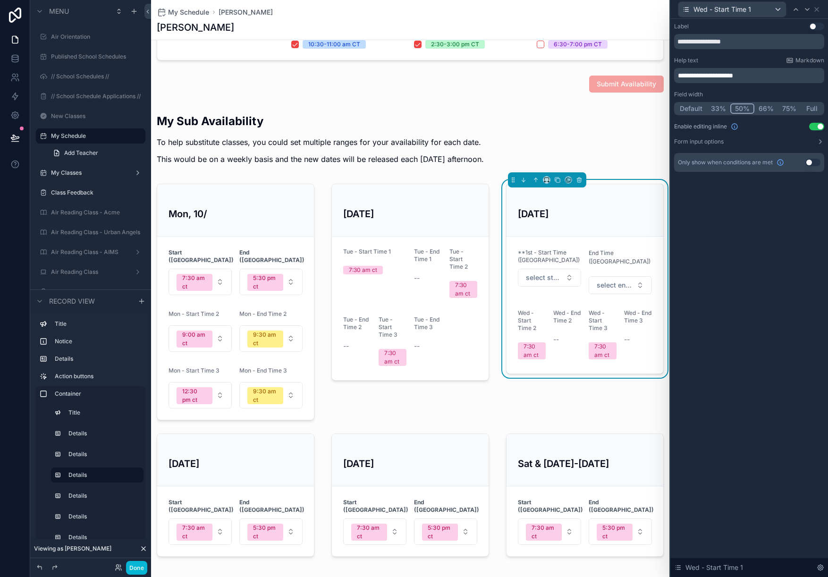
click at [760, 75] on p "**********" at bounding box center [750, 75] width 144 height 9
click at [759, 310] on div "**********" at bounding box center [749, 298] width 158 height 558
drag, startPoint x: 687, startPoint y: 75, endPoint x: 701, endPoint y: 75, distance: 14.2
click at [701, 75] on span "**********" at bounding box center [708, 75] width 60 height 7
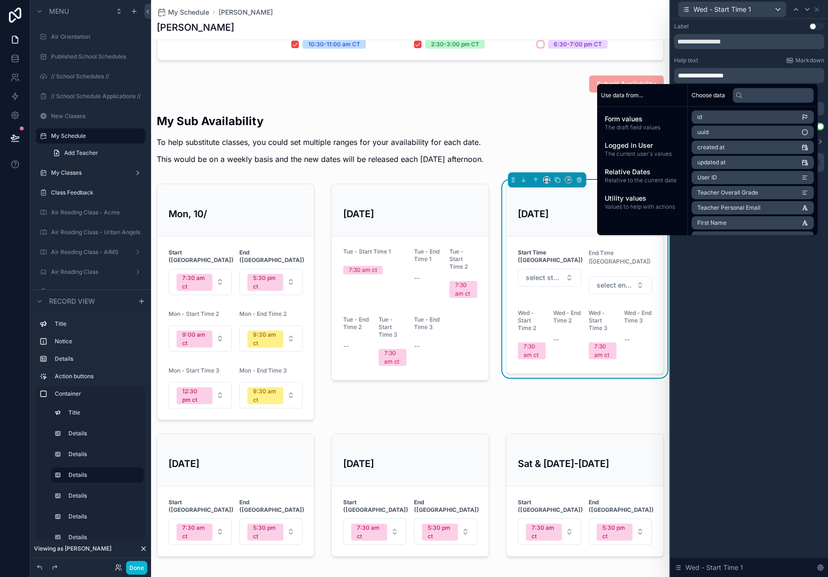
click at [723, 75] on span "**********" at bounding box center [701, 75] width 46 height 7
click at [816, 8] on icon at bounding box center [817, 10] width 8 height 8
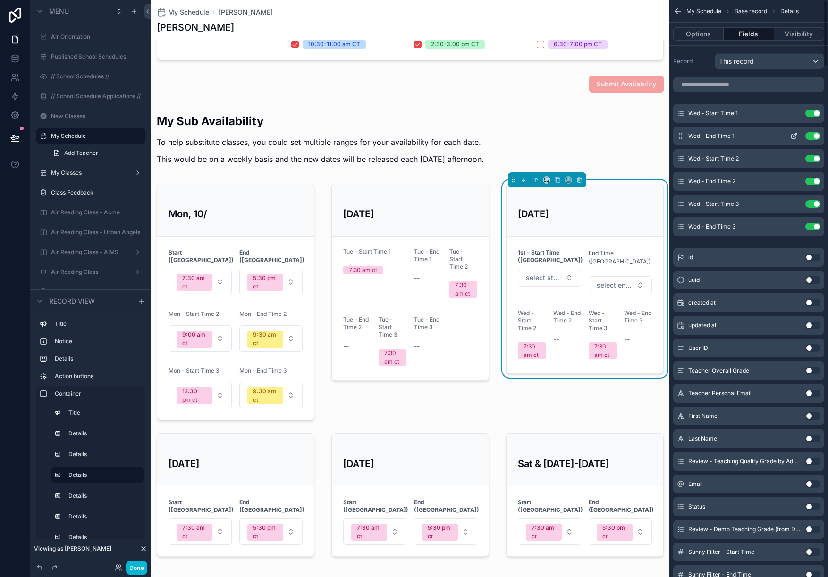
click at [795, 132] on icon "scrollable content" at bounding box center [794, 136] width 8 height 8
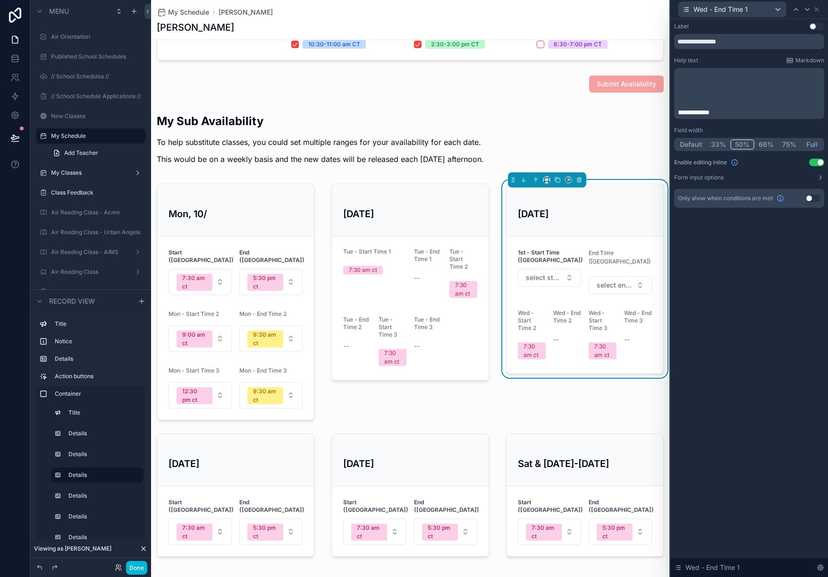
click at [679, 109] on span "**********" at bounding box center [694, 112] width 32 height 7
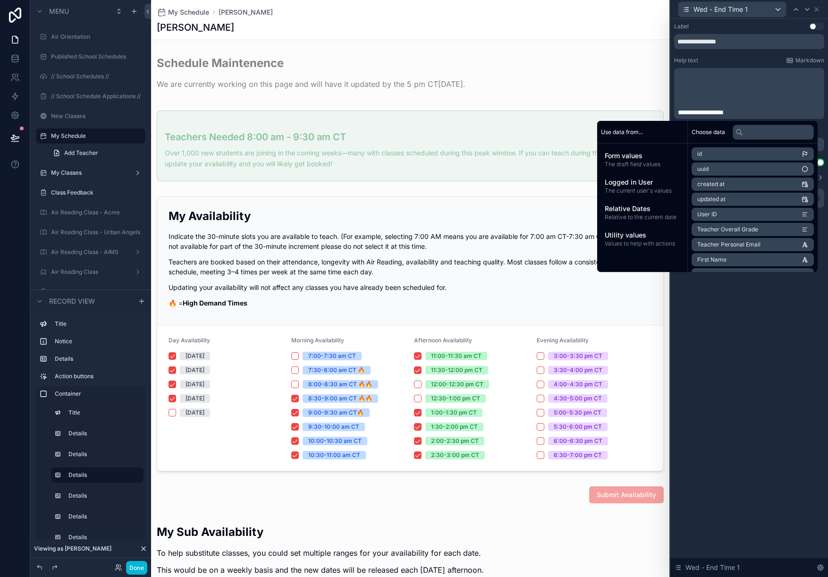
scroll to position [411, 0]
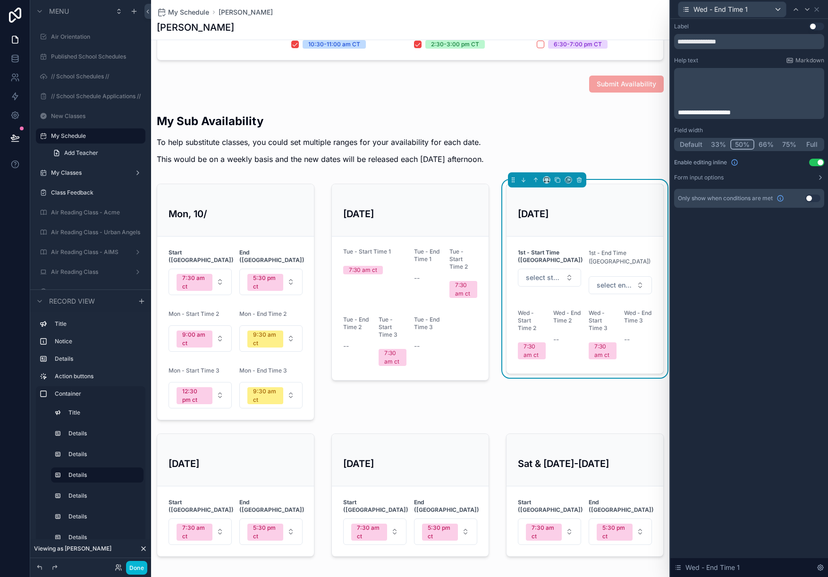
click at [757, 112] on p "**********" at bounding box center [750, 112] width 144 height 9
drag, startPoint x: 679, startPoint y: 110, endPoint x: 679, endPoint y: 51, distance: 58.5
click at [679, 51] on div "**********" at bounding box center [749, 115] width 150 height 185
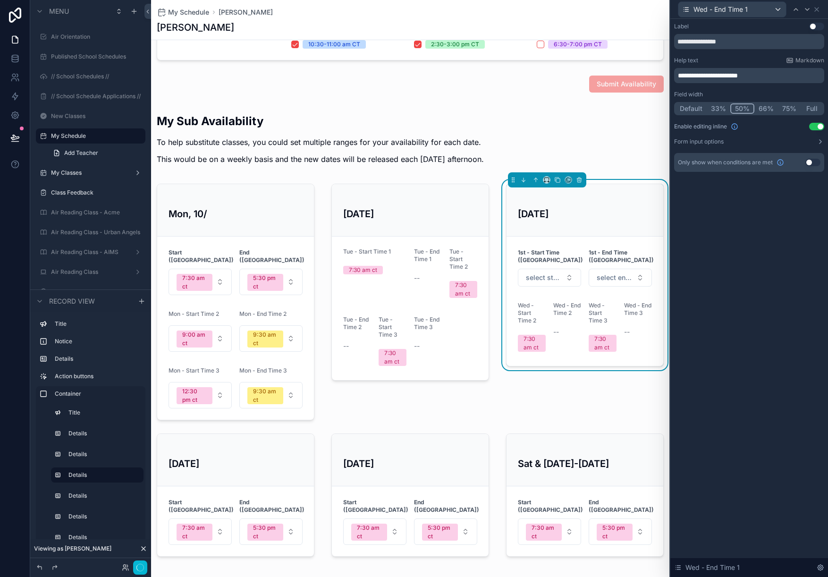
click at [718, 289] on div "**********" at bounding box center [749, 298] width 158 height 558
click at [816, 9] on icon at bounding box center [816, 10] width 4 height 4
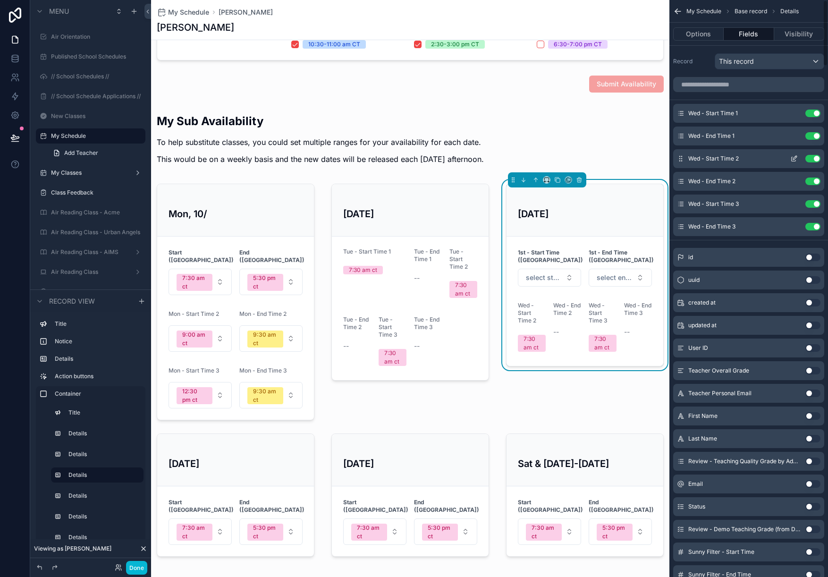
click at [795, 159] on icon "scrollable content" at bounding box center [794, 159] width 8 height 8
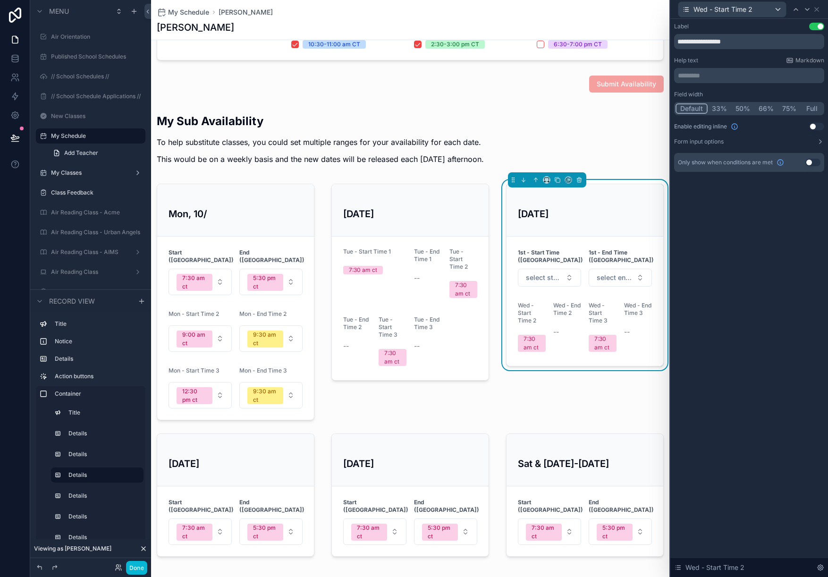
click at [740, 109] on button "50%" at bounding box center [742, 108] width 23 height 10
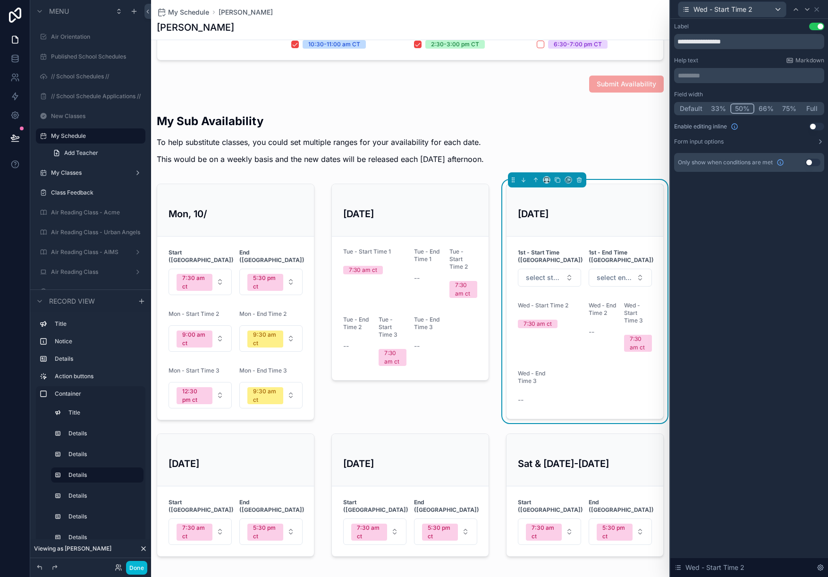
click at [817, 25] on button "Use setting" at bounding box center [816, 27] width 15 height 8
click at [817, 9] on icon at bounding box center [817, 10] width 8 height 8
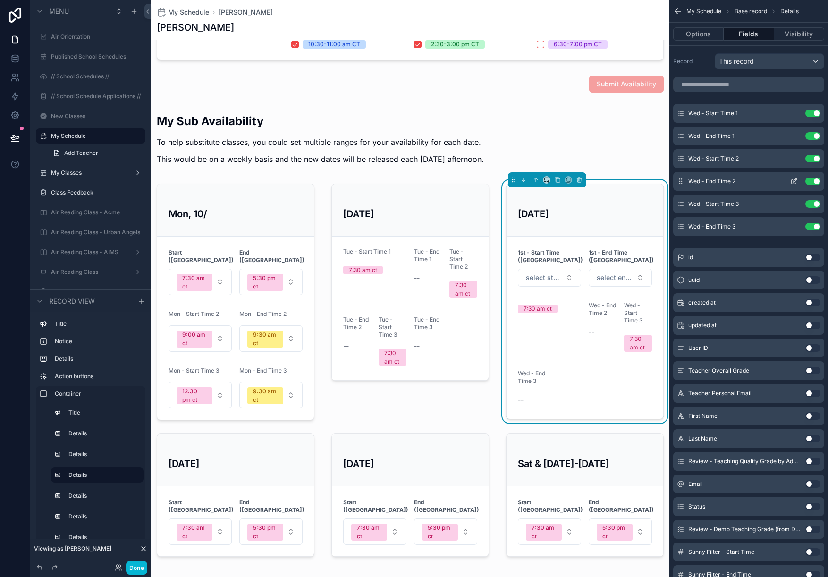
click at [796, 181] on icon "scrollable content" at bounding box center [794, 181] width 8 height 8
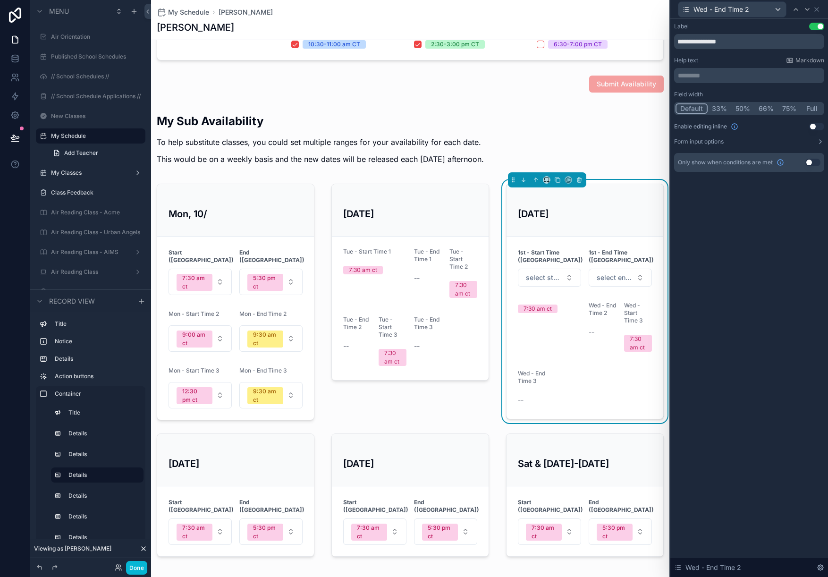
click at [742, 106] on button "50%" at bounding box center [742, 108] width 23 height 10
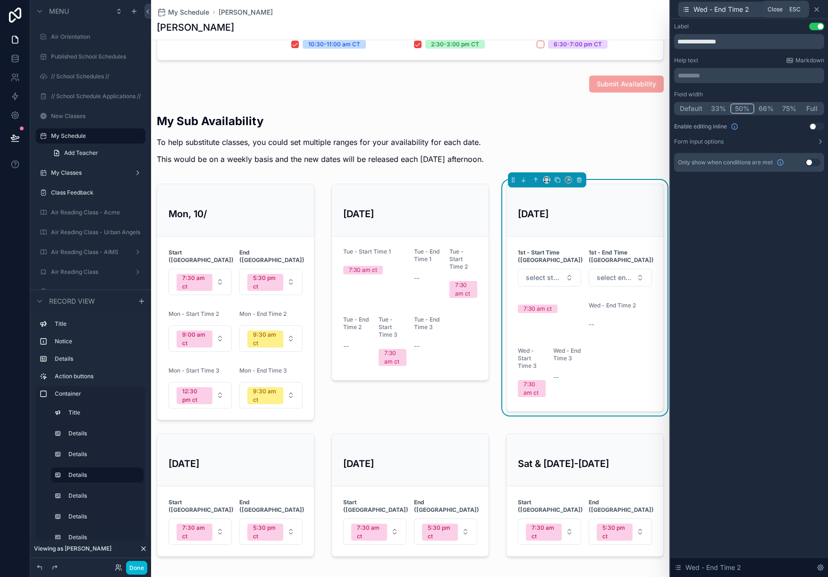
click at [816, 9] on icon at bounding box center [816, 10] width 4 height 4
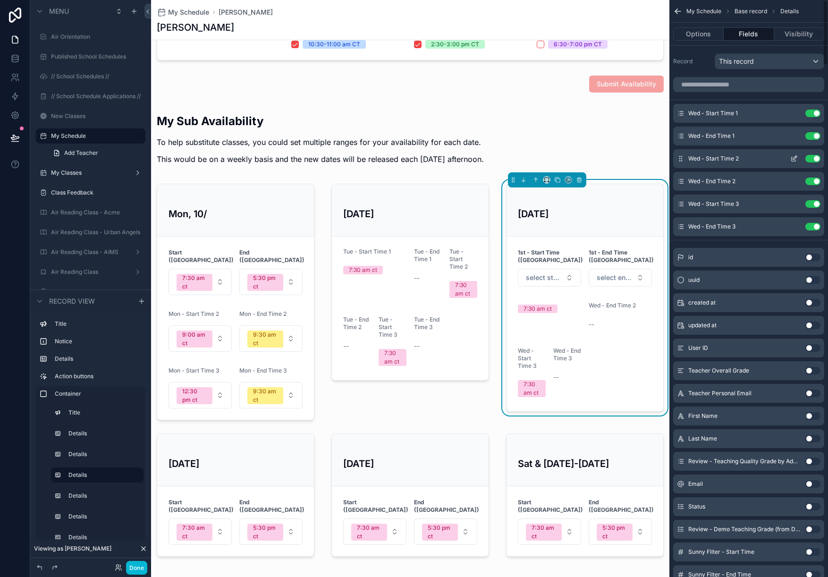
click at [793, 158] on icon "scrollable content" at bounding box center [795, 158] width 4 height 4
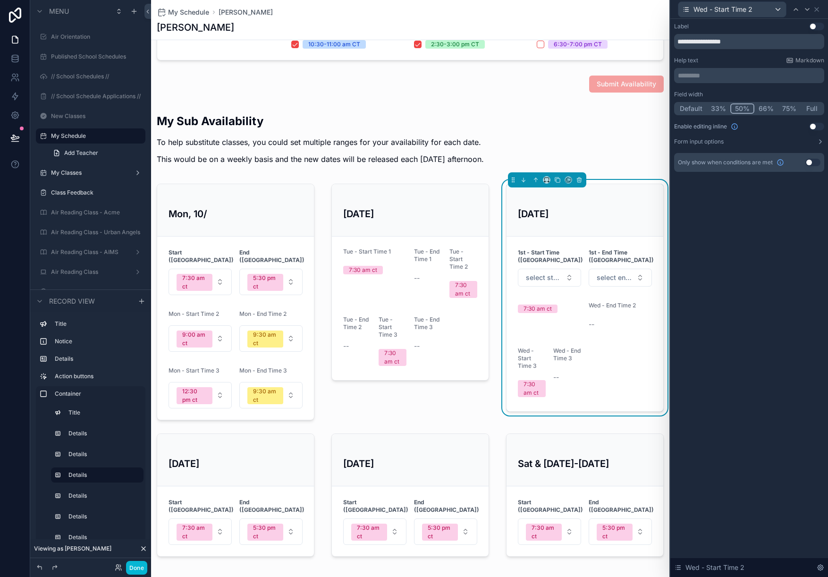
click at [710, 80] on div "********* ﻿" at bounding box center [749, 75] width 150 height 15
click at [705, 73] on p "********* ﻿" at bounding box center [750, 75] width 144 height 9
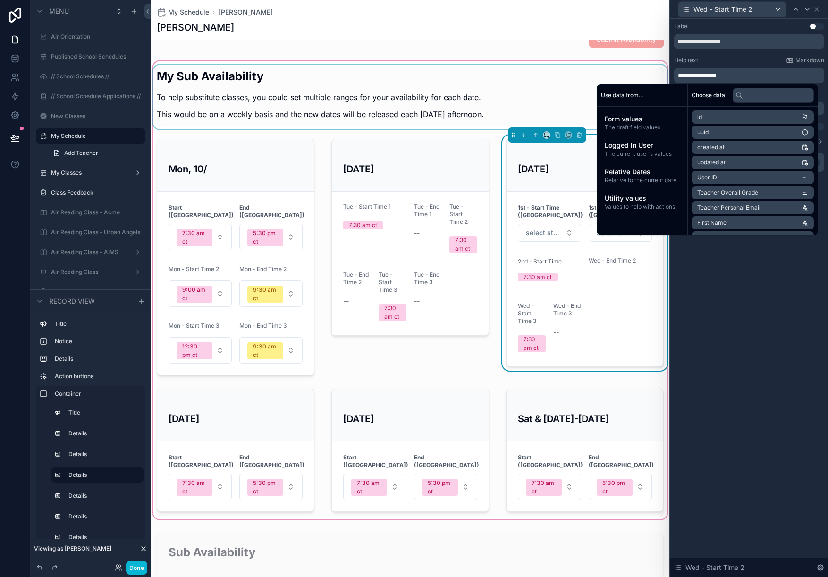
scroll to position [456, 0]
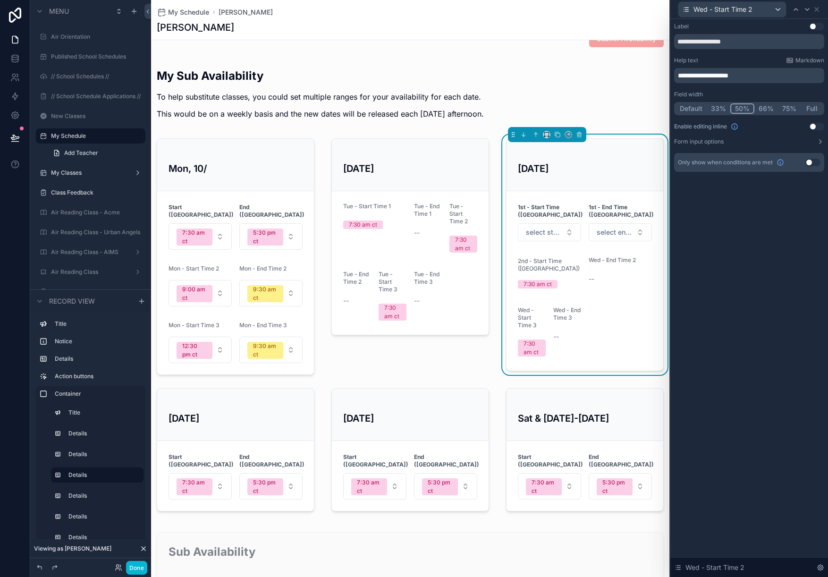
click at [678, 74] on span "**********" at bounding box center [703, 75] width 50 height 7
click at [800, 72] on p "**********" at bounding box center [750, 75] width 144 height 9
click at [817, 7] on icon at bounding box center [817, 10] width 8 height 8
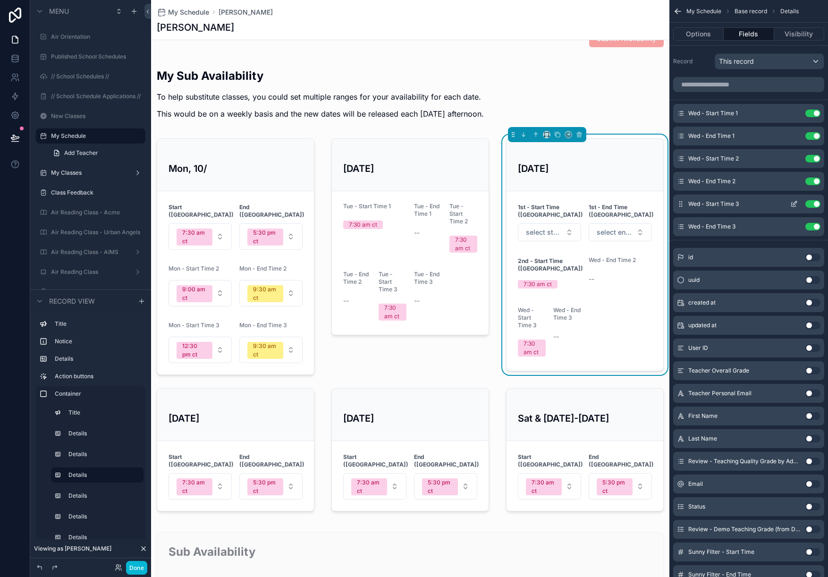
click at [793, 203] on icon "scrollable content" at bounding box center [795, 203] width 4 height 4
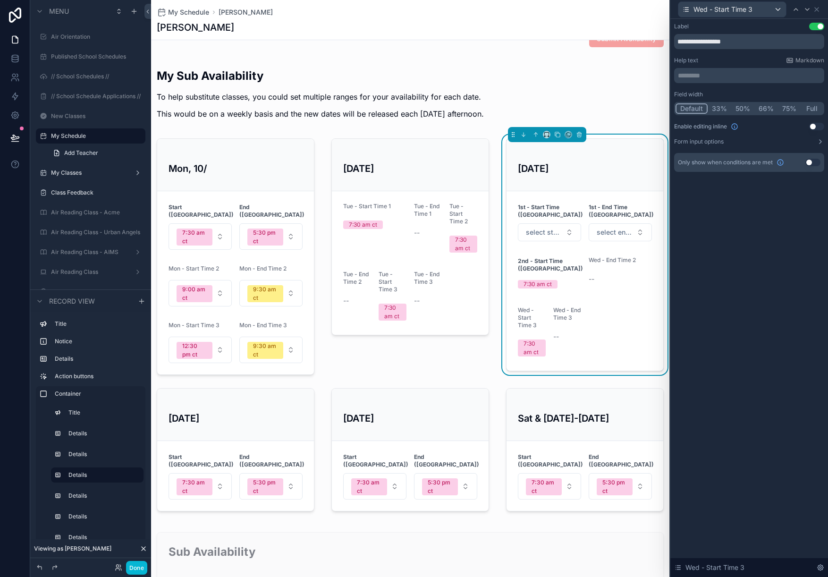
click at [692, 76] on p "********* ﻿" at bounding box center [750, 75] width 144 height 9
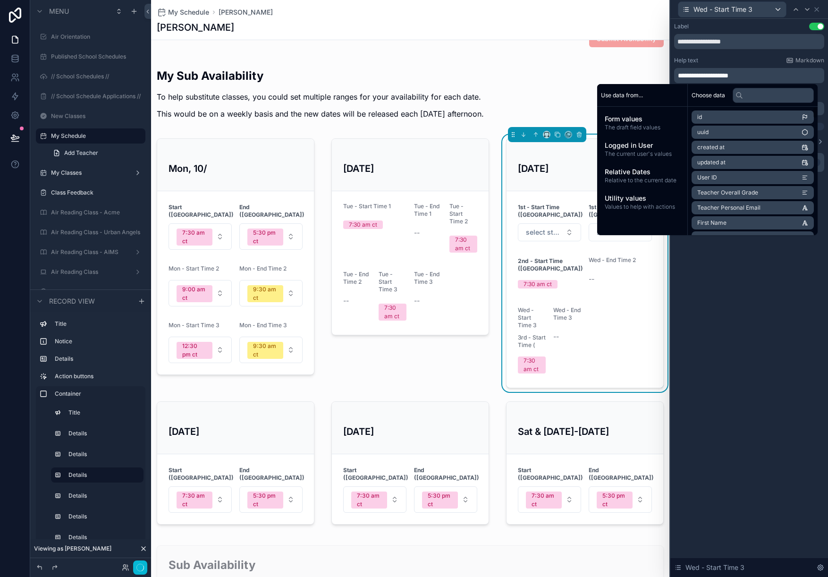
click at [728, 298] on div "**********" at bounding box center [749, 298] width 158 height 558
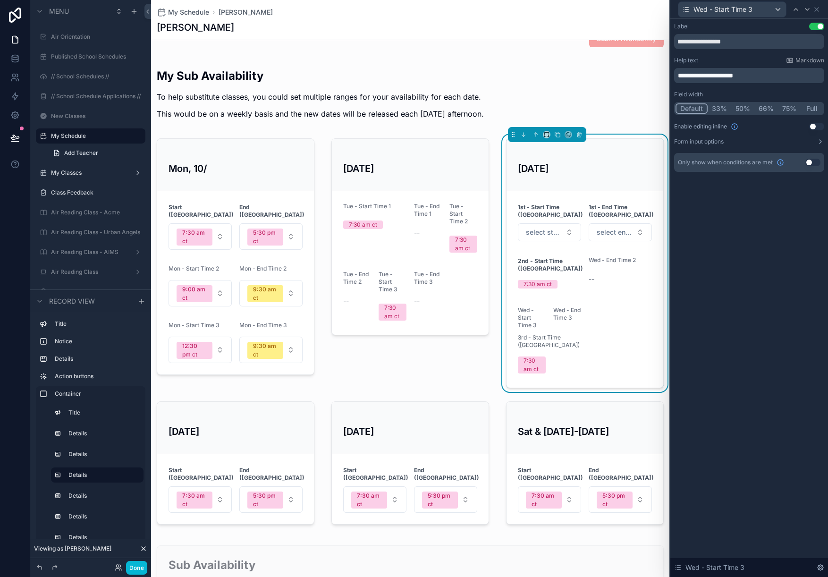
click at [679, 76] on span "**********" at bounding box center [705, 75] width 55 height 7
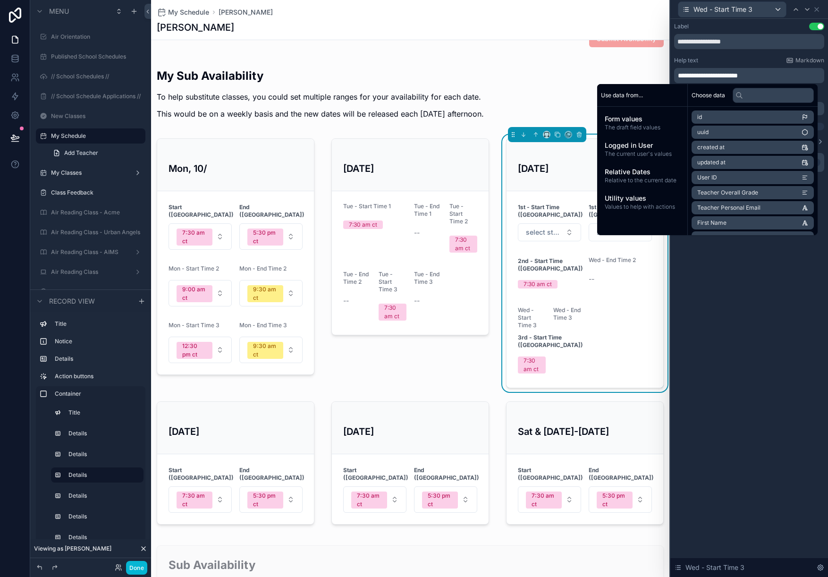
click at [818, 24] on button "Use setting" at bounding box center [816, 27] width 15 height 8
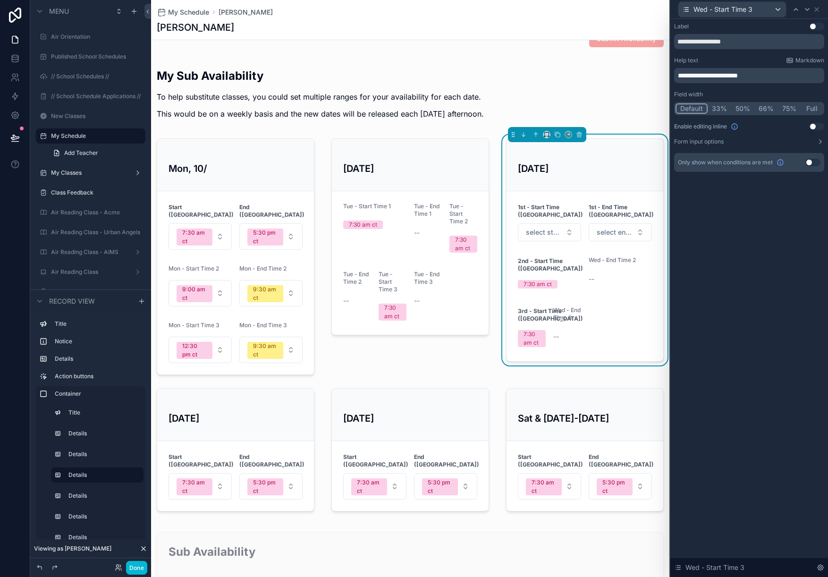
click at [812, 126] on button "Use setting" at bounding box center [816, 127] width 15 height 8
click at [742, 110] on button "50%" at bounding box center [742, 108] width 23 height 10
click at [811, 146] on div "**********" at bounding box center [749, 97] width 150 height 149
click at [797, 143] on button "Form input options" at bounding box center [749, 142] width 150 height 8
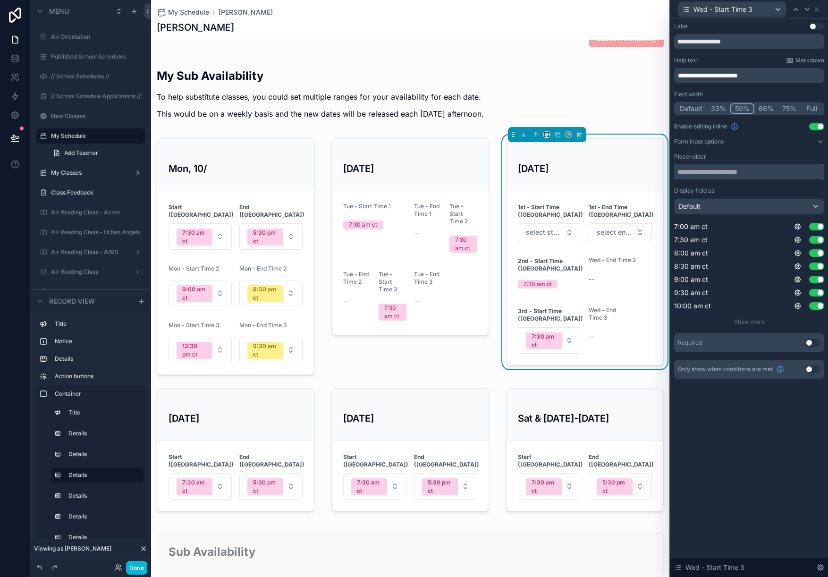
click at [751, 169] on input "text" at bounding box center [749, 171] width 150 height 15
type input "**********"
click at [816, 9] on icon at bounding box center [816, 10] width 4 height 4
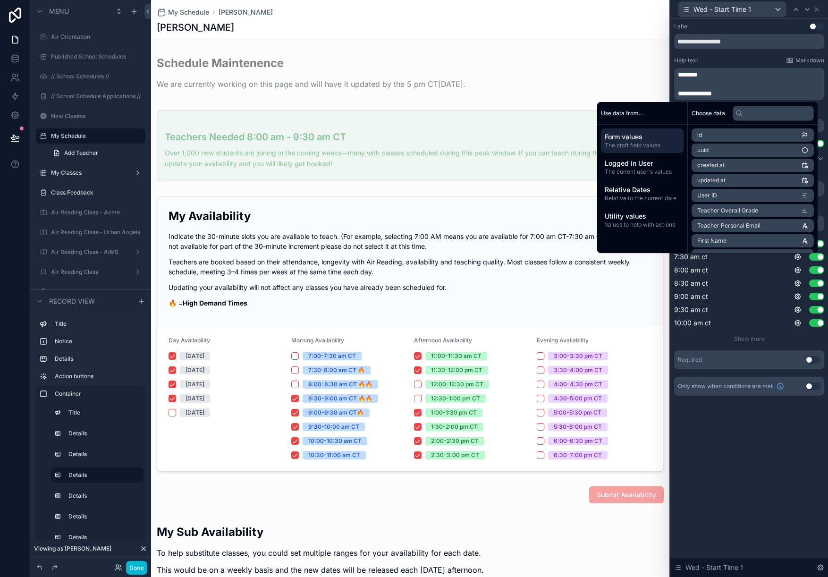
scroll to position [372, 0]
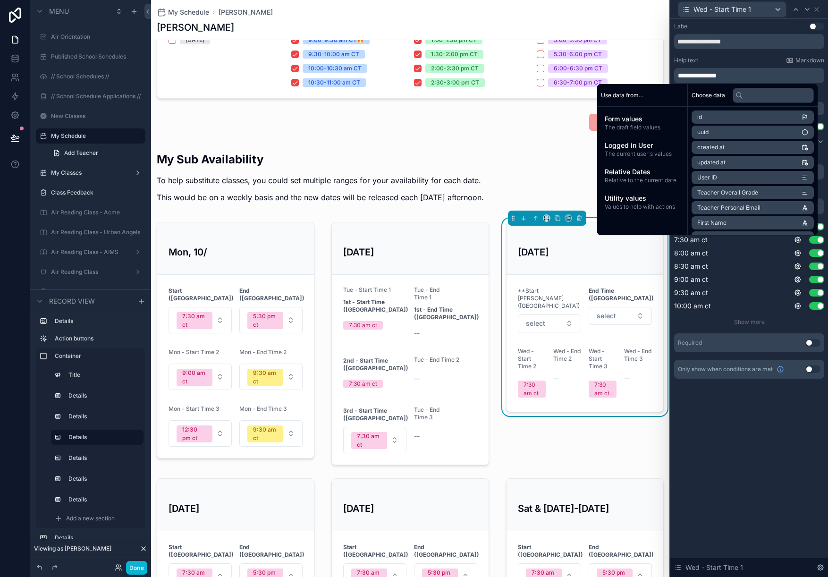
click at [747, 77] on p "**********" at bounding box center [750, 75] width 144 height 9
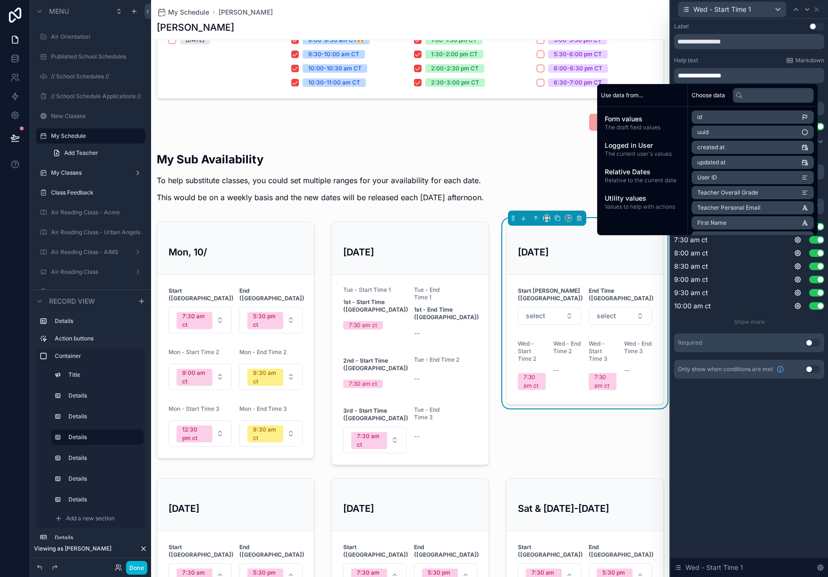
click at [715, 462] on div "**********" at bounding box center [749, 298] width 158 height 558
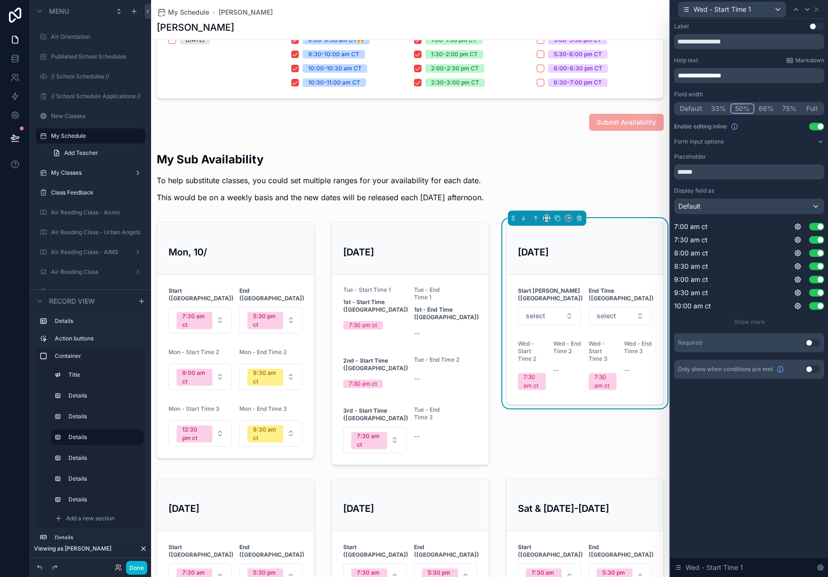
click at [688, 76] on span "**********" at bounding box center [699, 75] width 43 height 7
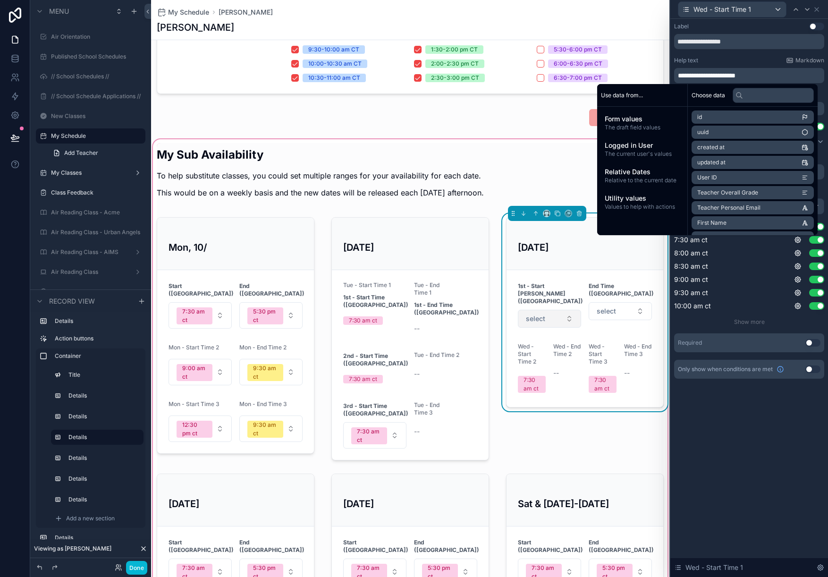
scroll to position [378, 0]
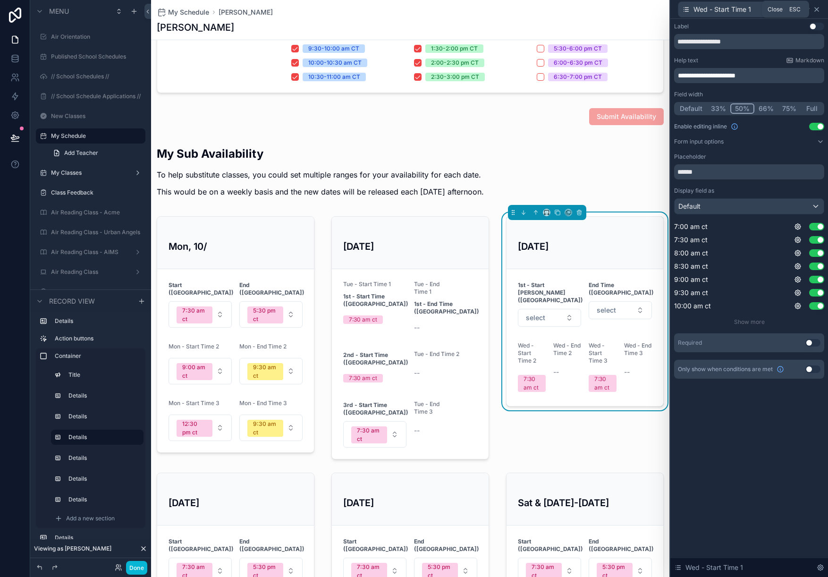
click at [816, 9] on icon at bounding box center [816, 10] width 4 height 4
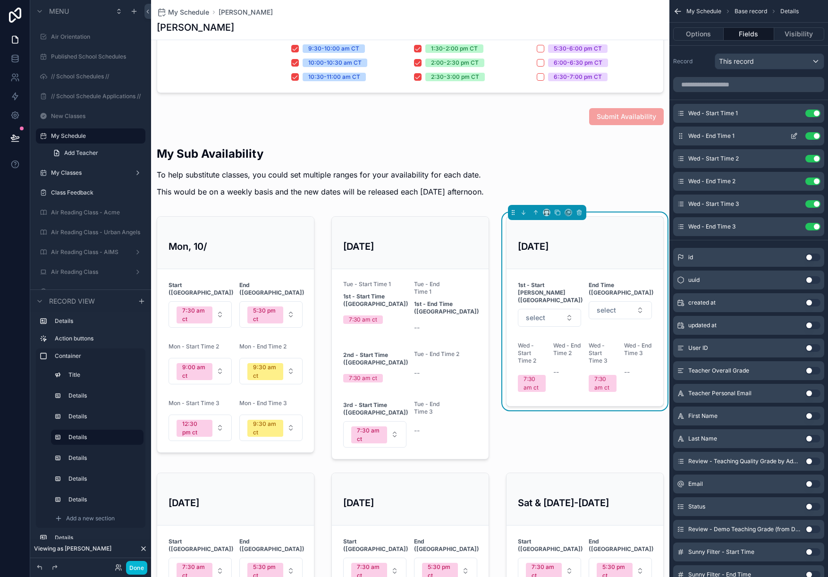
click at [792, 134] on icon "scrollable content" at bounding box center [794, 136] width 8 height 8
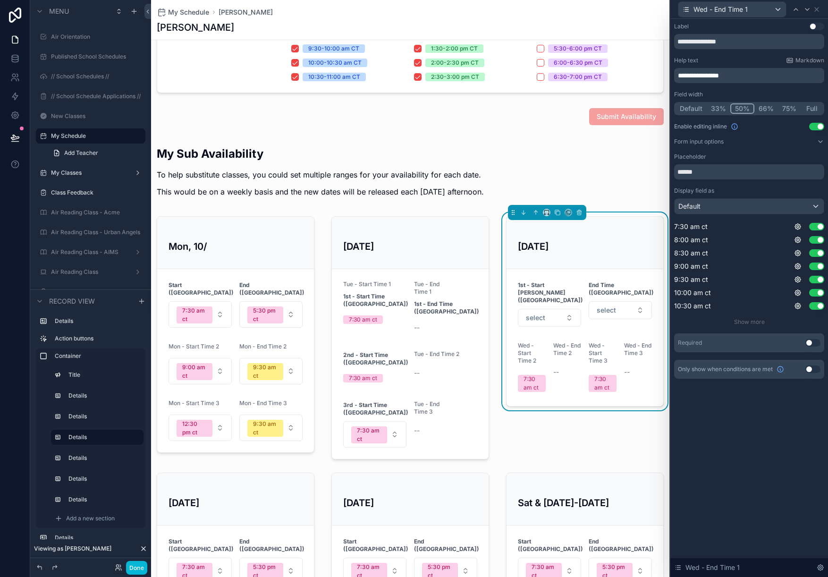
click at [687, 72] on span "**********" at bounding box center [698, 75] width 41 height 7
click at [136, 567] on button "Done" at bounding box center [136, 568] width 21 height 14
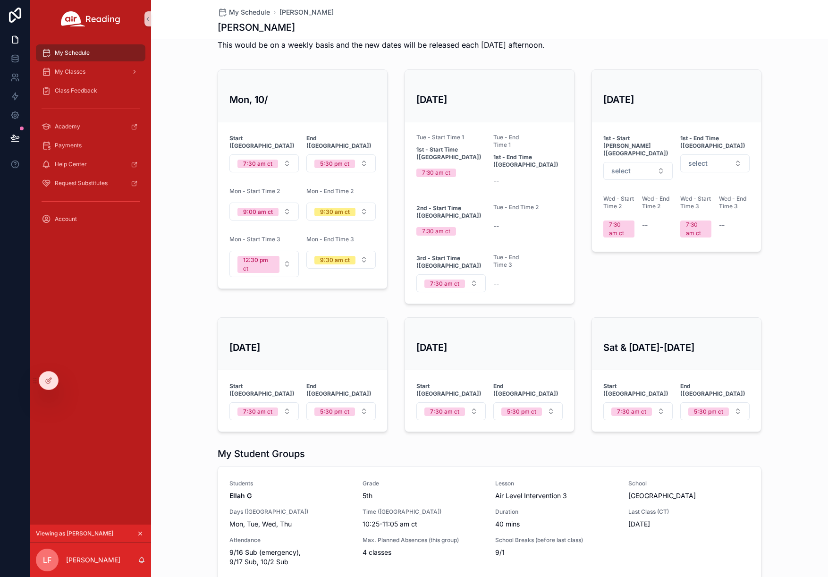
click at [102, 397] on div "My Schedule My Classes Class Feedback Academy Payments Help Center Request Subs…" at bounding box center [90, 281] width 121 height 487
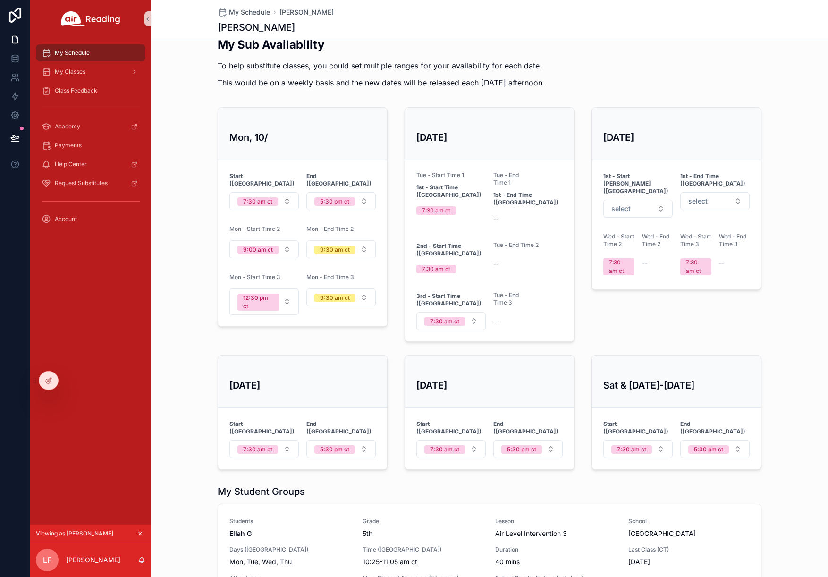
scroll to position [338, 0]
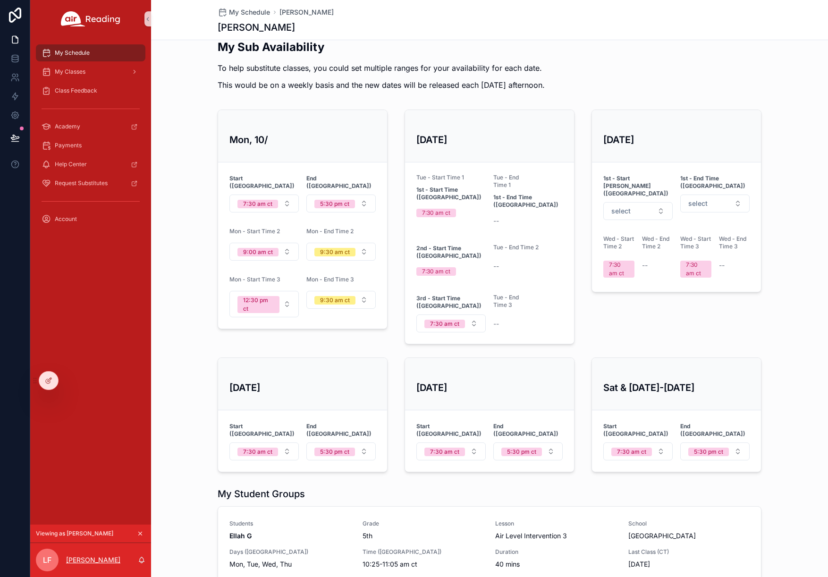
click at [98, 561] on p "[PERSON_NAME]" at bounding box center [93, 559] width 54 height 9
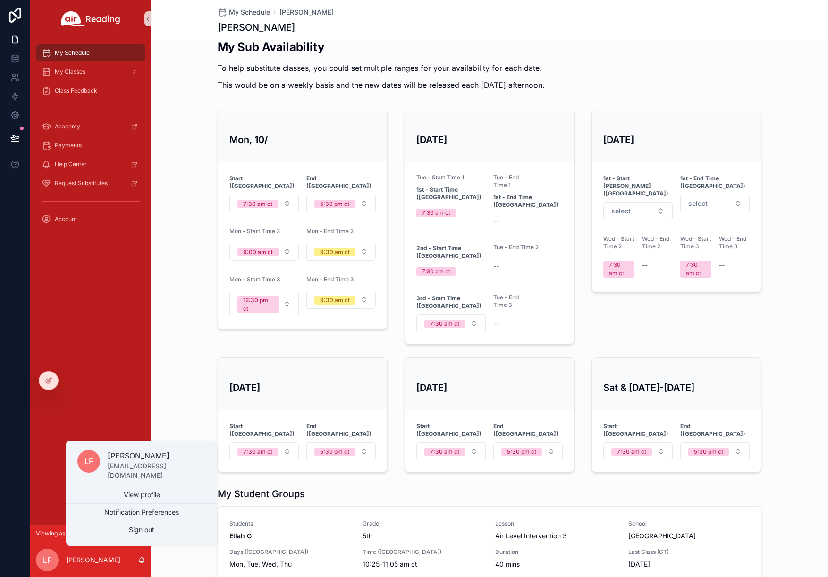
click at [40, 482] on div "My Schedule My Classes Class Feedback Academy Payments Help Center Request Subs…" at bounding box center [90, 281] width 121 height 487
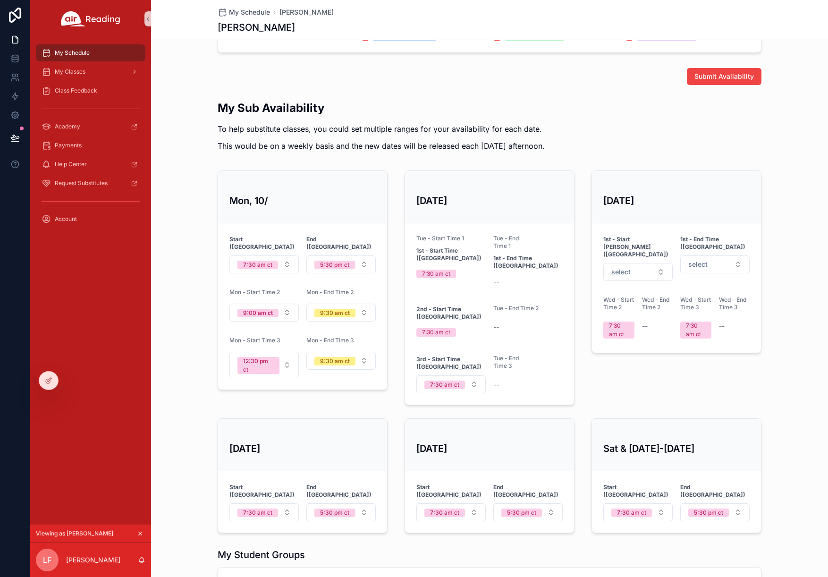
scroll to position [278, 0]
click at [86, 52] on span "My Schedule" at bounding box center [72, 53] width 35 height 8
click at [264, 113] on h2 "My Sub Availability" at bounding box center [381, 107] width 327 height 16
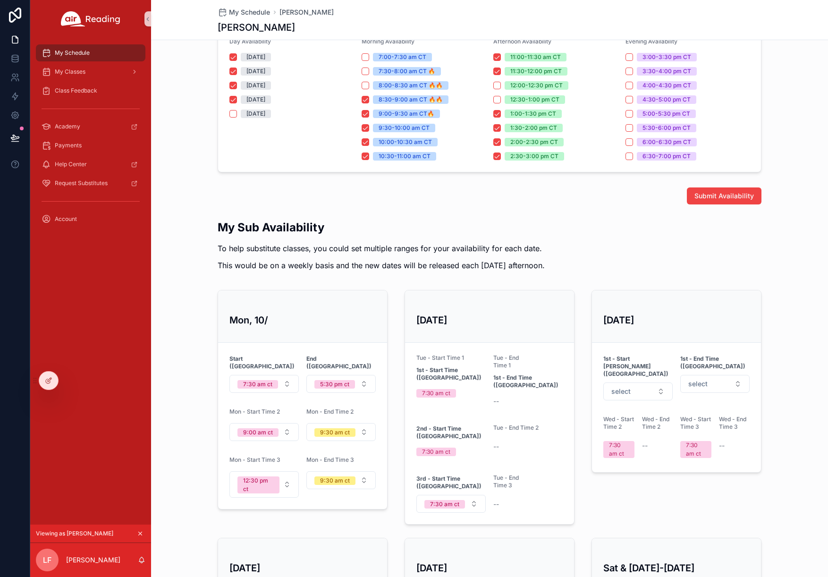
scroll to position [253, 0]
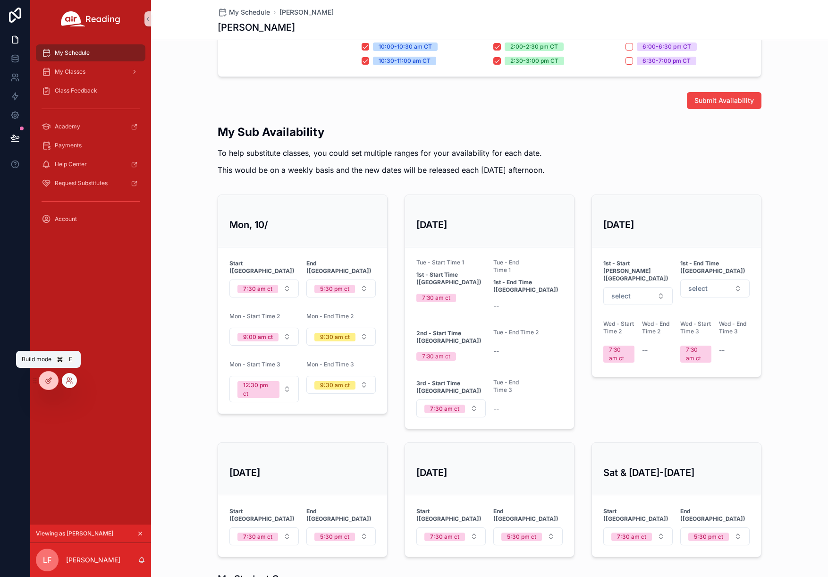
click at [46, 381] on icon at bounding box center [49, 381] width 8 height 8
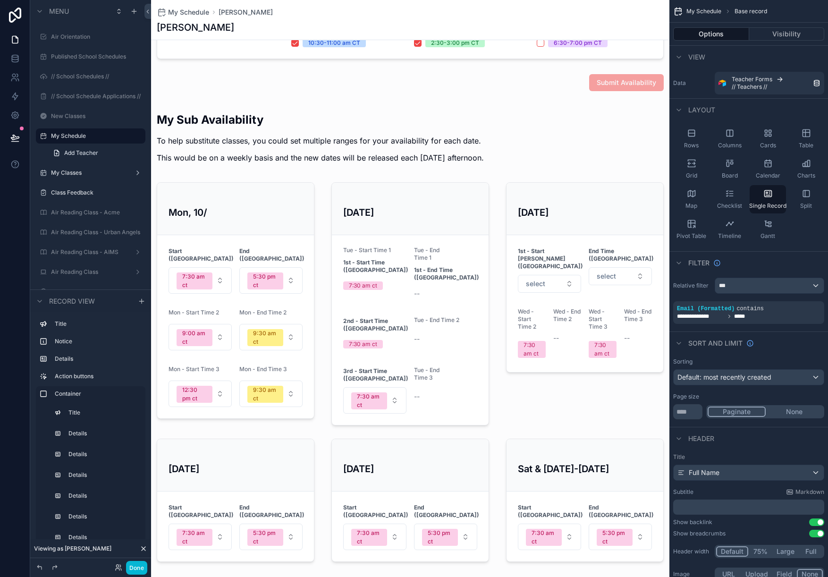
scroll to position [414, 0]
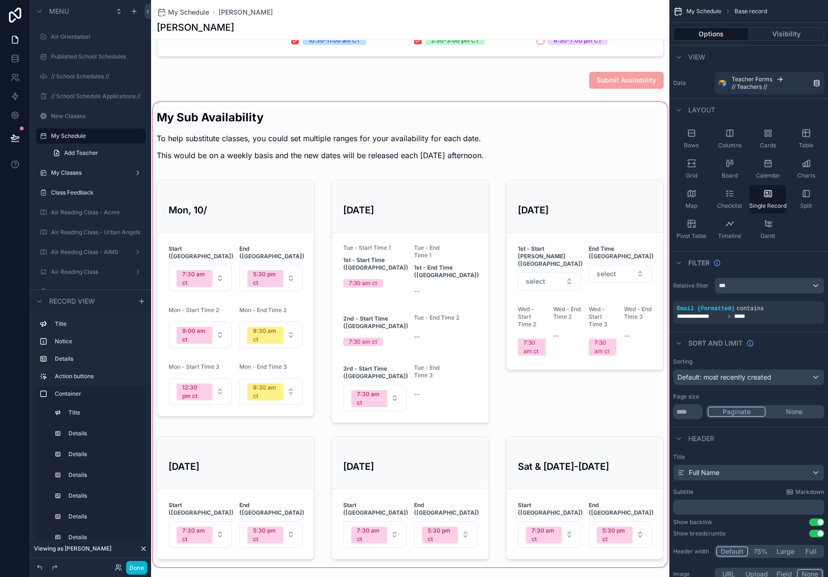
click at [205, 127] on div "scrollable content" at bounding box center [410, 334] width 518 height 469
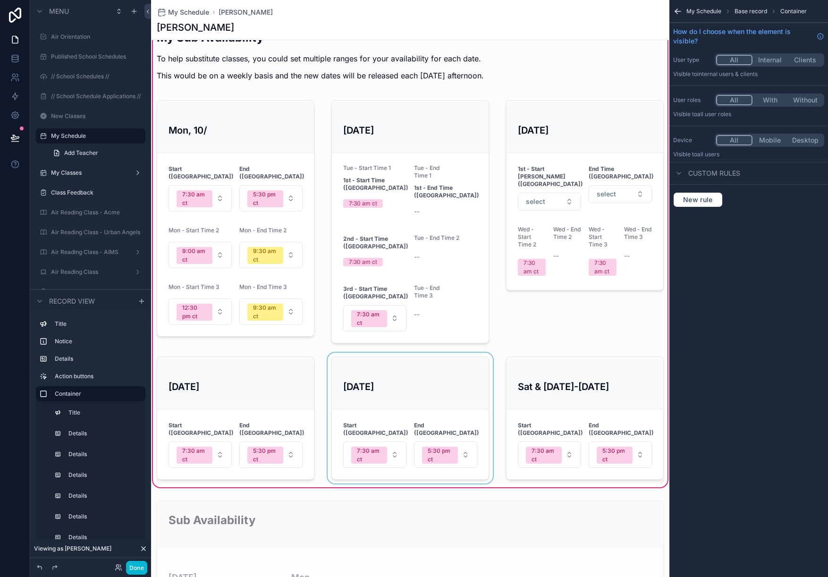
scroll to position [488, 0]
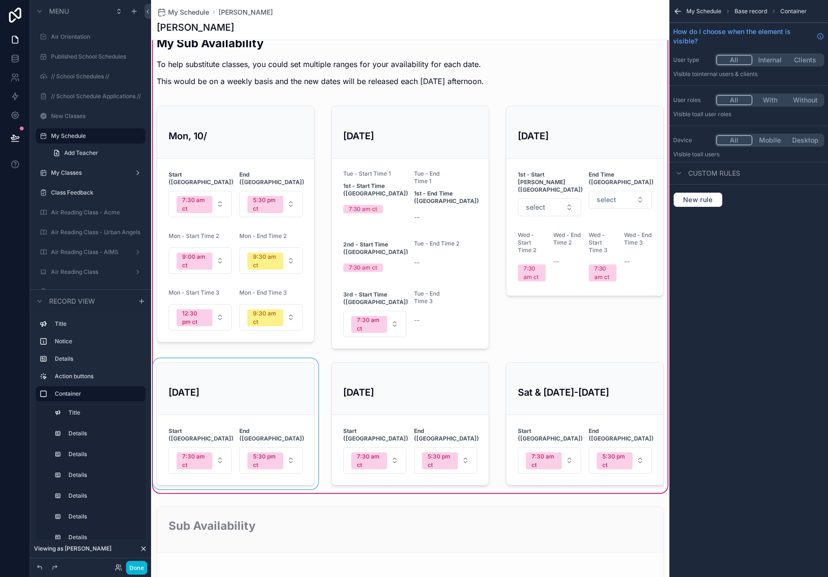
click at [208, 377] on div "scrollable content" at bounding box center [235, 423] width 169 height 131
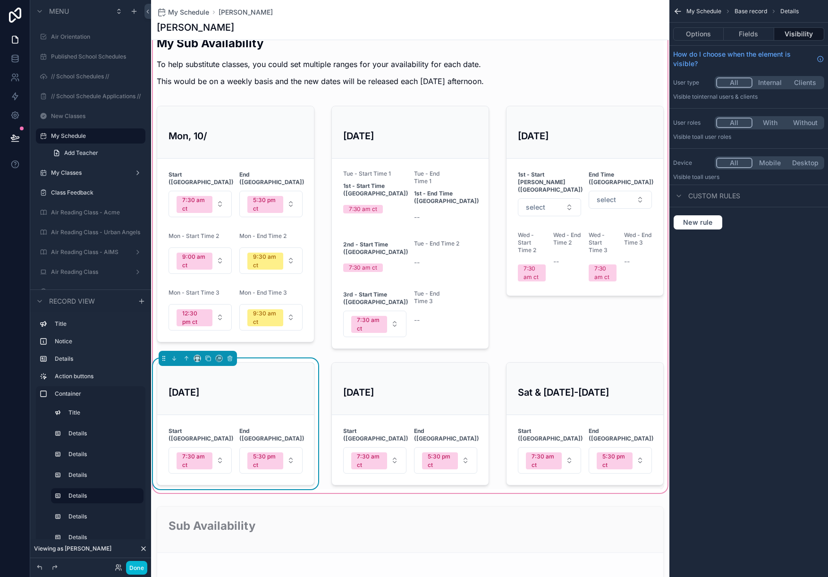
click at [208, 385] on h3 "[DATE]" at bounding box center [235, 392] width 134 height 14
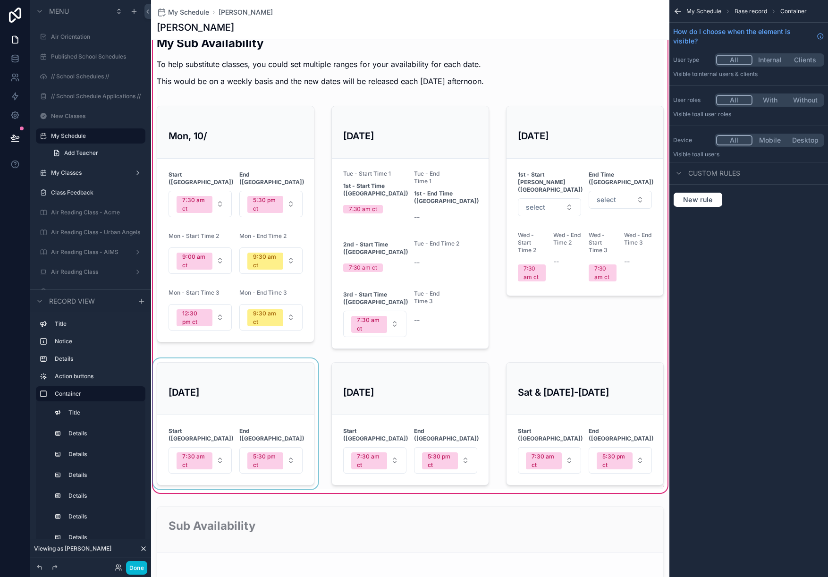
click at [208, 377] on div "scrollable content" at bounding box center [235, 423] width 169 height 131
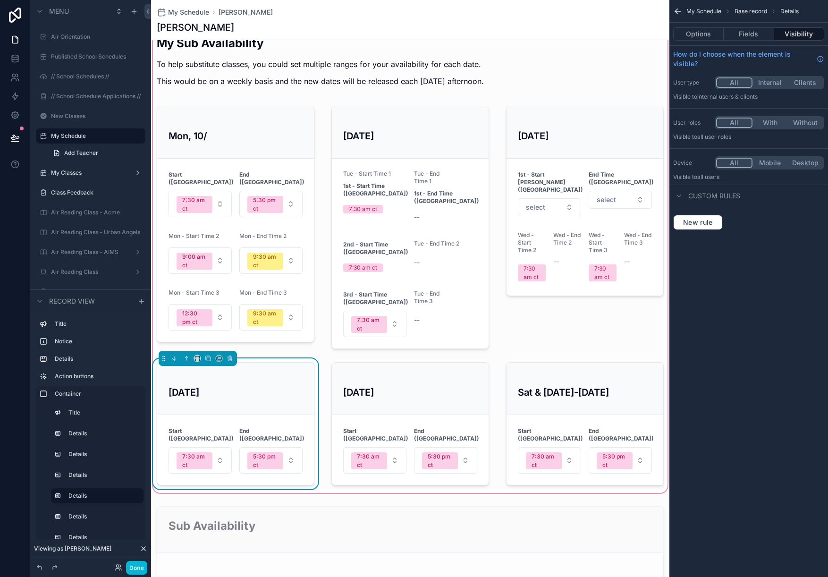
click at [208, 385] on h3 "[DATE]" at bounding box center [235, 392] width 134 height 14
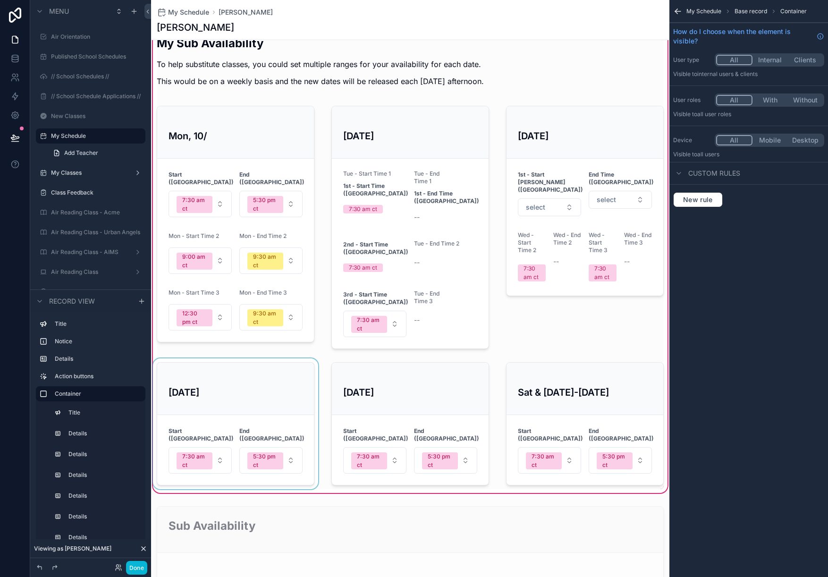
click at [208, 377] on div "scrollable content" at bounding box center [235, 423] width 169 height 131
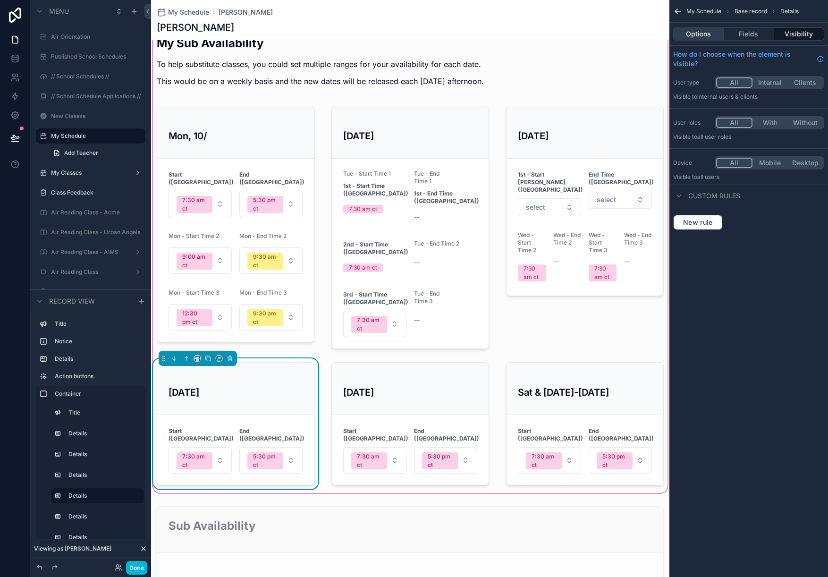
click at [691, 37] on button "Options" at bounding box center [698, 33] width 50 height 13
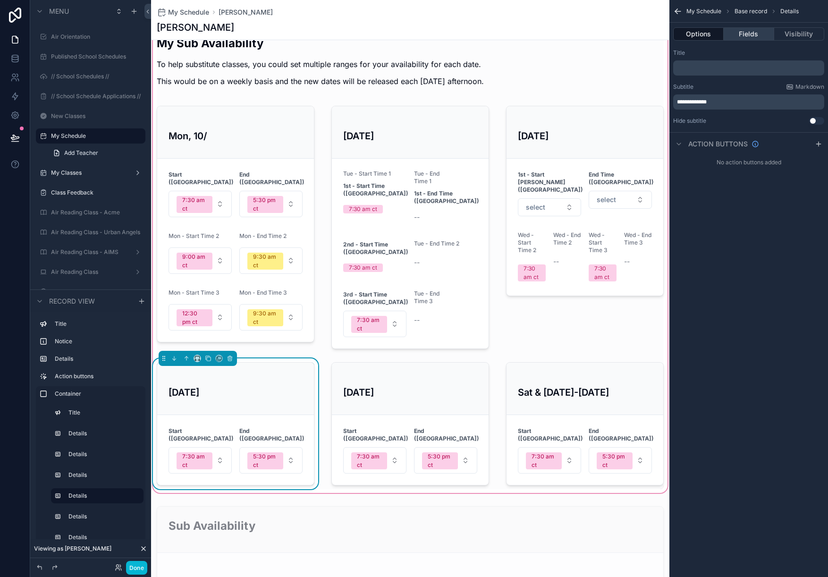
click at [747, 36] on button "Fields" at bounding box center [748, 33] width 50 height 13
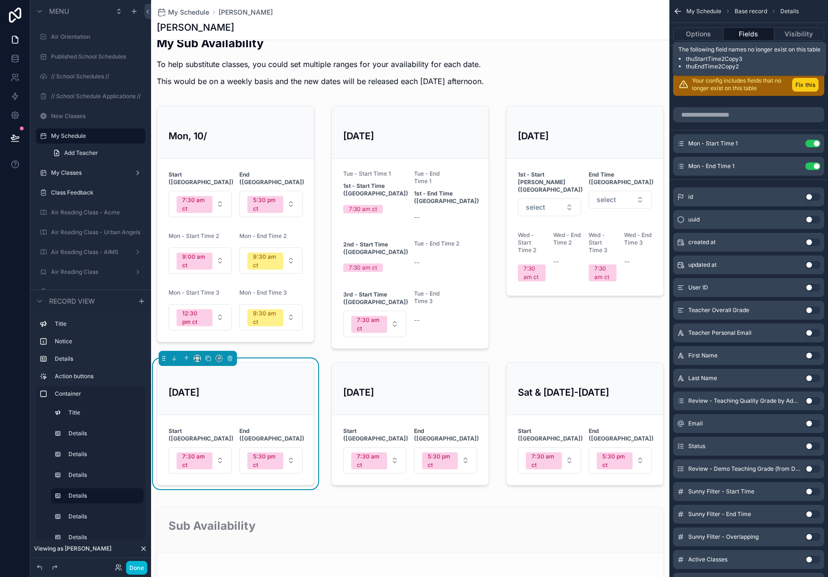
click at [806, 86] on button "Fix this" at bounding box center [805, 85] width 26 height 14
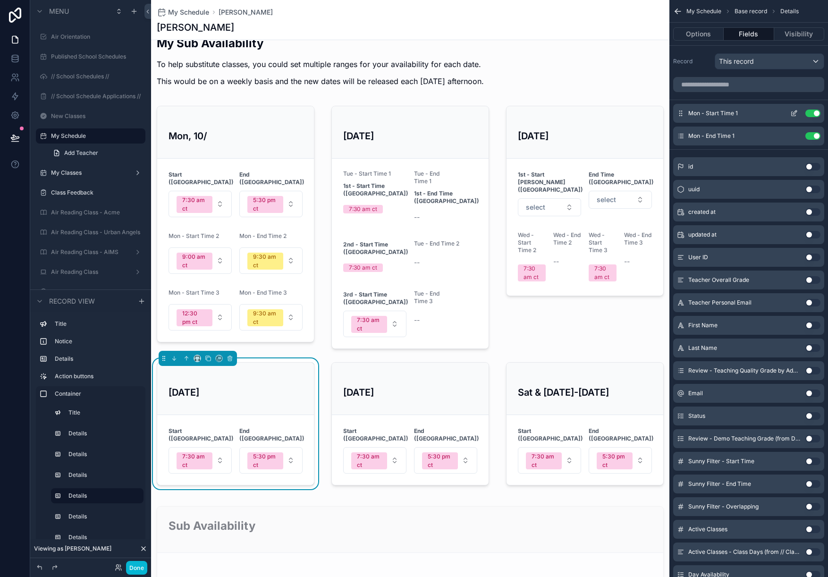
click at [811, 112] on button "Use setting" at bounding box center [812, 113] width 15 height 8
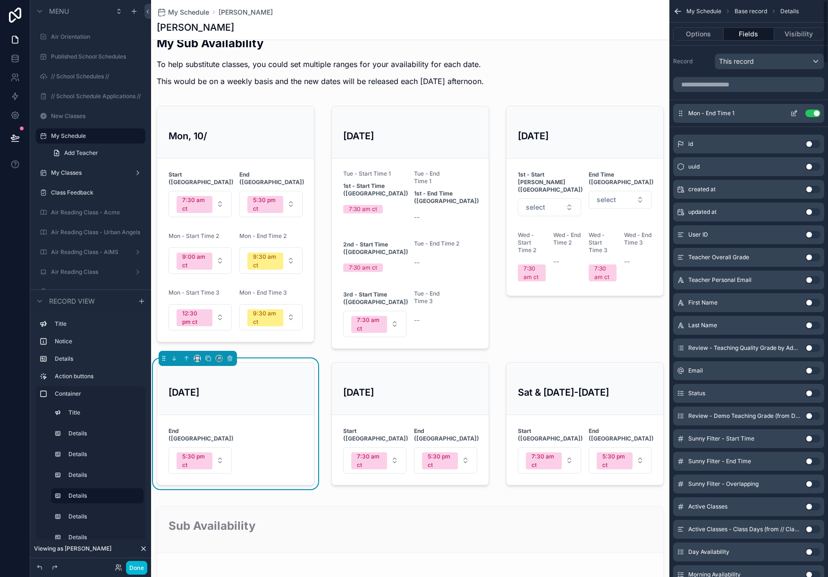
click at [811, 111] on button "Use setting" at bounding box center [812, 113] width 15 height 8
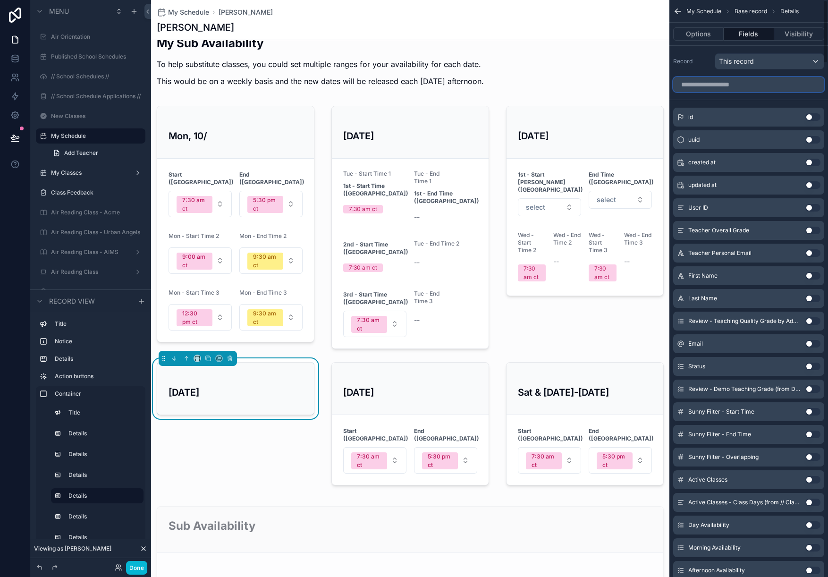
click at [733, 85] on input "scrollable content" at bounding box center [748, 84] width 151 height 15
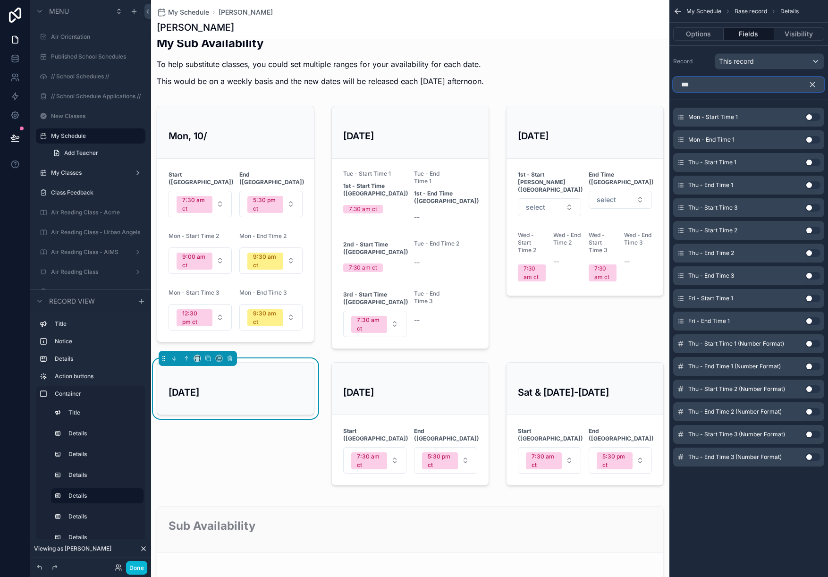
type input "***"
click at [812, 163] on button "Use setting" at bounding box center [812, 163] width 15 height 8
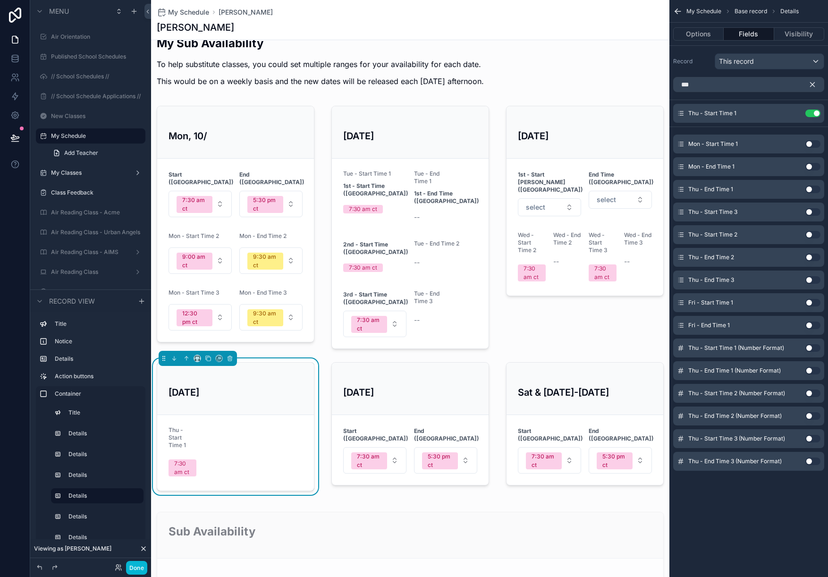
click at [810, 188] on button "Use setting" at bounding box center [812, 189] width 15 height 8
click at [811, 234] on button "Use setting" at bounding box center [812, 235] width 15 height 8
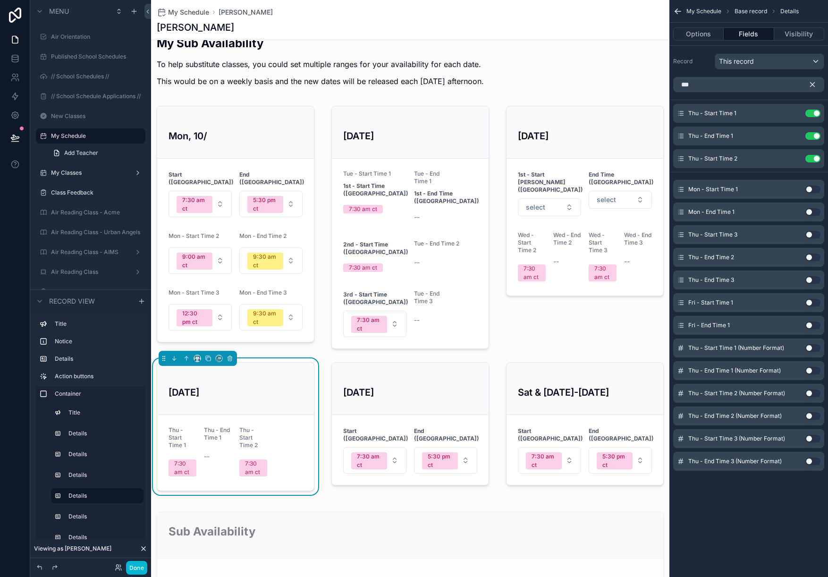
click at [811, 259] on button "Use setting" at bounding box center [812, 257] width 15 height 8
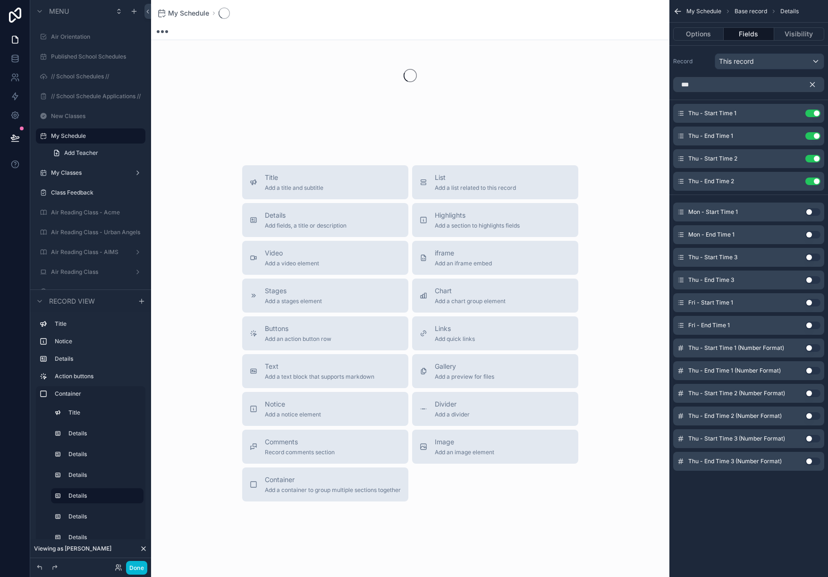
click at [812, 257] on button "Use setting" at bounding box center [812, 257] width 15 height 8
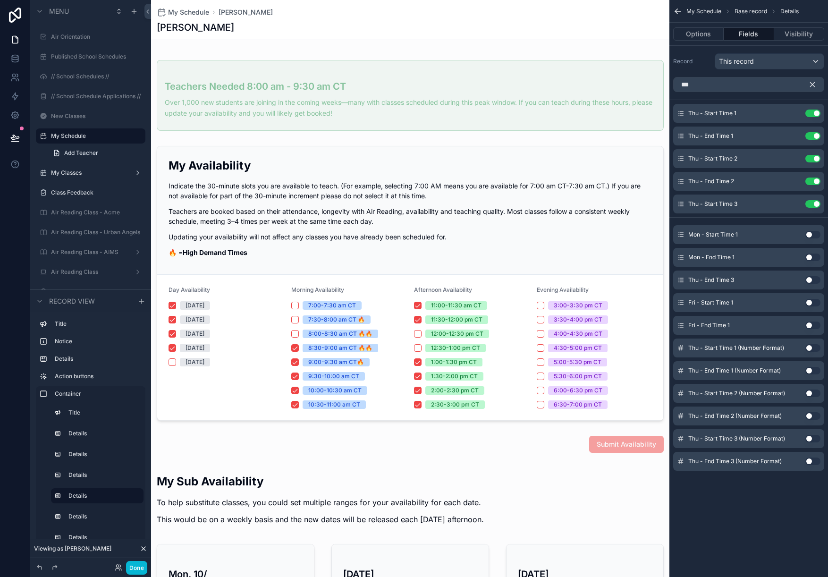
scroll to position [488, 0]
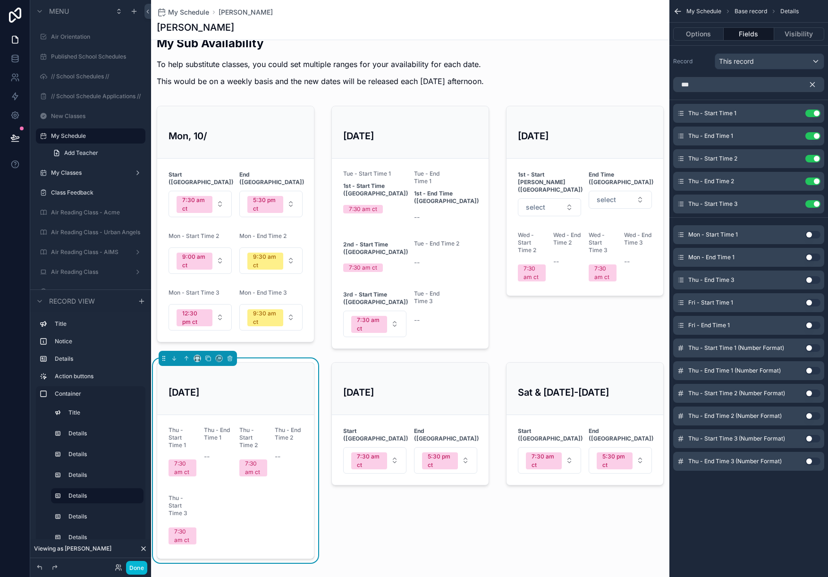
click at [810, 280] on button "Use setting" at bounding box center [812, 280] width 15 height 8
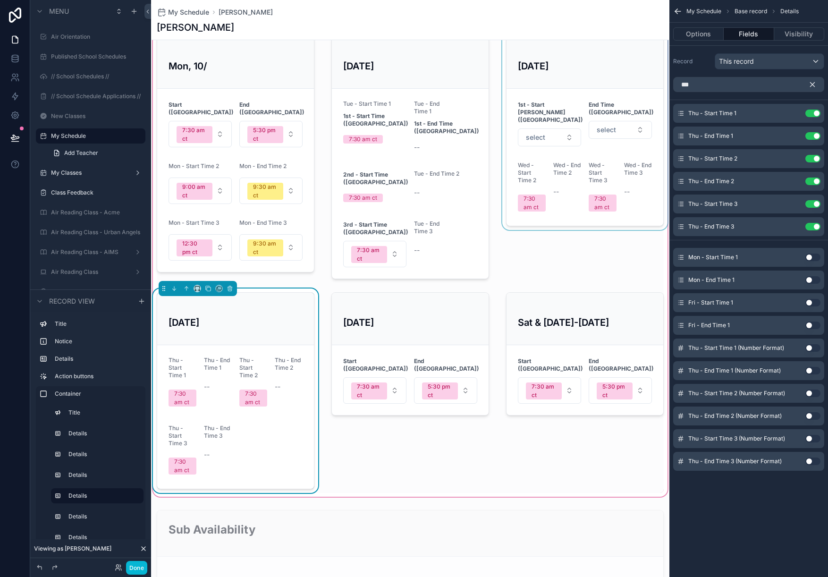
scroll to position [559, 0]
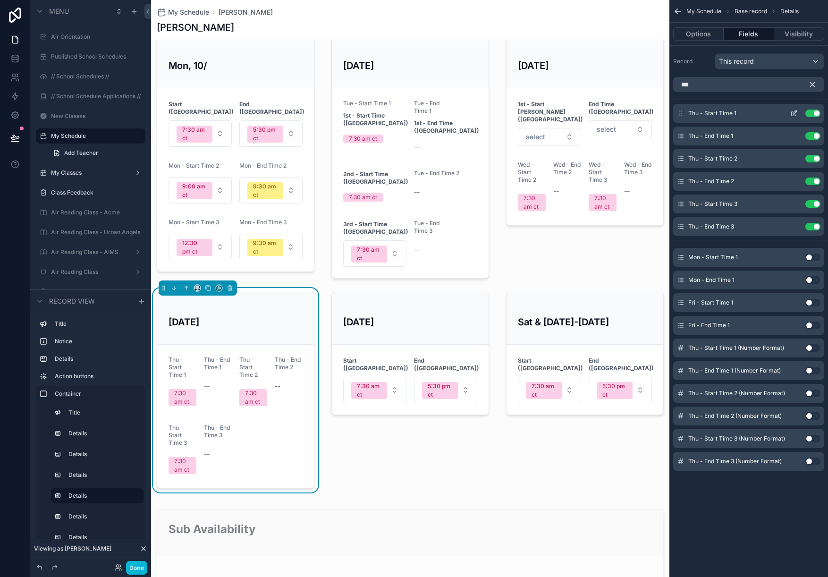
click at [797, 110] on icon "scrollable content" at bounding box center [794, 113] width 8 height 8
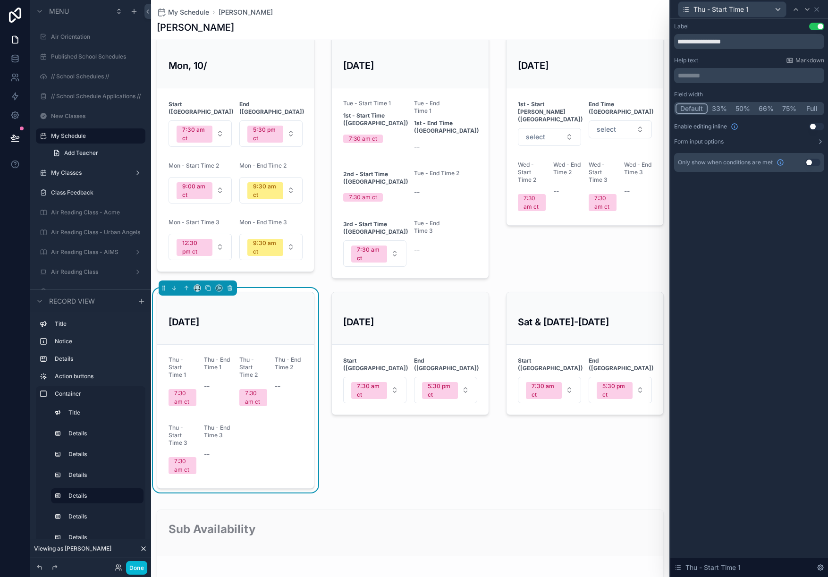
click at [814, 25] on button "Use setting" at bounding box center [816, 27] width 15 height 8
click at [714, 70] on div "********* ﻿" at bounding box center [749, 75] width 150 height 15
click at [709, 75] on p "********* ﻿" at bounding box center [750, 75] width 144 height 9
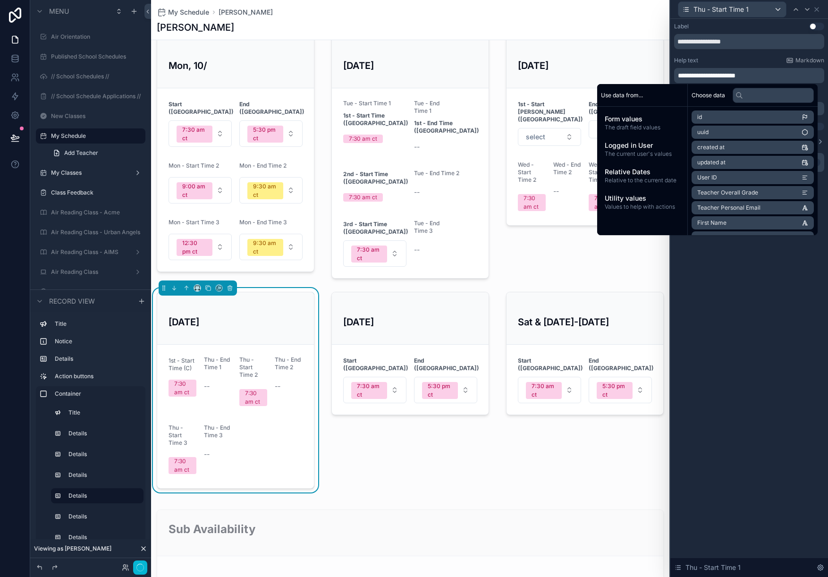
click at [703, 397] on div "**********" at bounding box center [749, 298] width 158 height 558
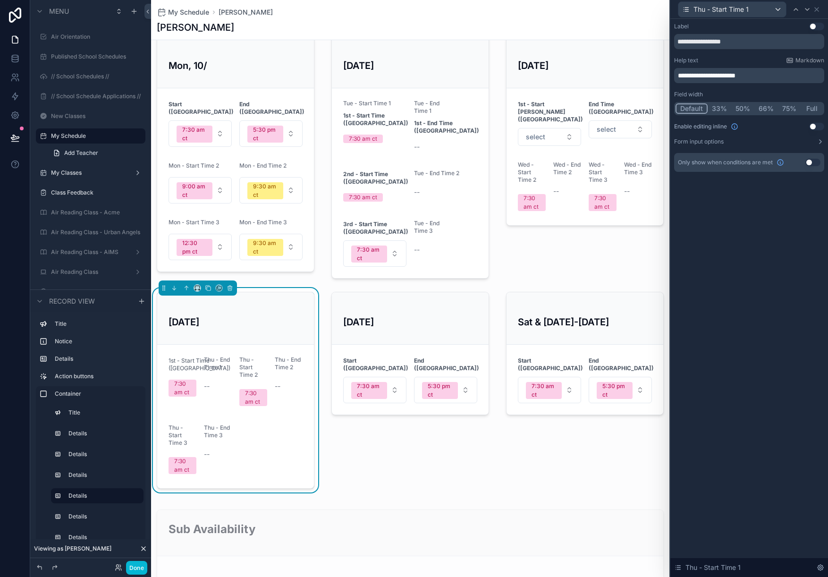
click at [767, 78] on p "**********" at bounding box center [750, 75] width 144 height 9
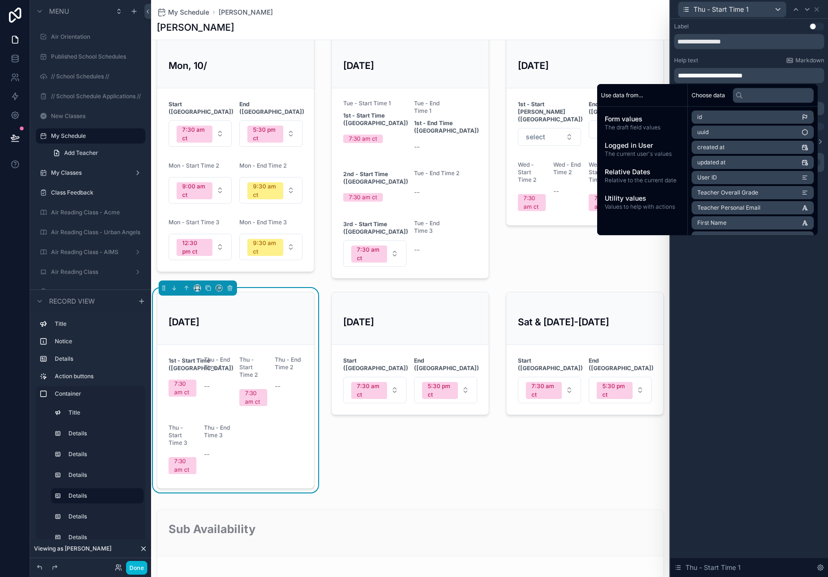
click at [741, 307] on div "**********" at bounding box center [749, 298] width 158 height 558
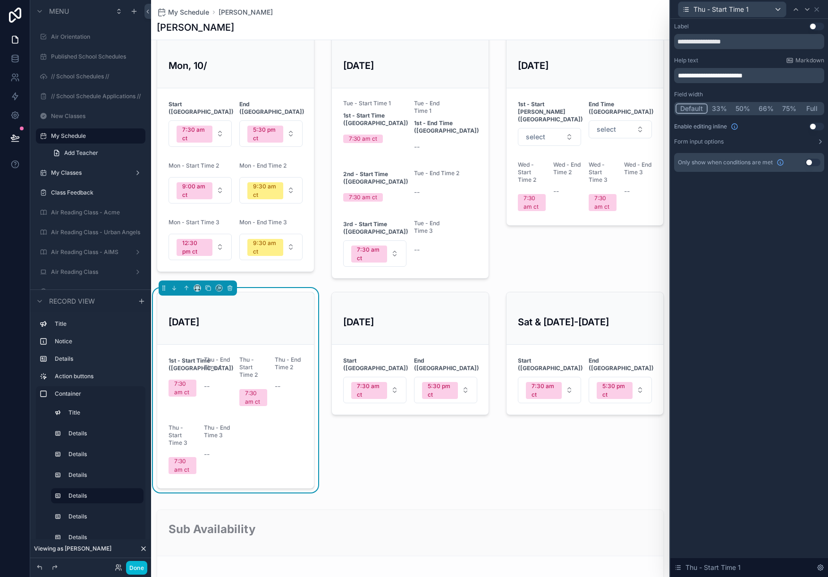
click at [743, 108] on button "50%" at bounding box center [742, 108] width 23 height 10
click at [814, 127] on button "Use setting" at bounding box center [816, 127] width 15 height 8
click at [798, 140] on button "Form input options" at bounding box center [749, 142] width 150 height 8
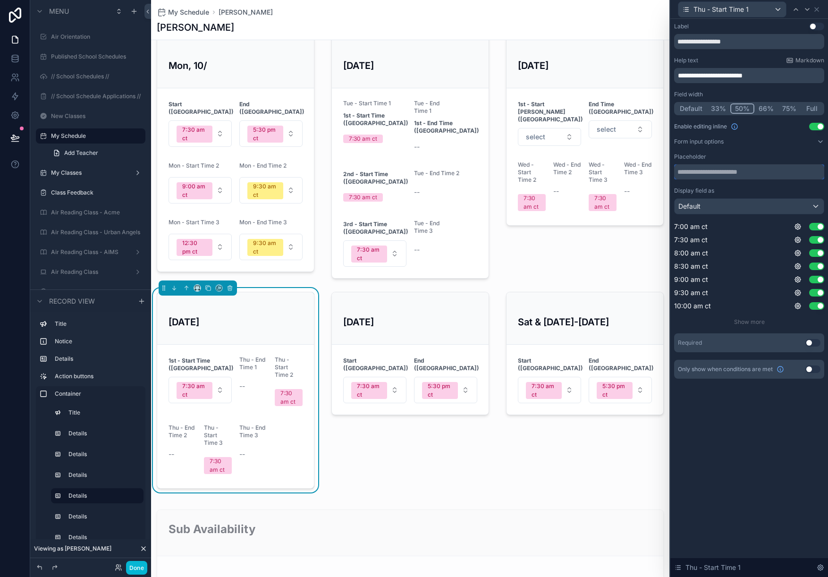
click at [747, 176] on input "text" at bounding box center [749, 171] width 150 height 15
type input "******"
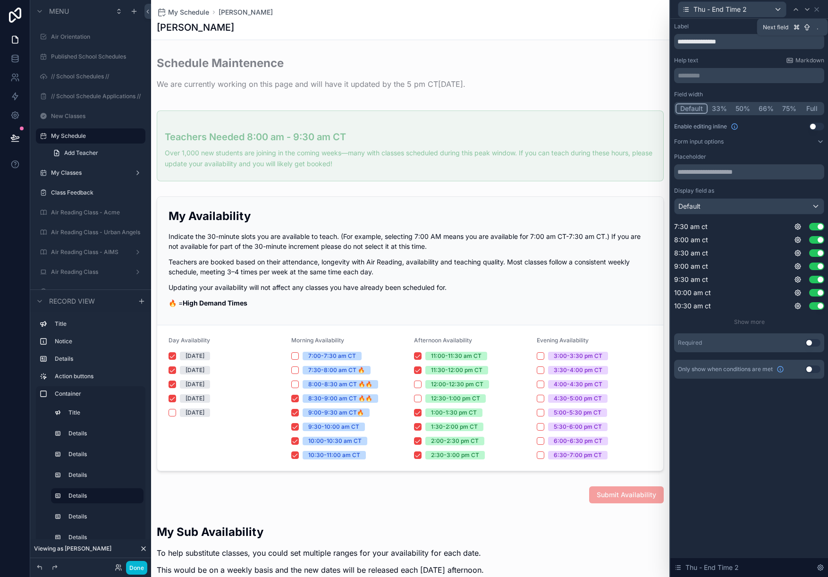
scroll to position [559, 0]
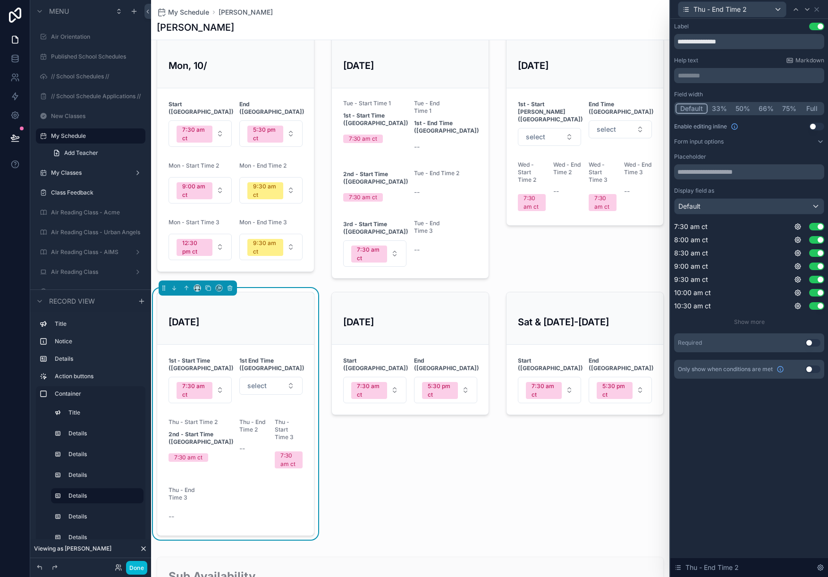
click at [741, 108] on button "50%" at bounding box center [742, 108] width 23 height 10
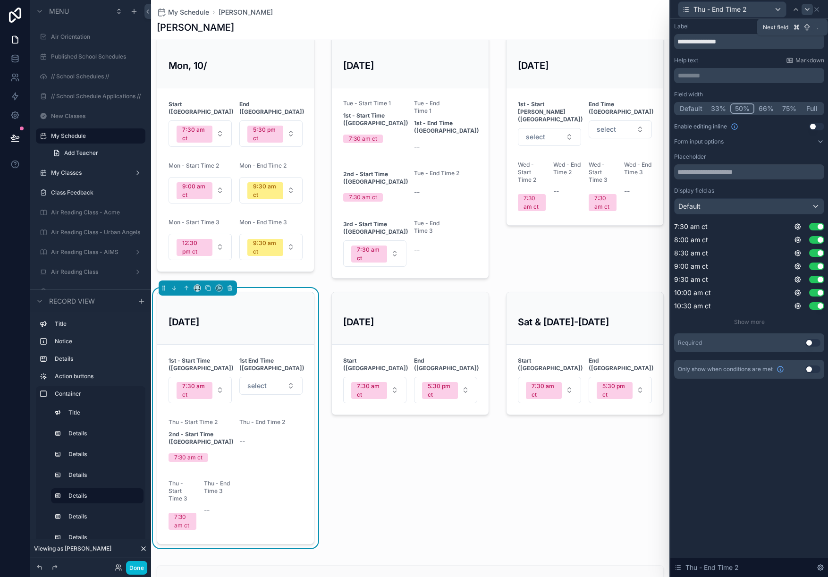
click at [805, 7] on icon at bounding box center [807, 10] width 8 height 8
click at [696, 77] on p "********* ﻿" at bounding box center [750, 75] width 144 height 9
click at [815, 27] on button "Use setting" at bounding box center [816, 27] width 15 height 8
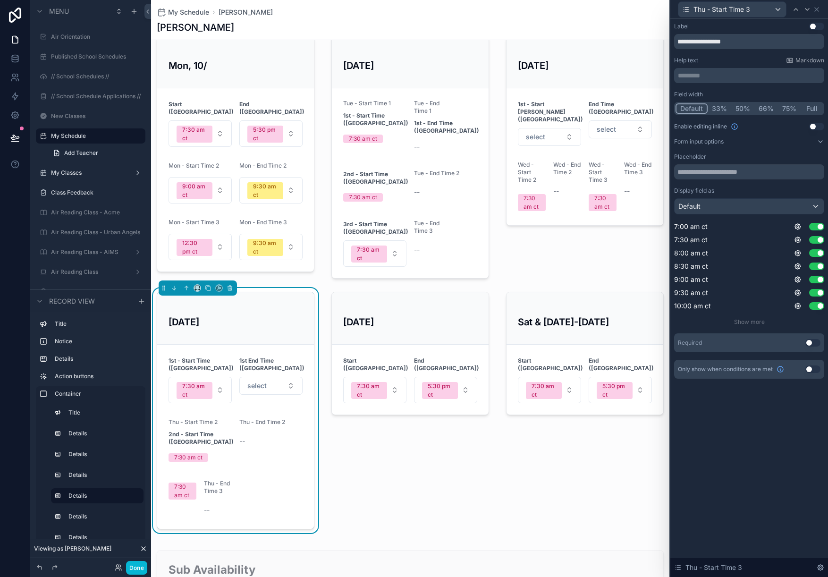
click at [716, 76] on p "********* ﻿" at bounding box center [750, 75] width 144 height 9
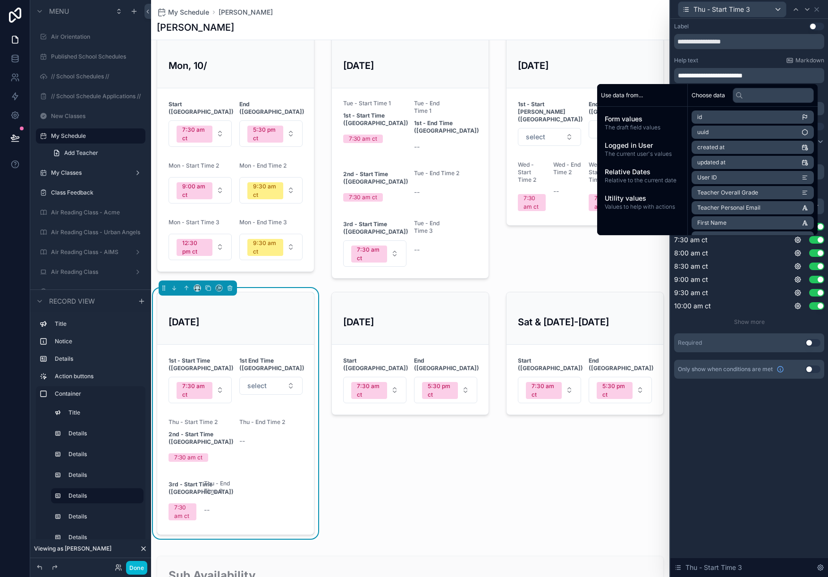
click at [757, 424] on div "**********" at bounding box center [749, 298] width 158 height 558
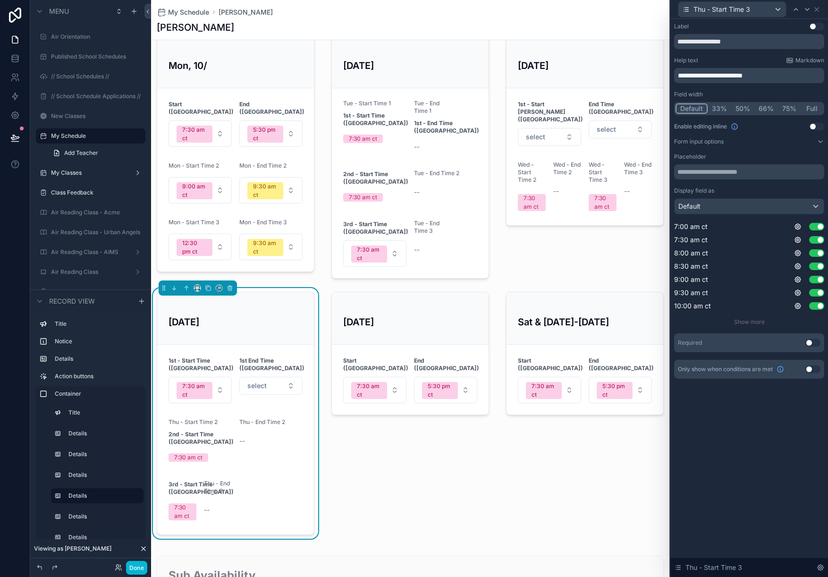
click at [741, 108] on button "50%" at bounding box center [742, 108] width 23 height 10
click at [813, 126] on button "Use setting" at bounding box center [816, 127] width 15 height 8
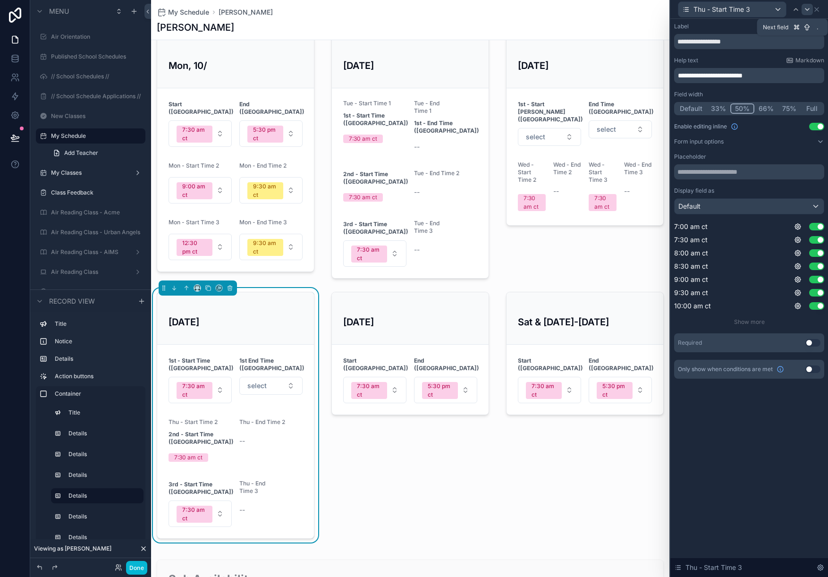
click at [805, 8] on icon at bounding box center [807, 10] width 8 height 8
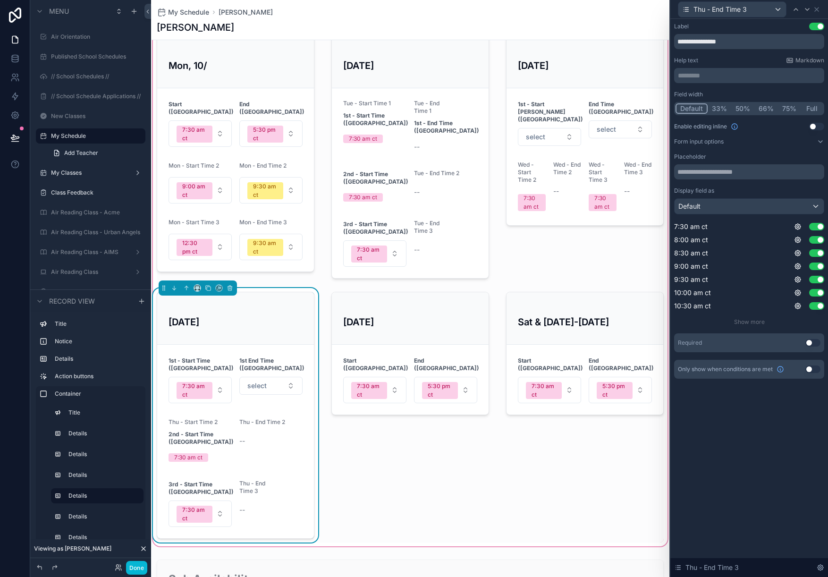
scroll to position [542, 0]
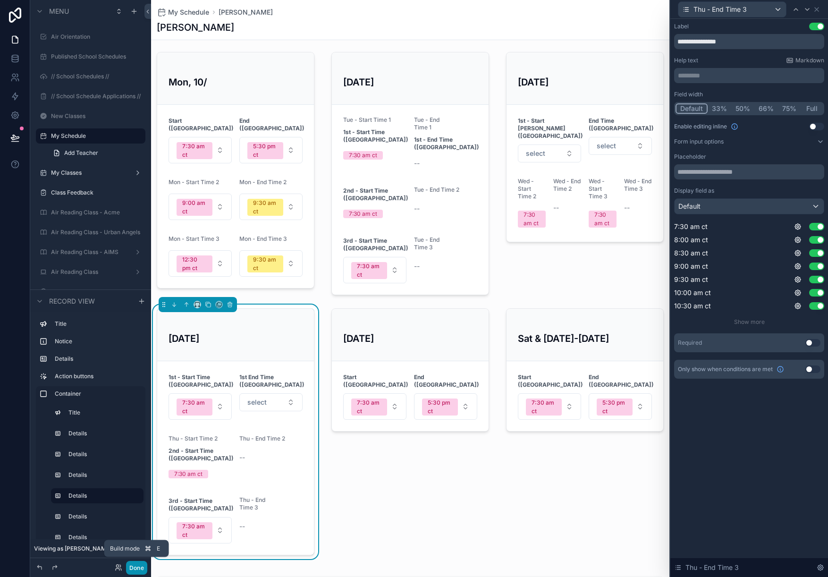
click at [136, 569] on button "Done" at bounding box center [136, 568] width 21 height 14
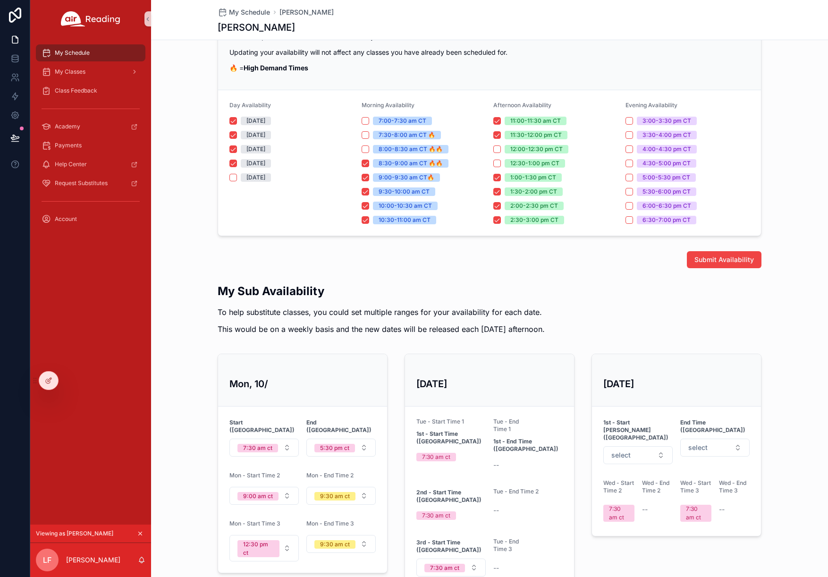
scroll to position [93, 0]
click at [65, 276] on div "My Schedule My Classes Class Feedback Academy Payments Help Center Request Subs…" at bounding box center [90, 281] width 121 height 487
click at [53, 380] on div at bounding box center [48, 380] width 19 height 18
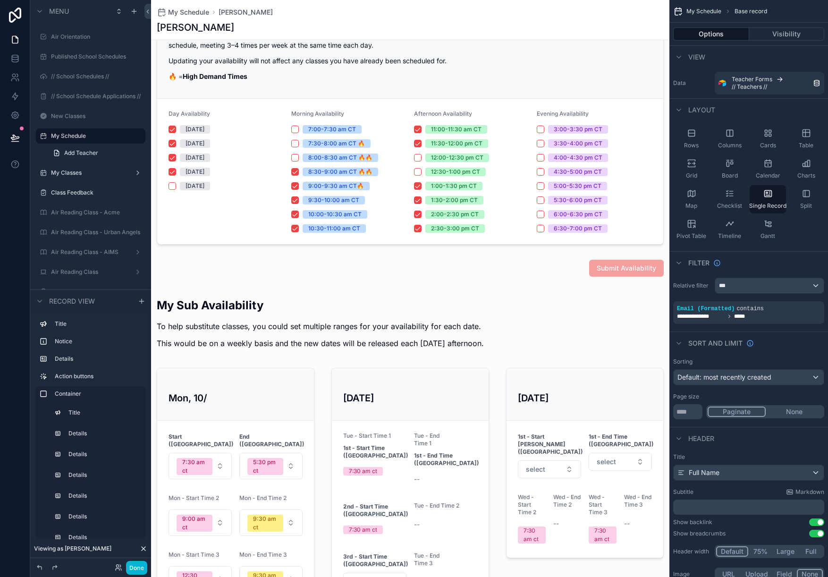
scroll to position [235, 0]
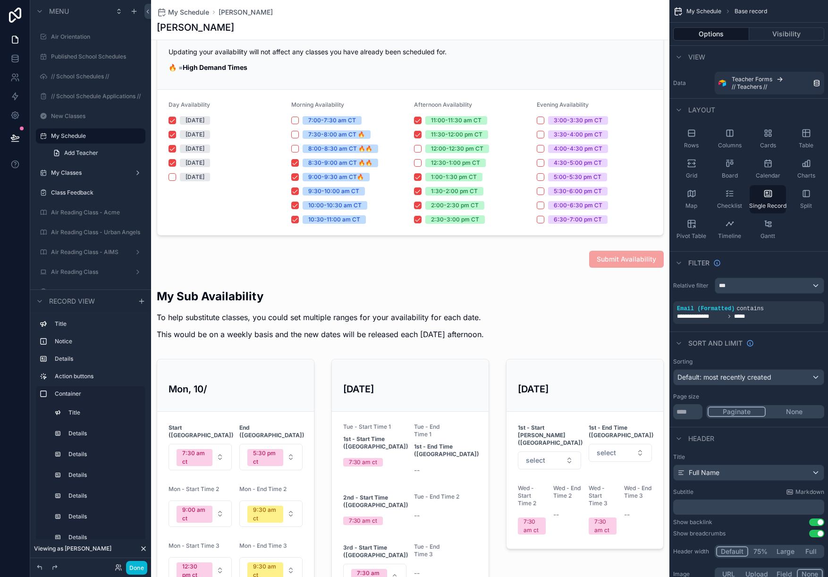
click at [263, 324] on div "scrollable content" at bounding box center [410, 571] width 518 height 585
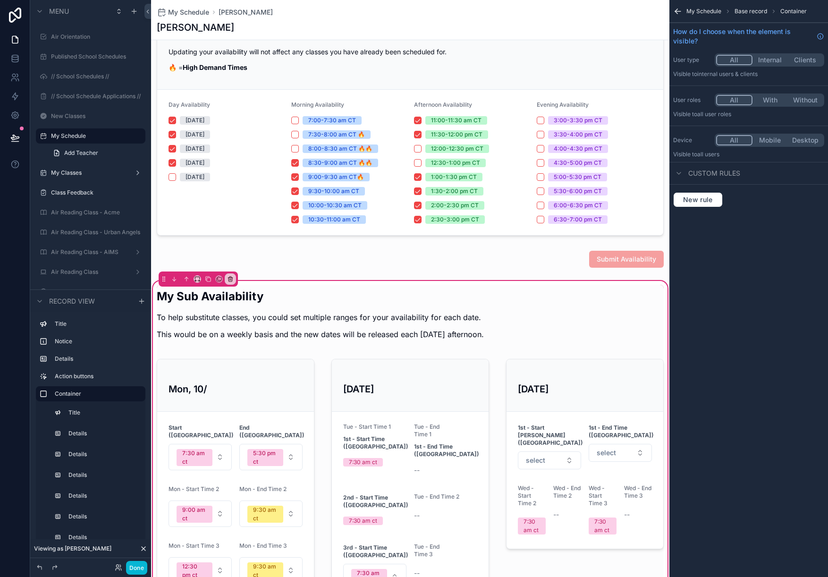
click at [310, 281] on div "My Sub Availability To help substitute classes, you could set multiple ranges f…" at bounding box center [410, 571] width 518 height 585
click at [676, 11] on icon "scrollable content" at bounding box center [678, 11] width 6 height 0
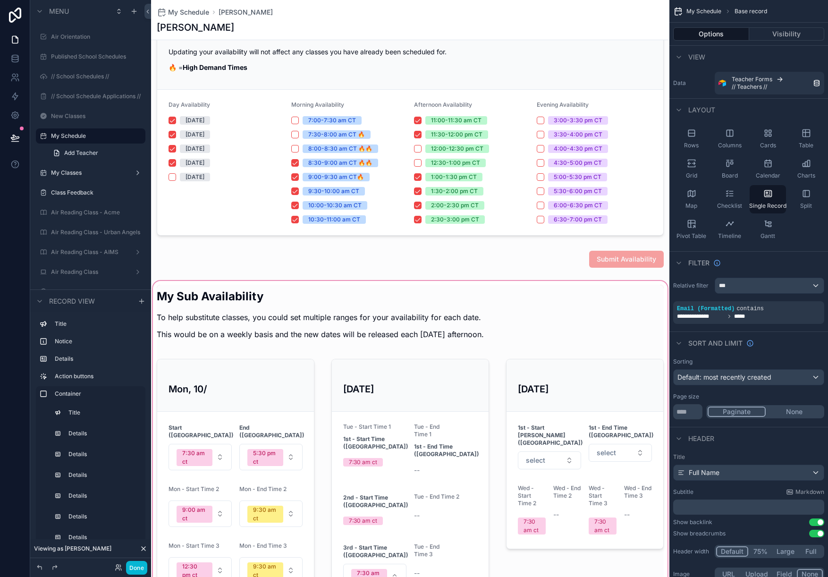
click at [466, 296] on div "scrollable content" at bounding box center [410, 571] width 518 height 585
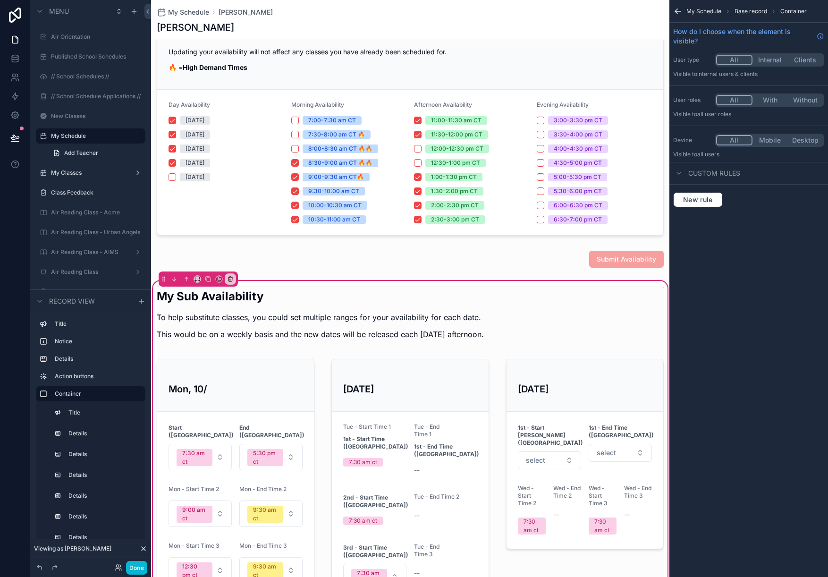
click at [767, 59] on button "Internal" at bounding box center [769, 60] width 35 height 10
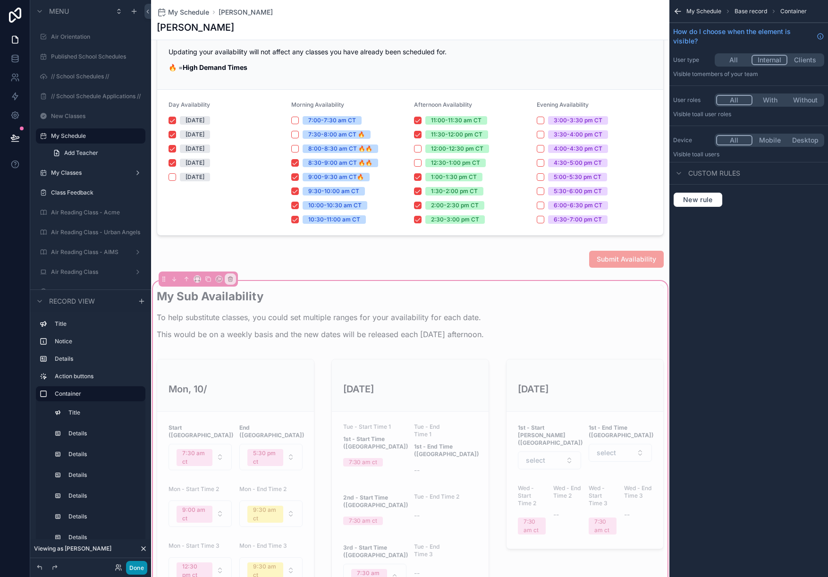
click at [144, 562] on button "Done" at bounding box center [136, 568] width 21 height 14
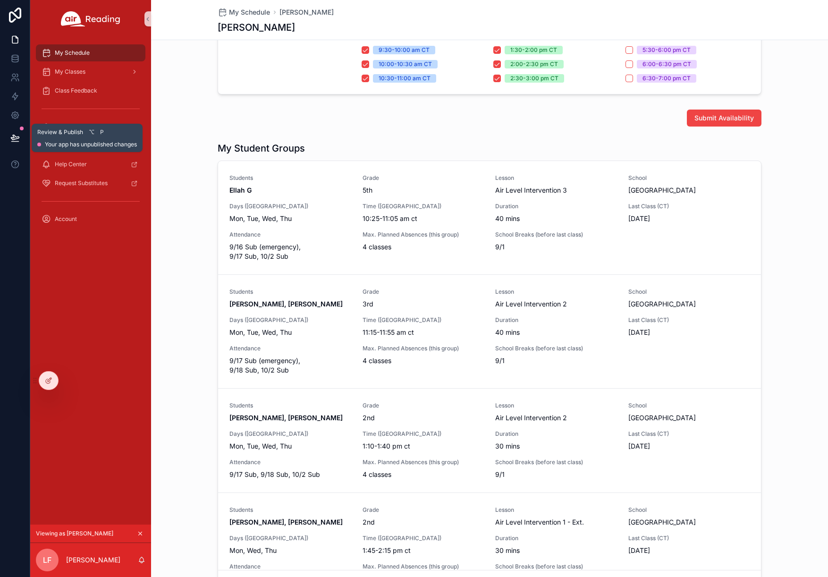
click at [17, 133] on button at bounding box center [15, 138] width 21 height 26
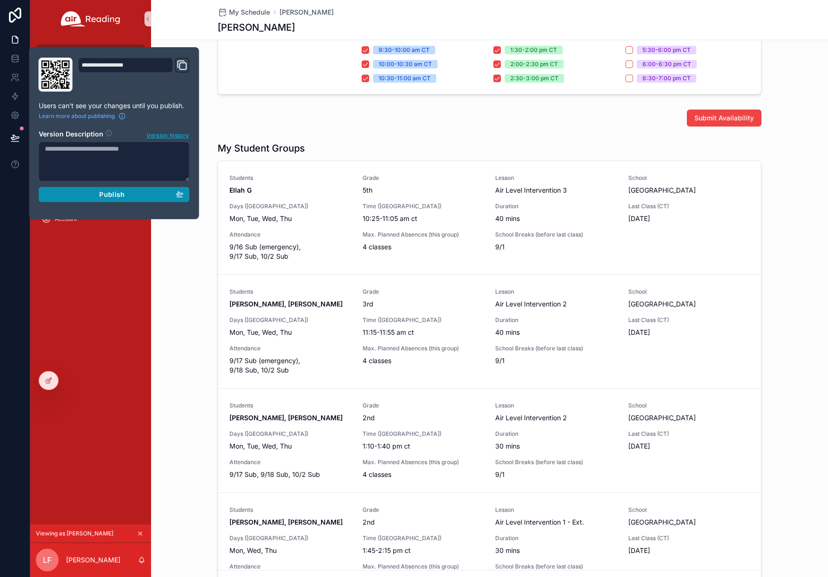
click at [105, 193] on span "Publish" at bounding box center [111, 194] width 25 height 8
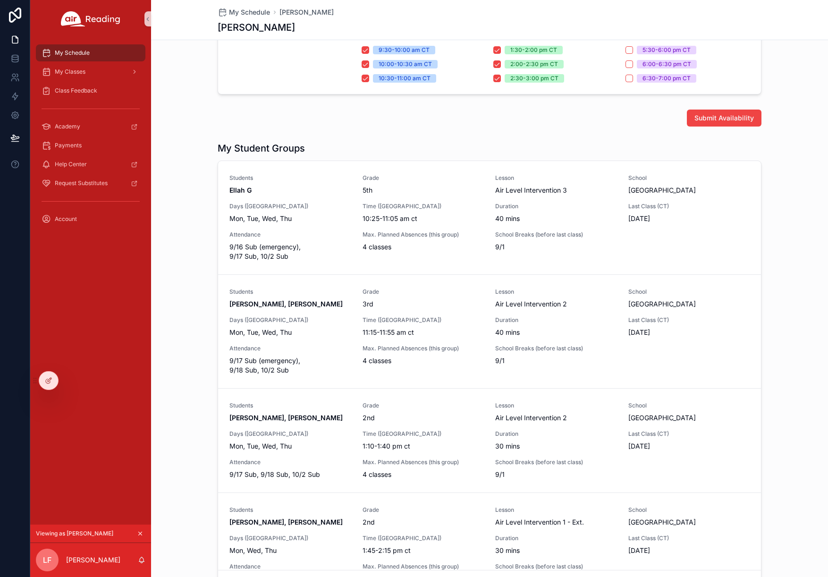
click at [110, 319] on div "My Schedule My Classes Class Feedback Academy Payments Help Center Request Subs…" at bounding box center [90, 281] width 121 height 487
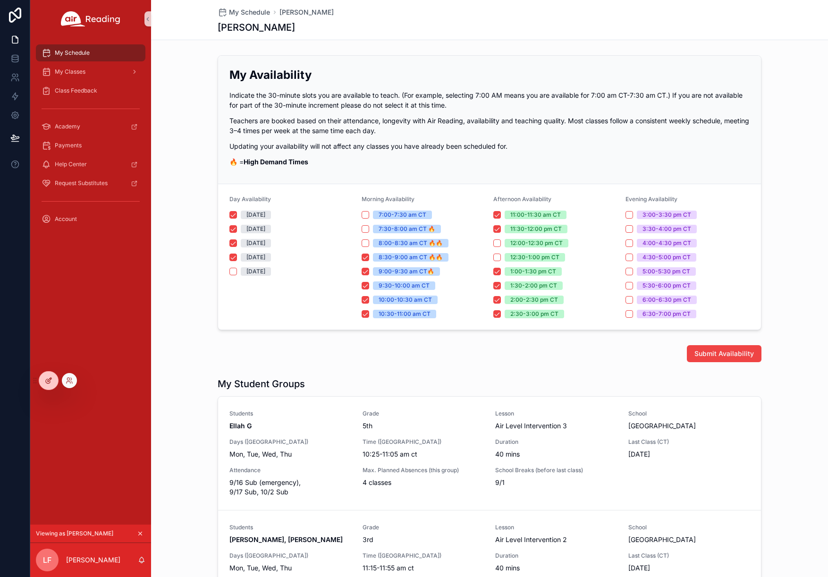
click at [49, 381] on icon at bounding box center [50, 380] width 4 height 4
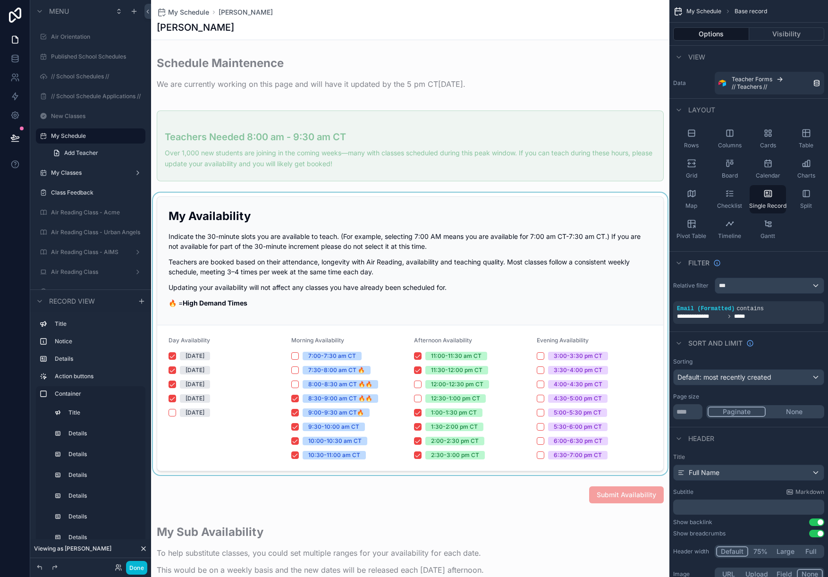
click at [345, 214] on div "scrollable content" at bounding box center [410, 334] width 518 height 282
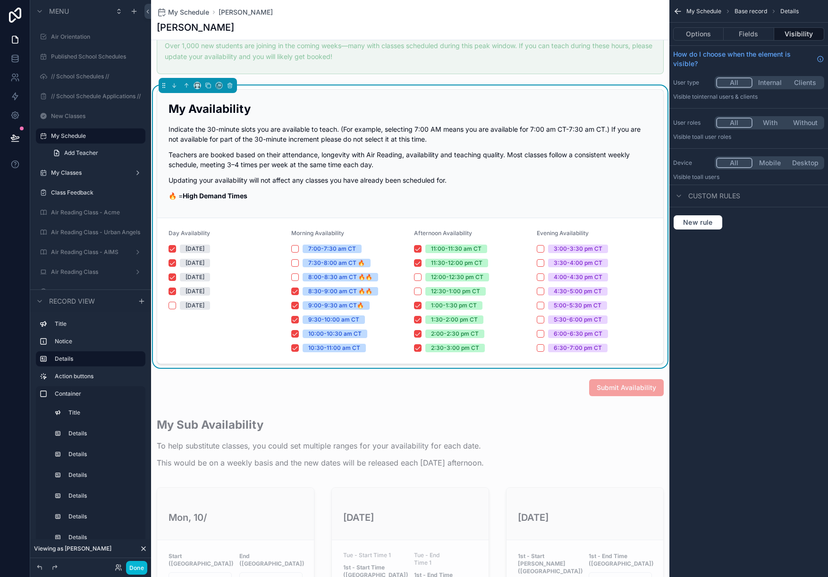
scroll to position [242, 0]
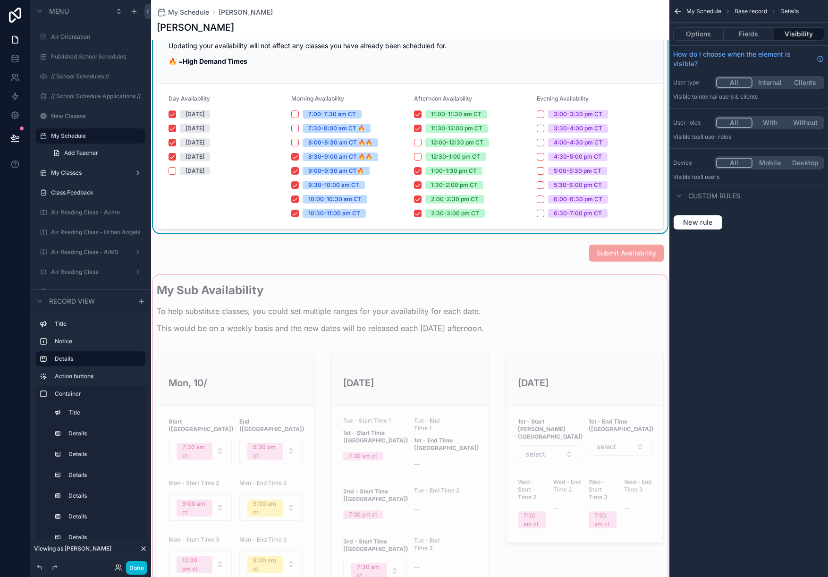
click at [403, 306] on div "scrollable content" at bounding box center [410, 565] width 518 height 585
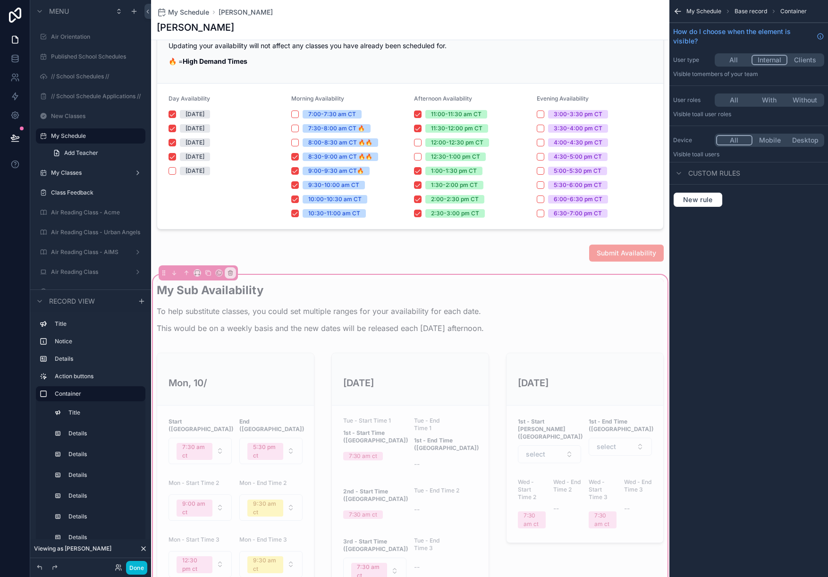
click at [727, 61] on button "All" at bounding box center [733, 60] width 35 height 10
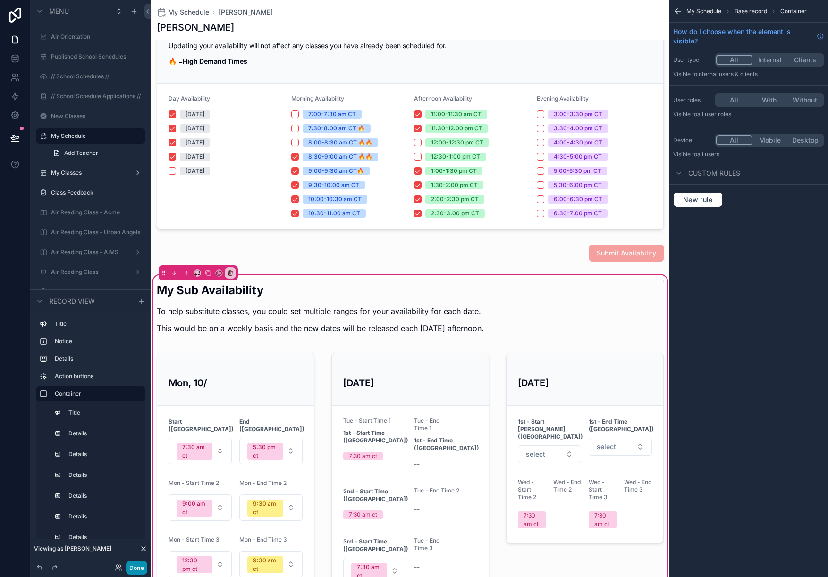
click at [138, 565] on button "Done" at bounding box center [136, 568] width 21 height 14
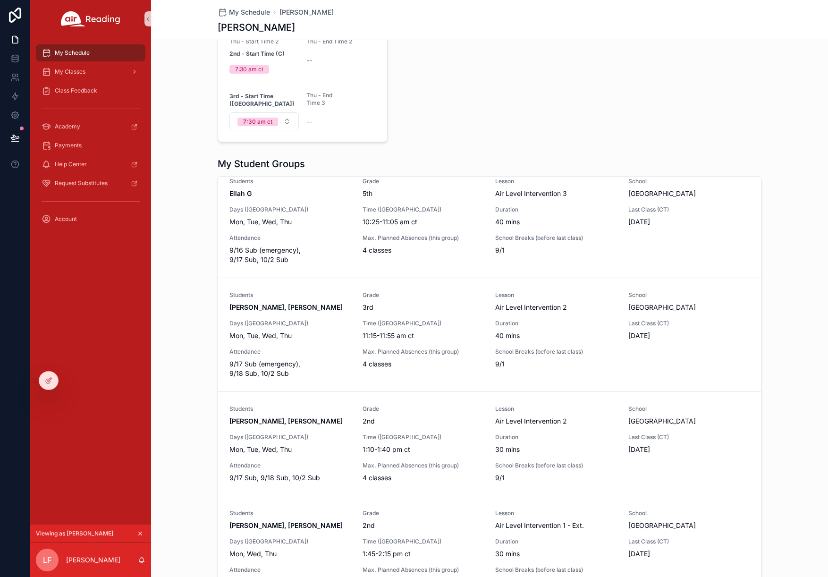
scroll to position [773, 0]
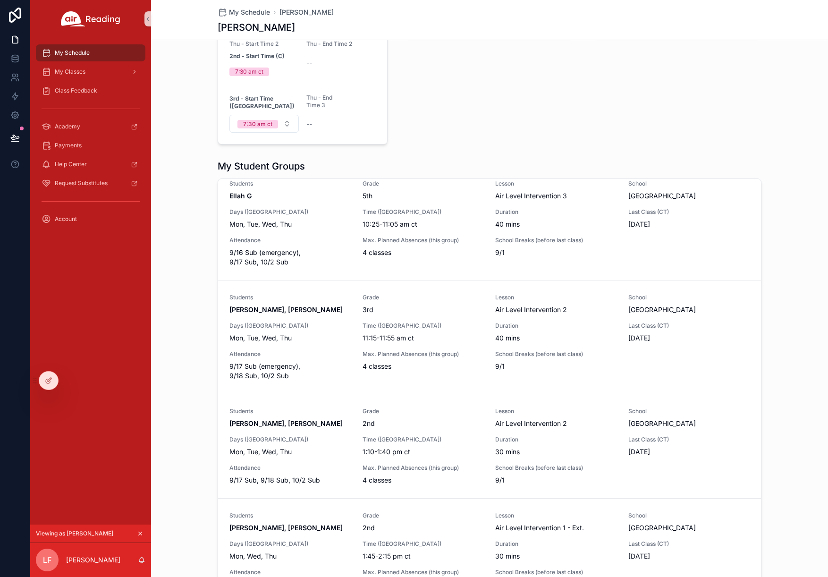
click at [286, 192] on div "Students Ellah G Grade 5th Lesson Air Level Intervention 3 School [GEOGRAPHIC_D…" at bounding box center [489, 223] width 520 height 87
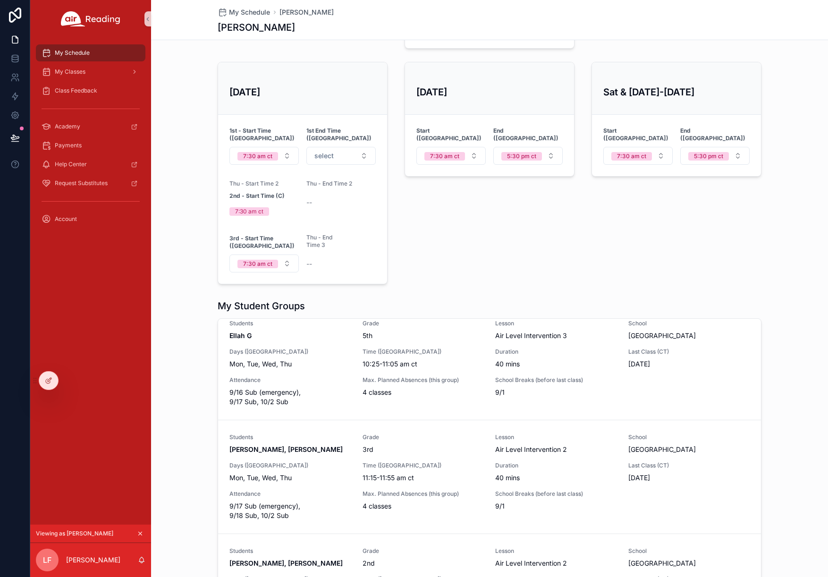
scroll to position [654, 0]
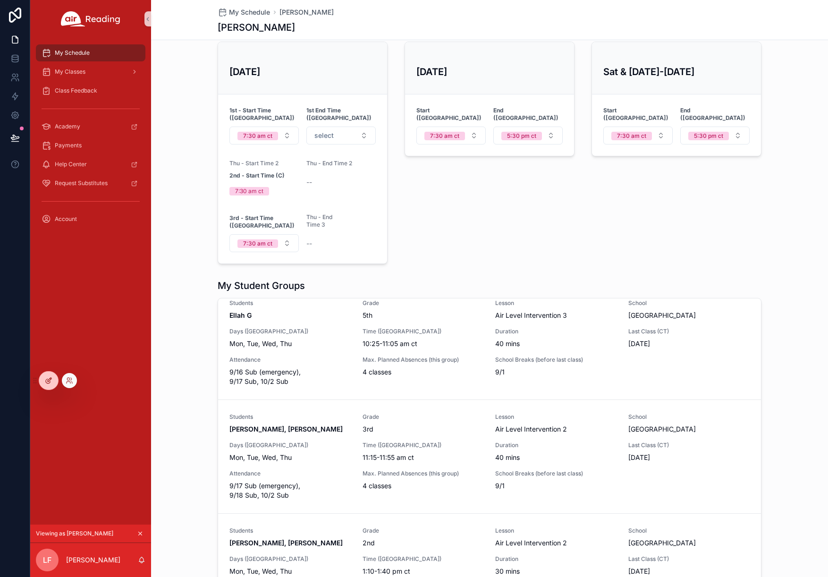
click at [51, 383] on icon at bounding box center [49, 381] width 8 height 8
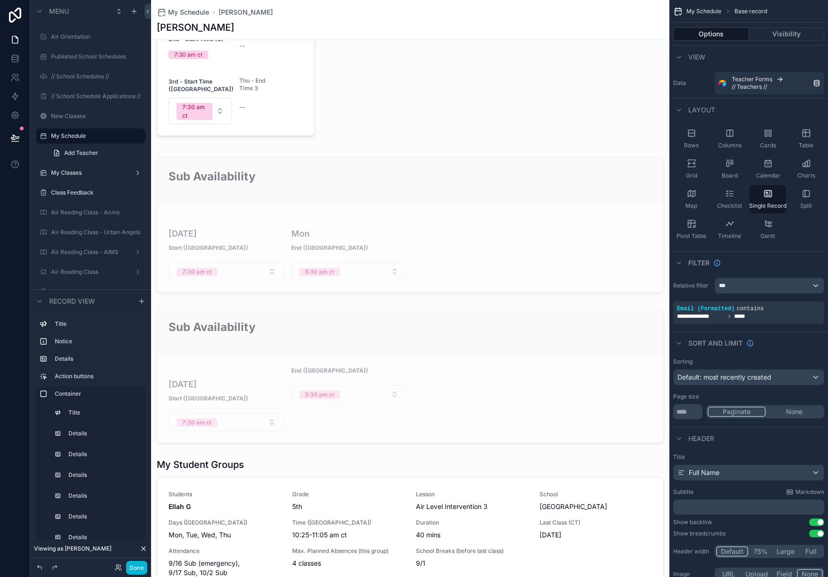
scroll to position [1073, 0]
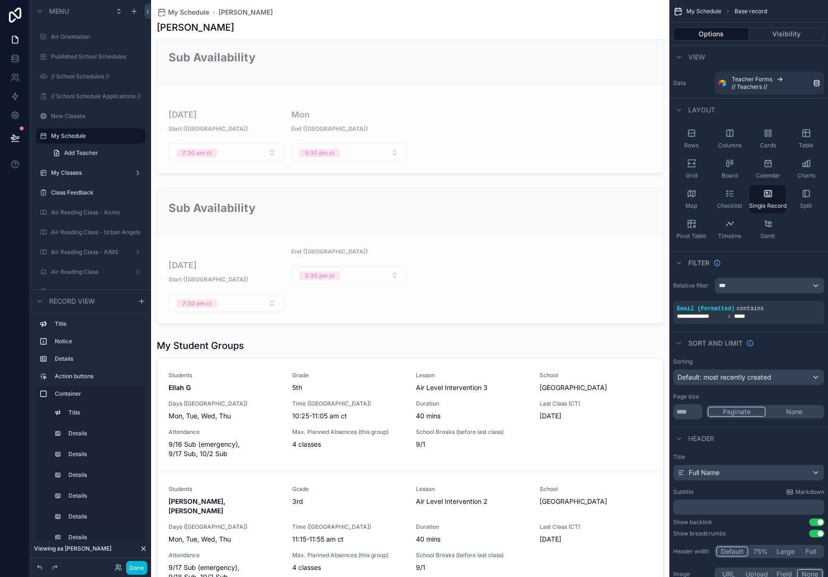
click at [252, 316] on div "scrollable content" at bounding box center [410, 330] width 518 height 2806
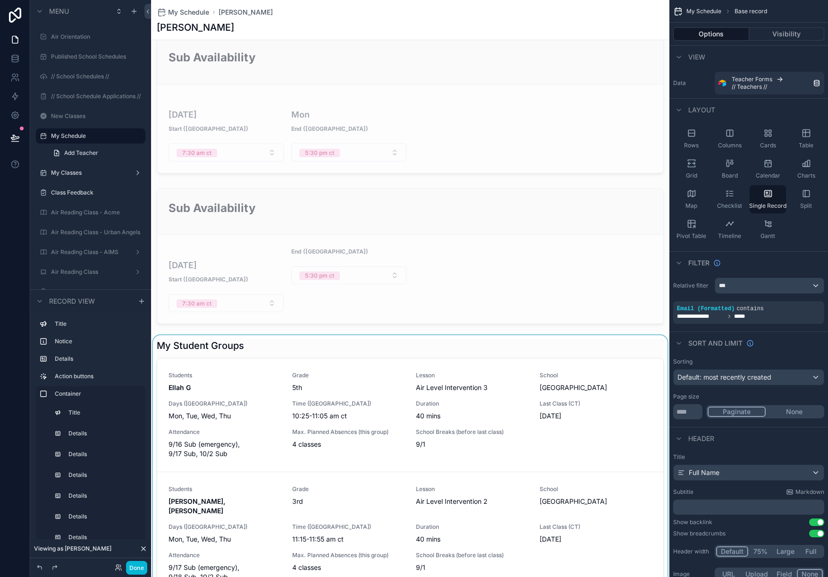
click at [238, 335] on div "scrollable content" at bounding box center [410, 564] width 518 height 459
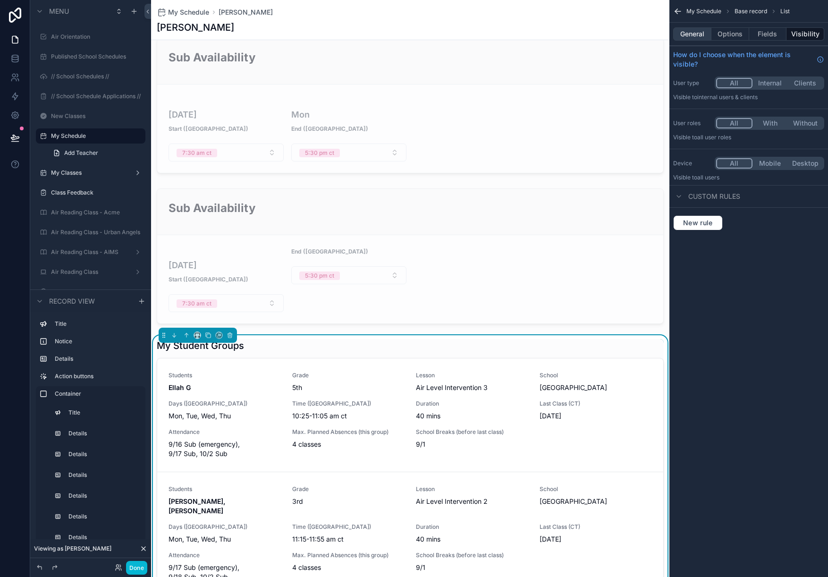
click at [690, 35] on button "General" at bounding box center [692, 33] width 38 height 13
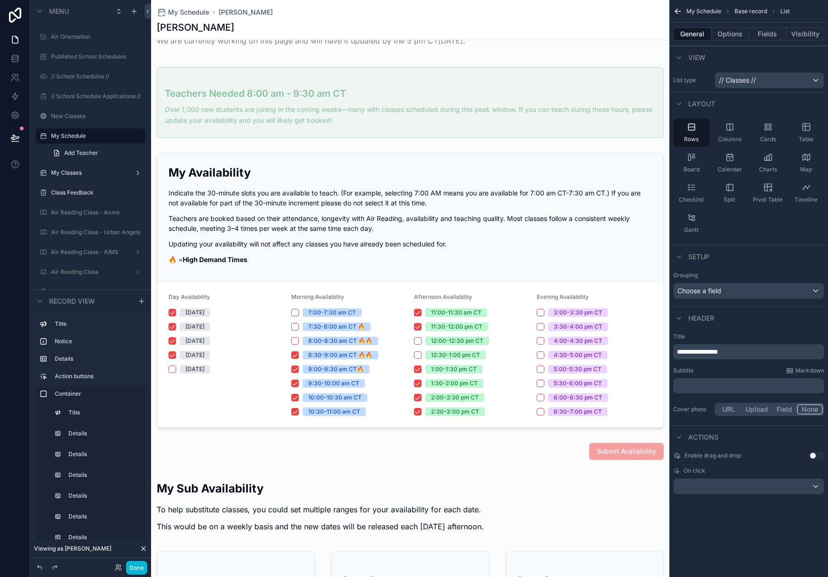
scroll to position [0, 0]
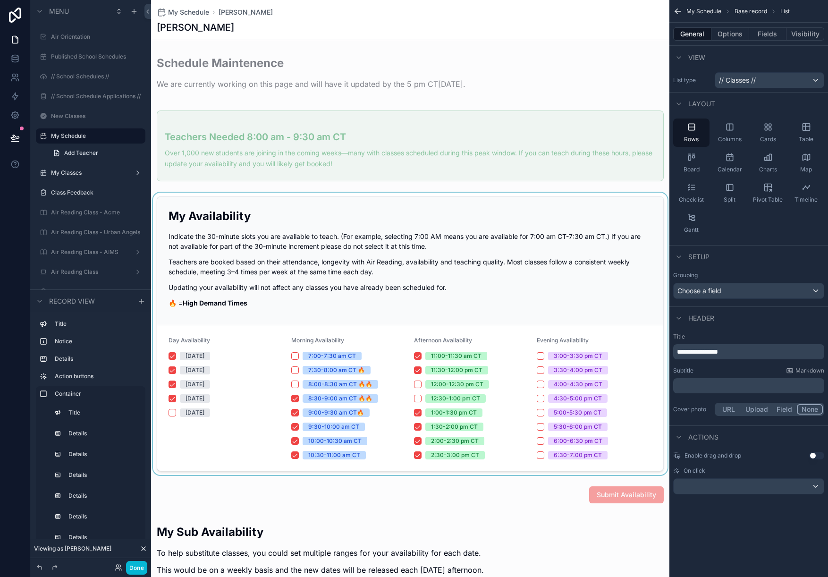
click at [403, 269] on div "scrollable content" at bounding box center [410, 334] width 518 height 282
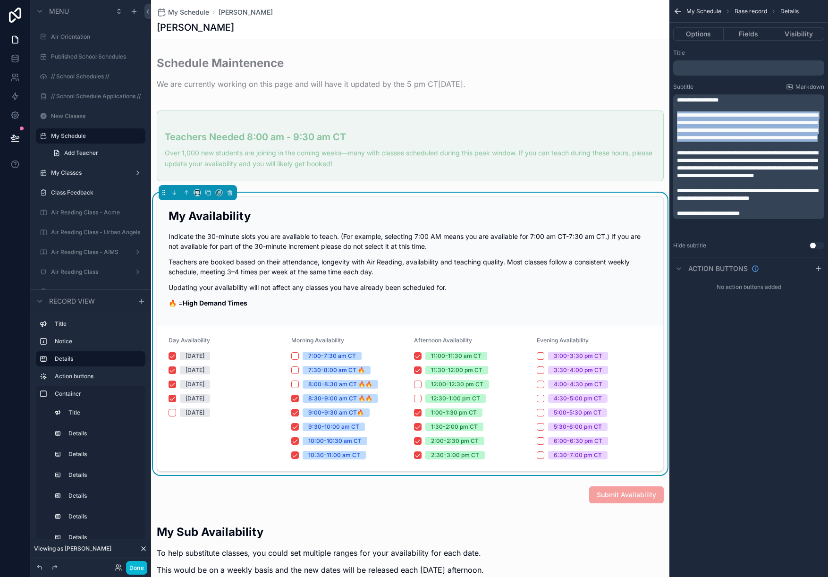
drag, startPoint x: 784, startPoint y: 144, endPoint x: 671, endPoint y: 113, distance: 117.6
click at [671, 113] on div "**********" at bounding box center [748, 149] width 159 height 208
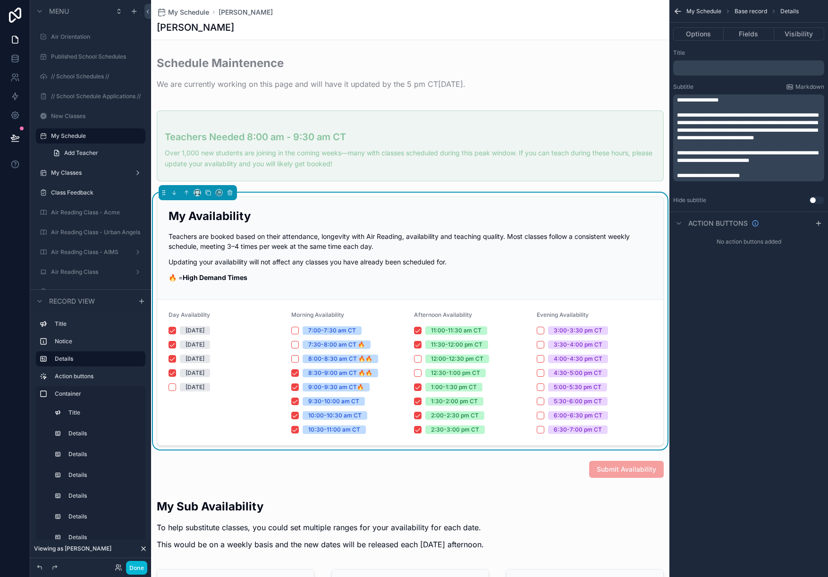
click at [697, 131] on span "**********" at bounding box center [747, 126] width 141 height 28
click at [134, 561] on button "Done" at bounding box center [136, 568] width 21 height 14
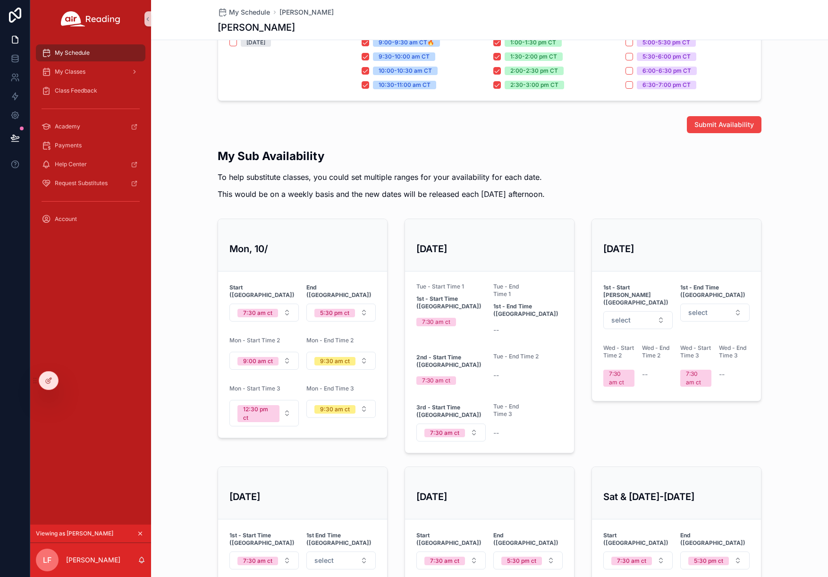
scroll to position [217, 0]
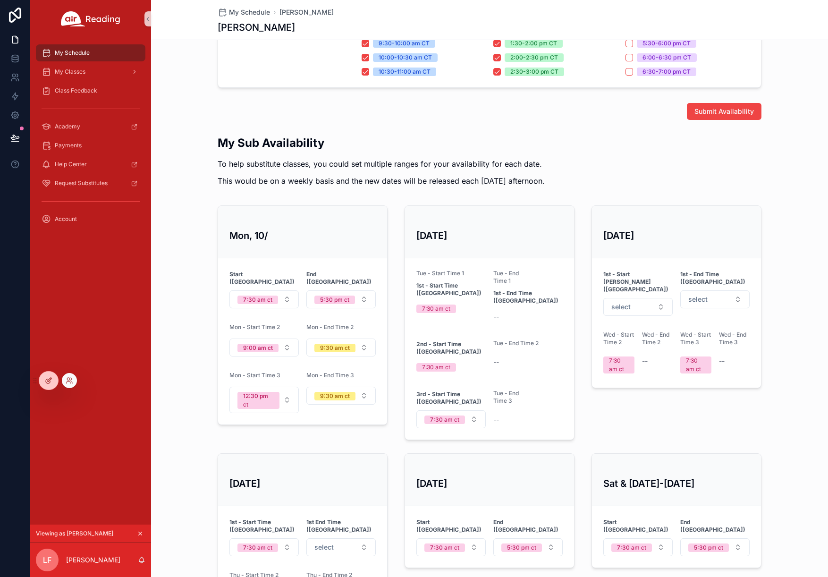
click at [45, 378] on icon at bounding box center [49, 381] width 8 height 8
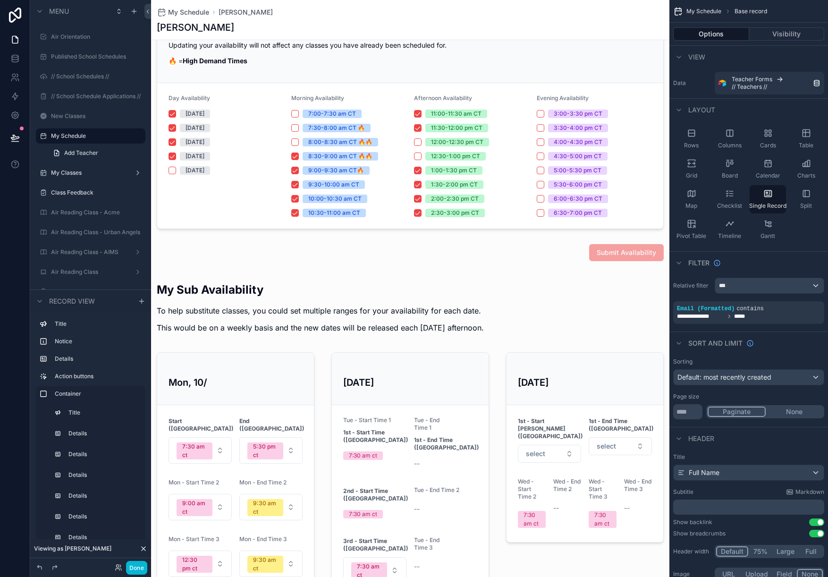
click at [279, 295] on div "scrollable content" at bounding box center [410, 564] width 518 height 585
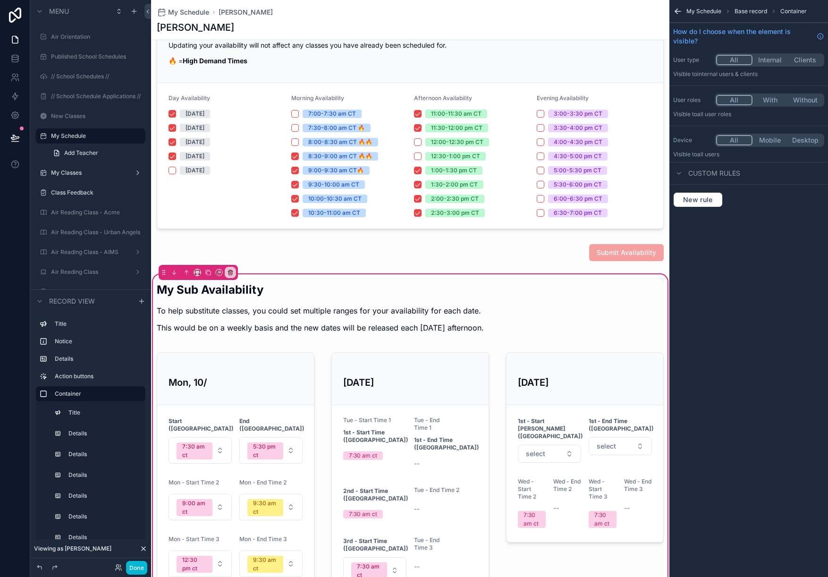
click at [768, 60] on button "Internal" at bounding box center [769, 60] width 35 height 10
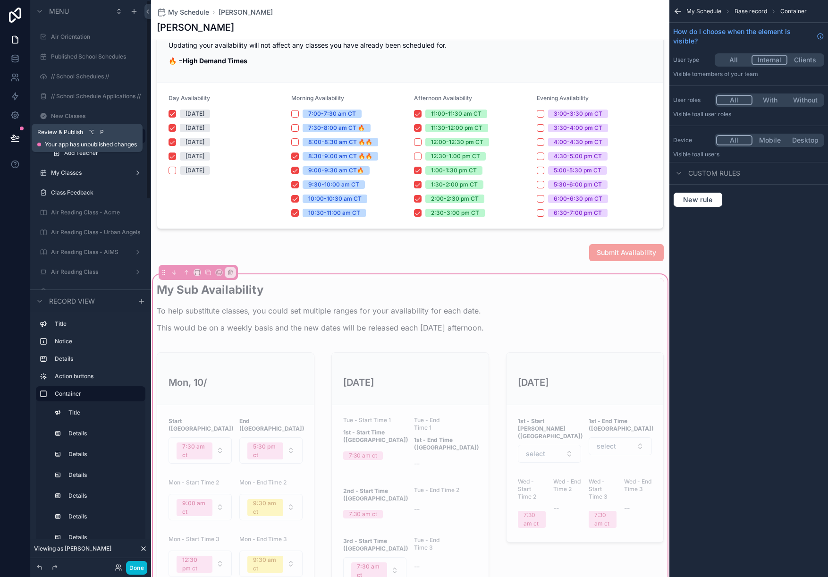
click at [12, 134] on icon at bounding box center [14, 137] width 9 height 9
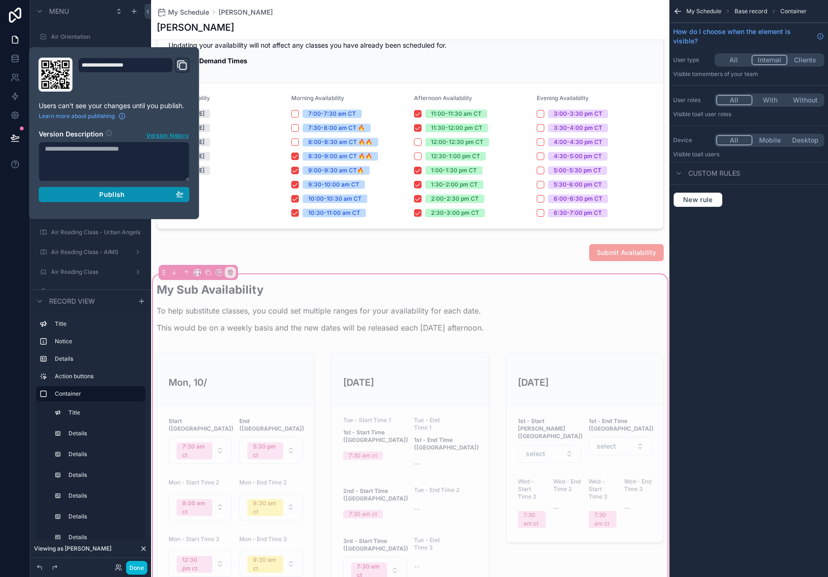
click at [86, 194] on div "Publish" at bounding box center [114, 194] width 139 height 8
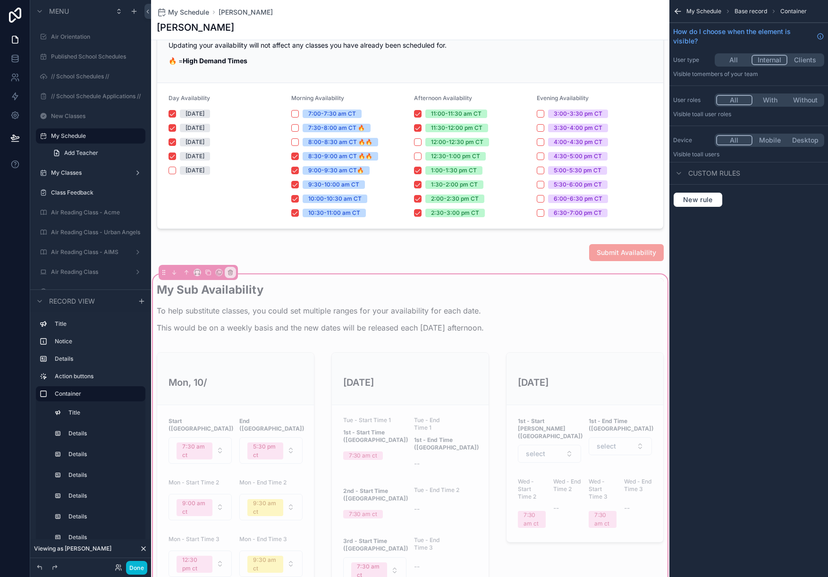
click at [732, 59] on button "All" at bounding box center [733, 60] width 35 height 10
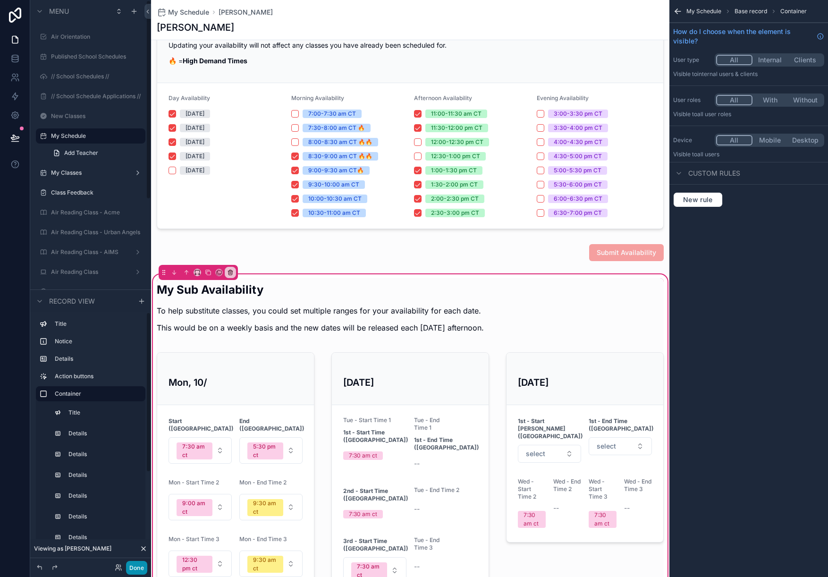
click at [135, 564] on button "Done" at bounding box center [136, 568] width 21 height 14
